Goal: Information Seeking & Learning: Learn about a topic

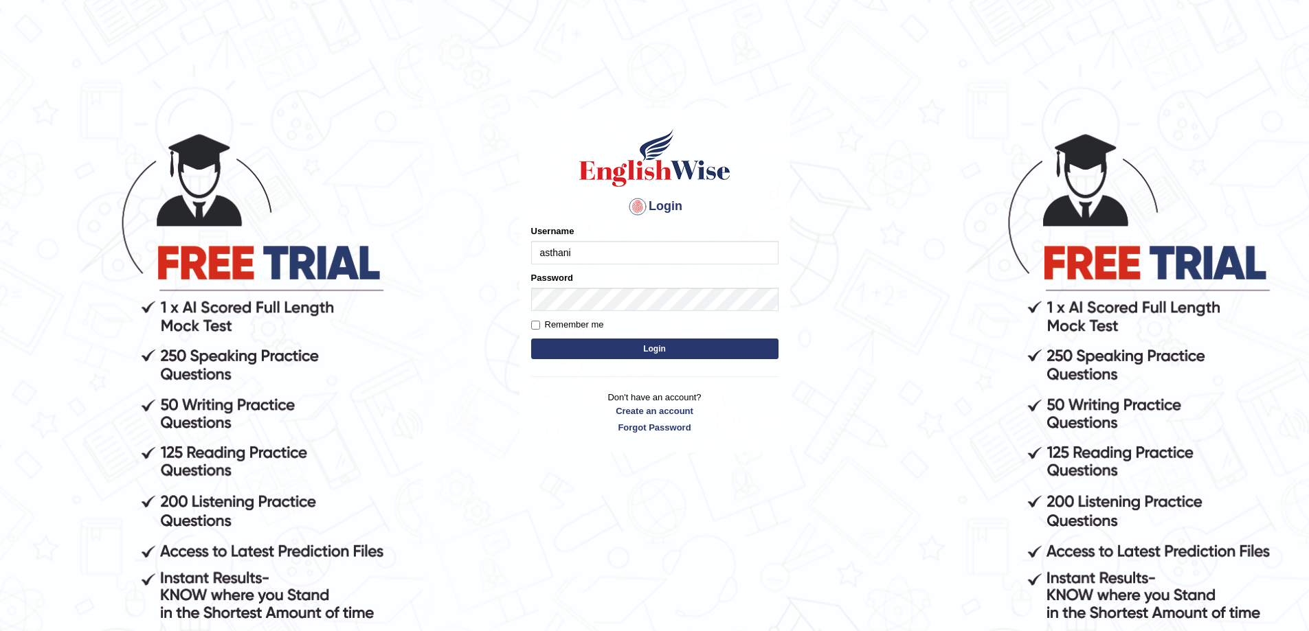
type input "asthani"
click at [654, 348] on button "Login" at bounding box center [654, 349] width 247 height 21
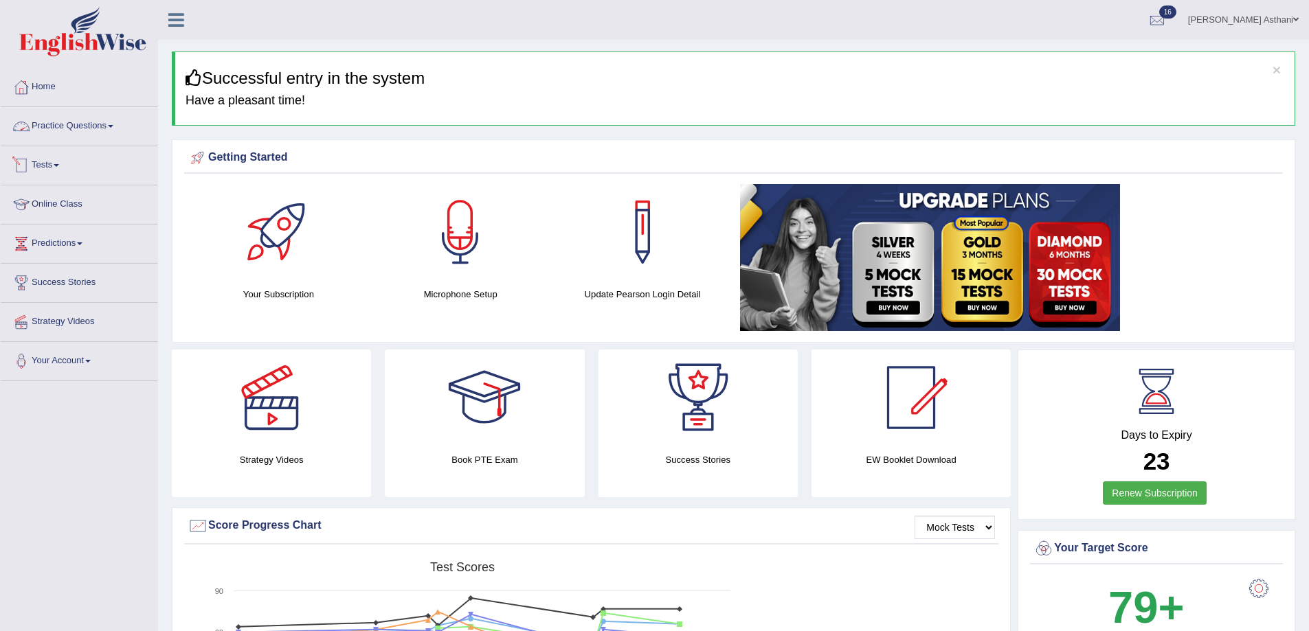
click at [54, 167] on link "Tests" at bounding box center [79, 163] width 157 height 34
click at [49, 242] on link "History" at bounding box center [89, 246] width 128 height 25
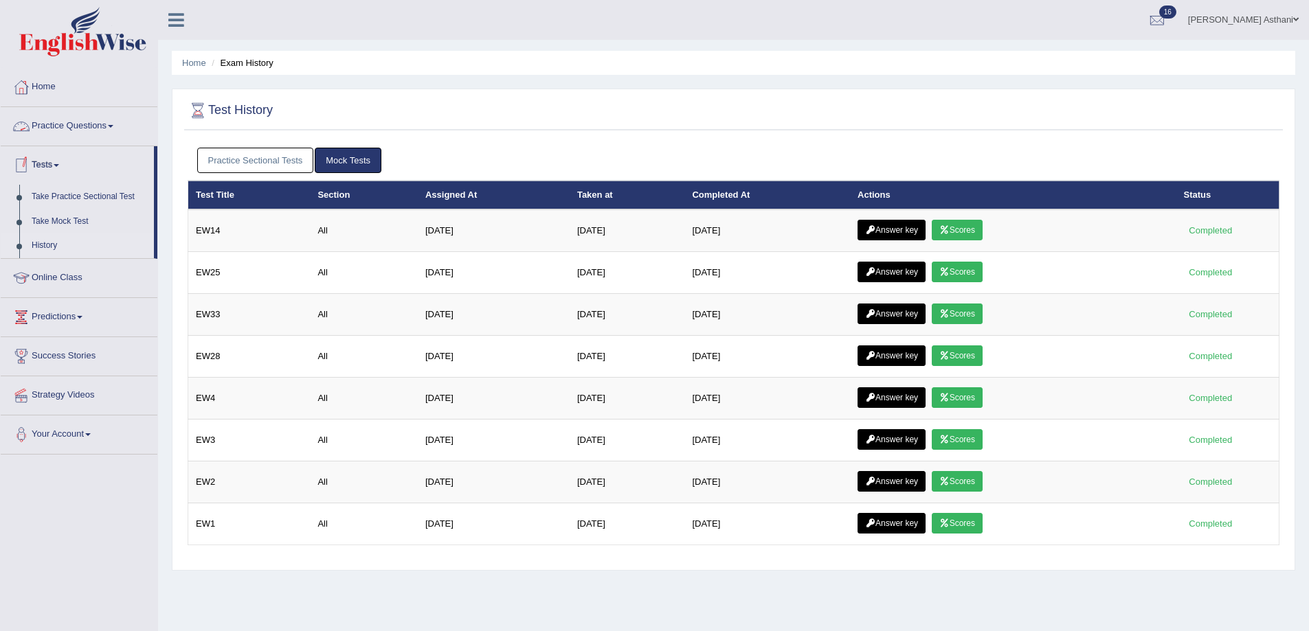
click at [67, 128] on link "Practice Questions" at bounding box center [79, 124] width 157 height 34
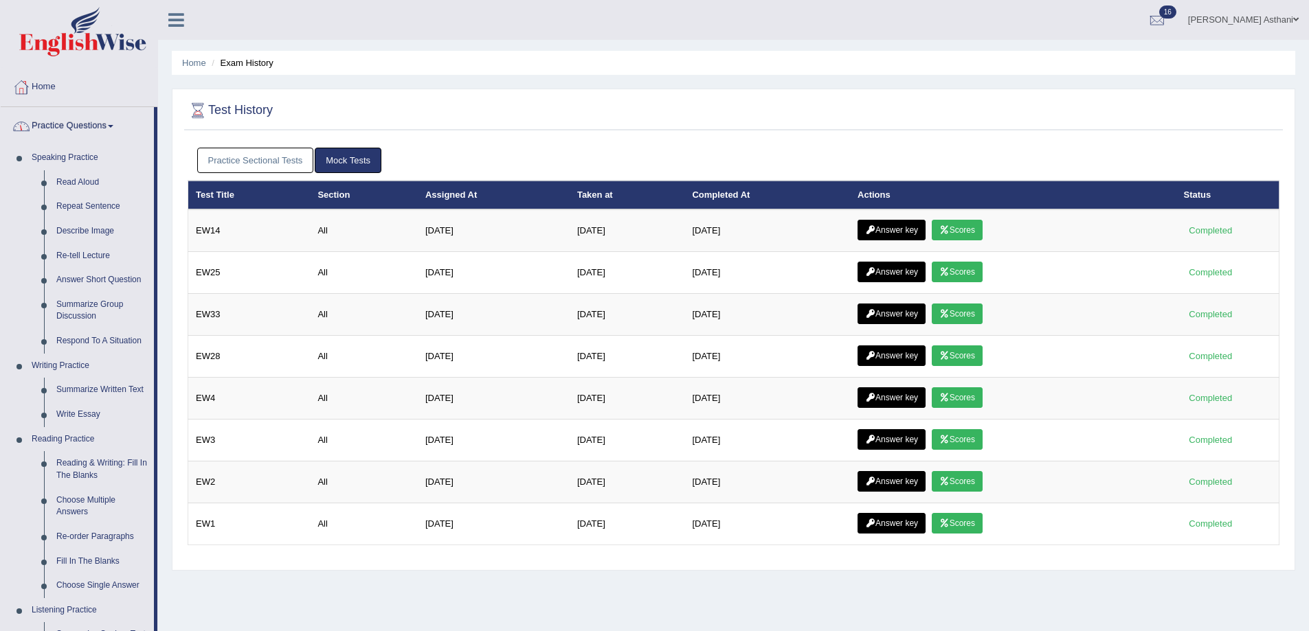
click at [96, 129] on link "Practice Questions" at bounding box center [77, 124] width 153 height 34
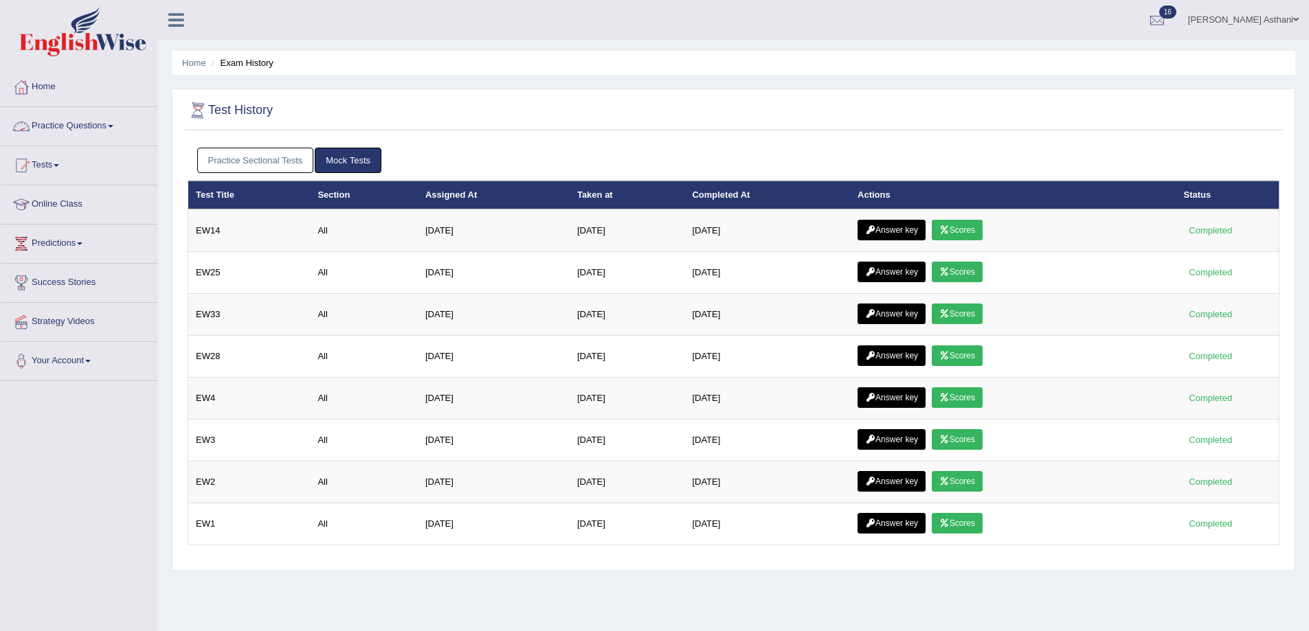
click at [240, 151] on link "Practice Sectional Tests" at bounding box center [255, 160] width 117 height 25
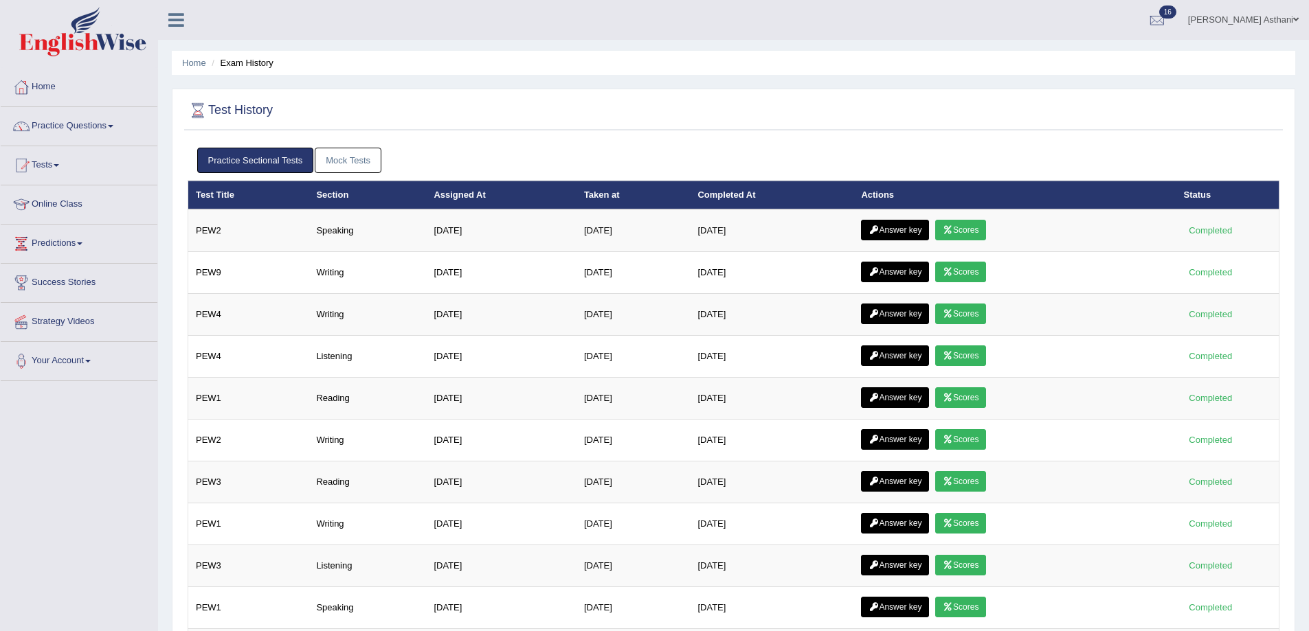
click at [336, 155] on link "Mock Tests" at bounding box center [348, 160] width 67 height 25
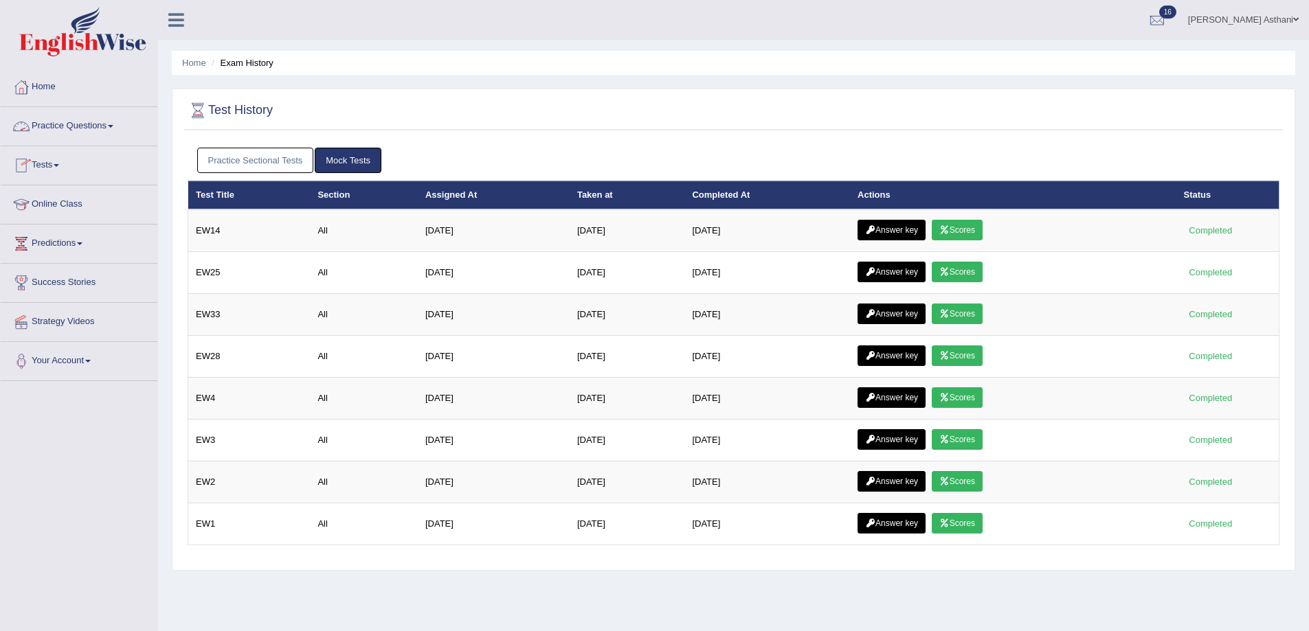
click at [85, 132] on link "Practice Questions" at bounding box center [79, 124] width 157 height 34
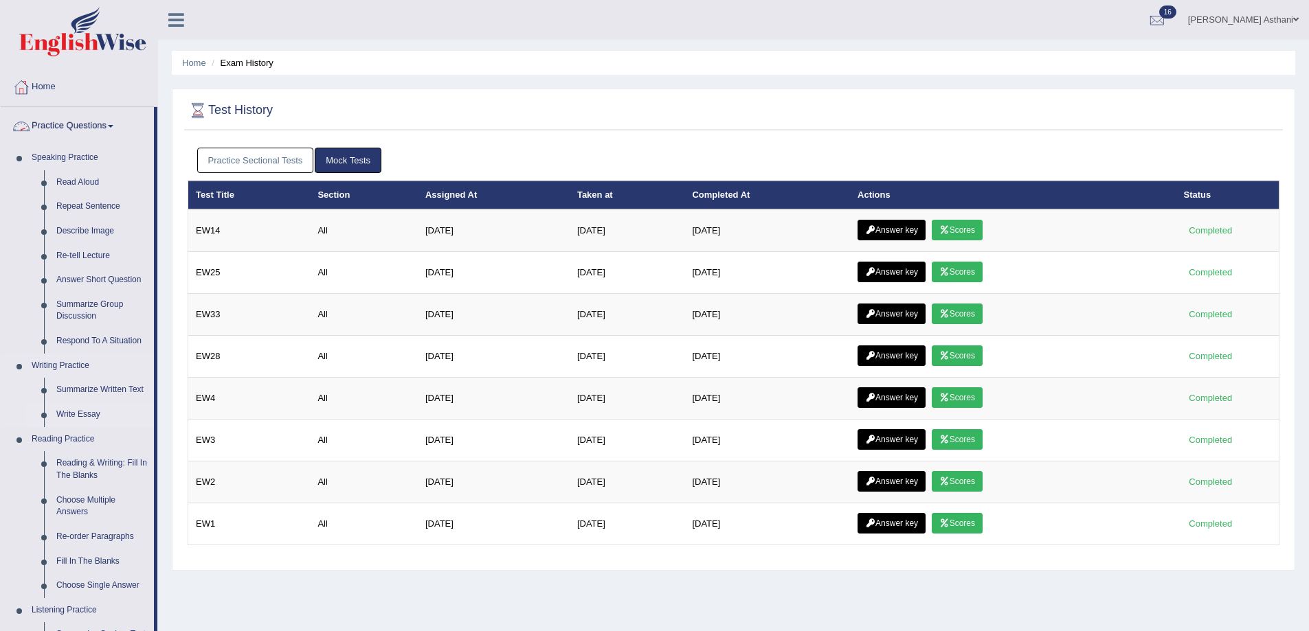
click at [85, 412] on link "Write Essay" at bounding box center [102, 415] width 104 height 25
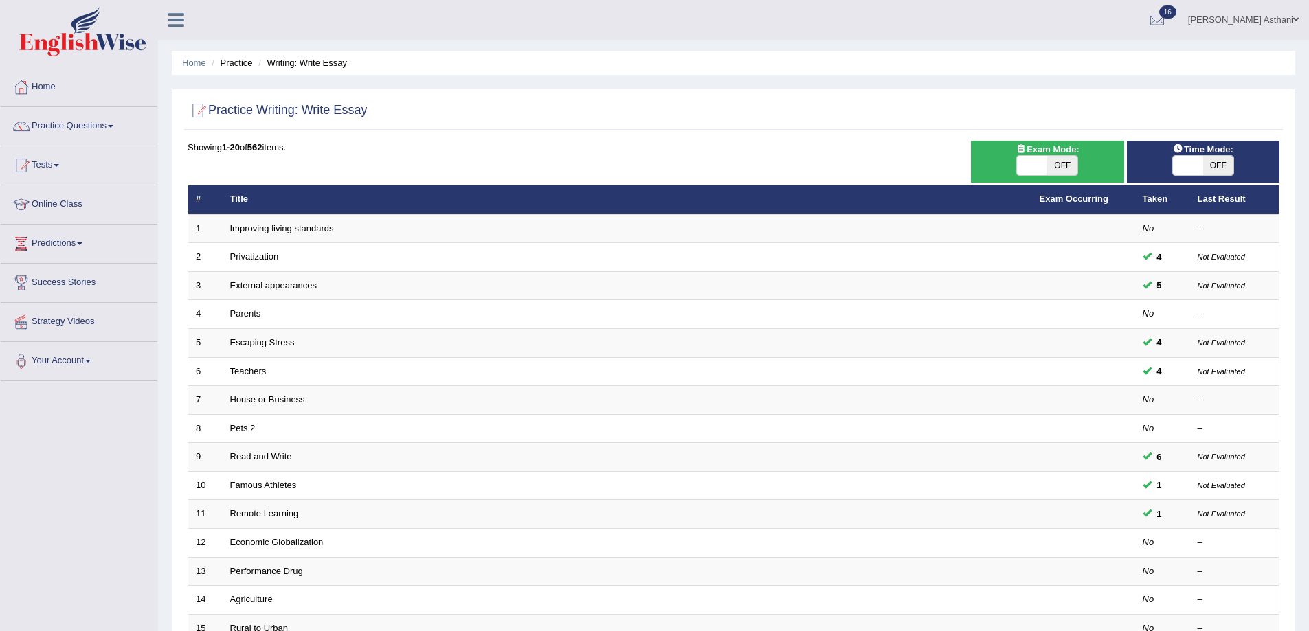
click at [1071, 165] on span "OFF" at bounding box center [1062, 165] width 30 height 19
checkbox input "true"
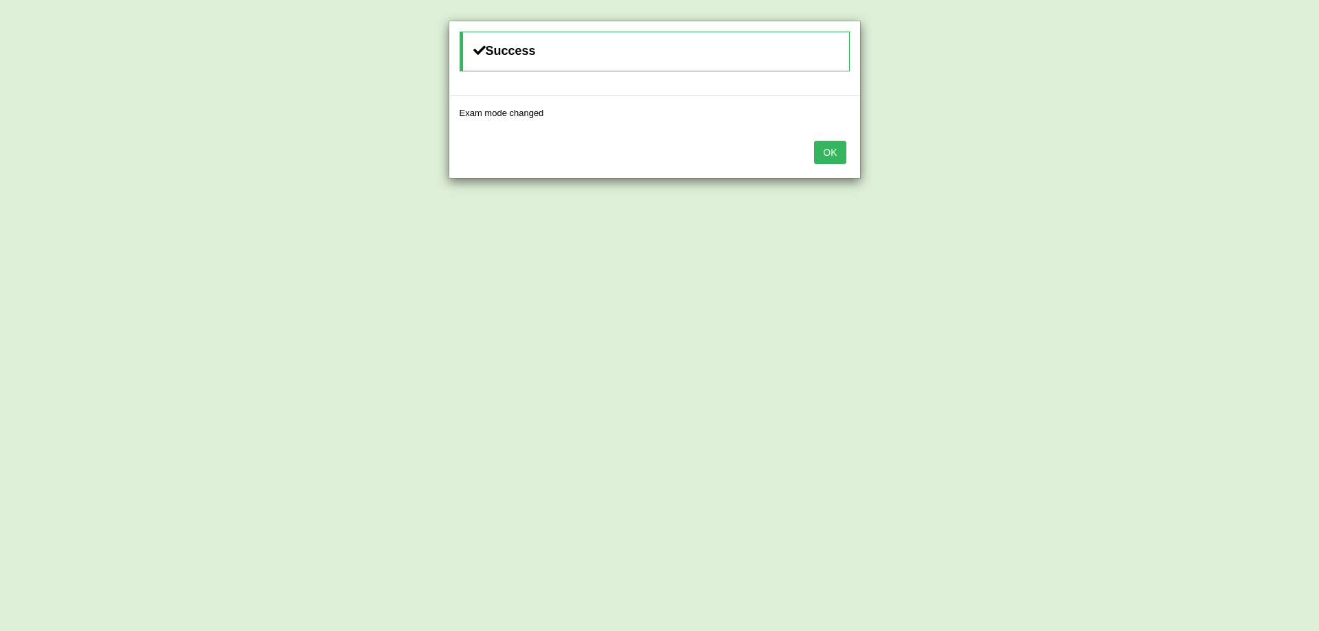
click at [834, 157] on button "OK" at bounding box center [830, 152] width 32 height 23
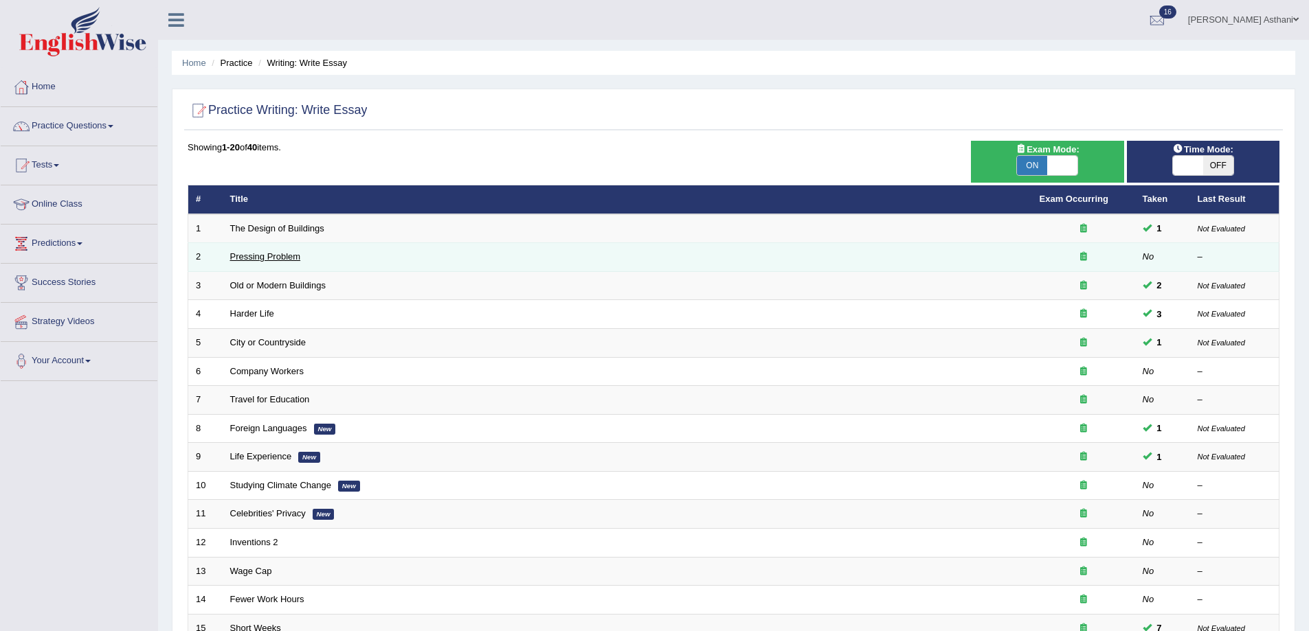
click at [284, 255] on link "Pressing Problem" at bounding box center [265, 256] width 71 height 10
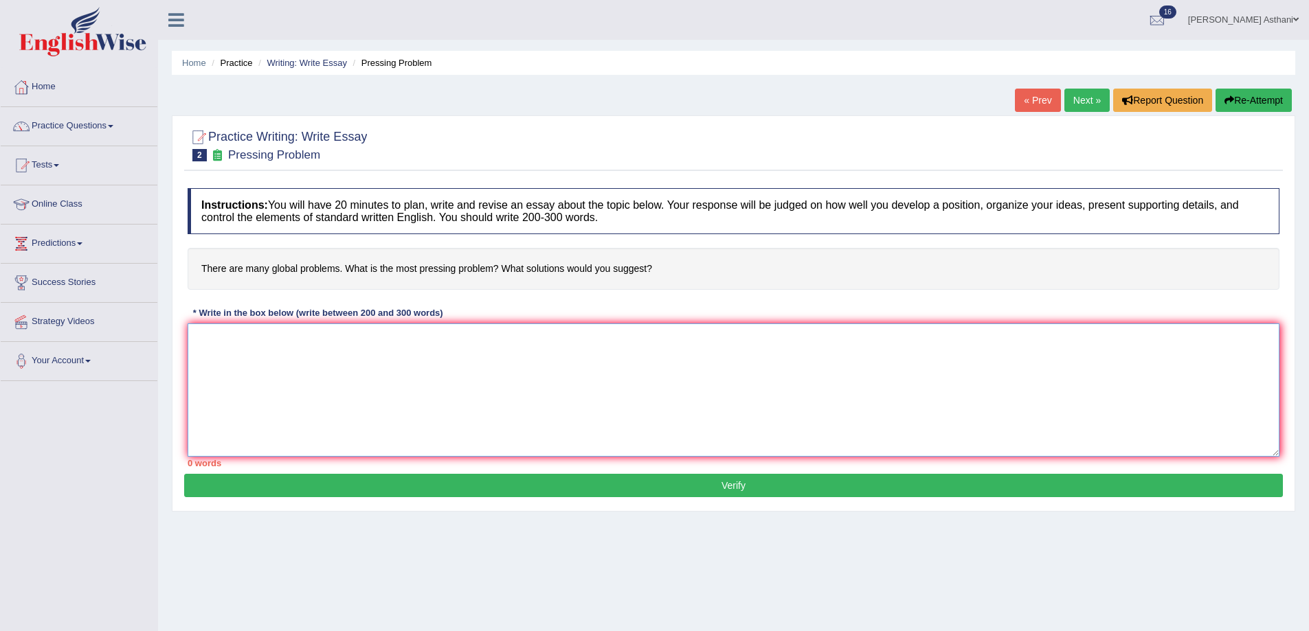
paste textarea "The increasing influence of global problems on our lives has sparked numerous d…"
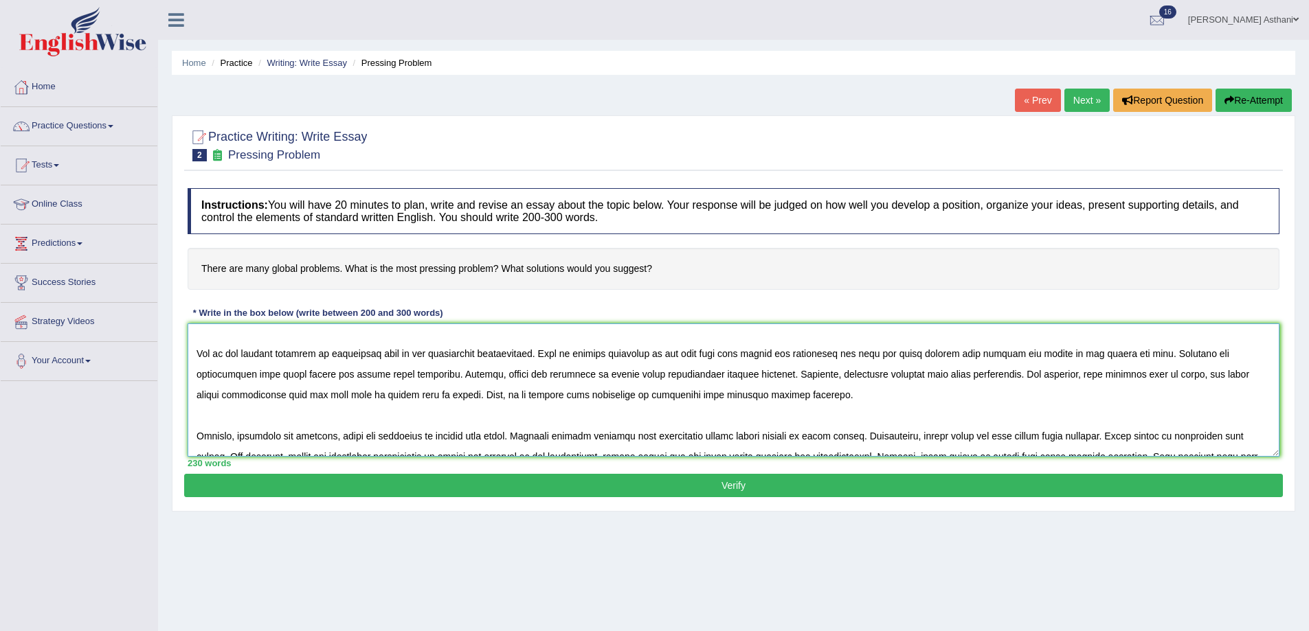
scroll to position [69, 0]
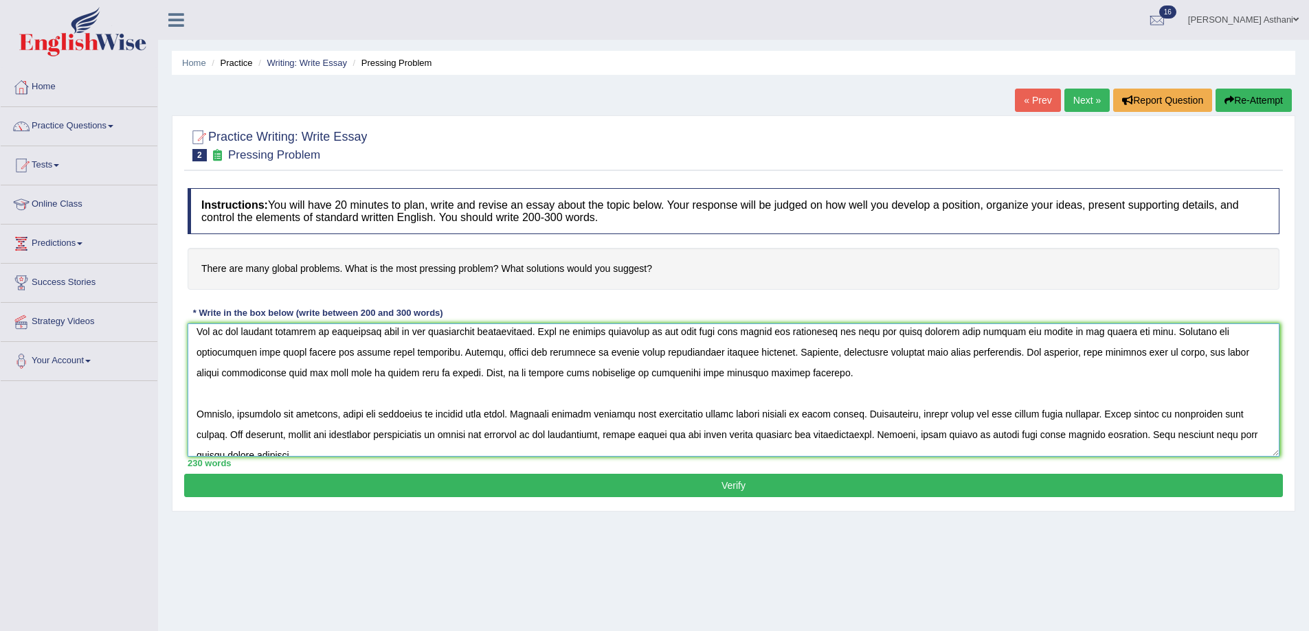
click at [756, 350] on textarea at bounding box center [734, 390] width 1092 height 133
click at [221, 371] on textarea at bounding box center [734, 390] width 1092 height 133
click at [1189, 414] on textarea at bounding box center [734, 390] width 1092 height 133
click at [1180, 414] on textarea at bounding box center [734, 390] width 1092 height 133
click at [1089, 413] on textarea at bounding box center [734, 390] width 1092 height 133
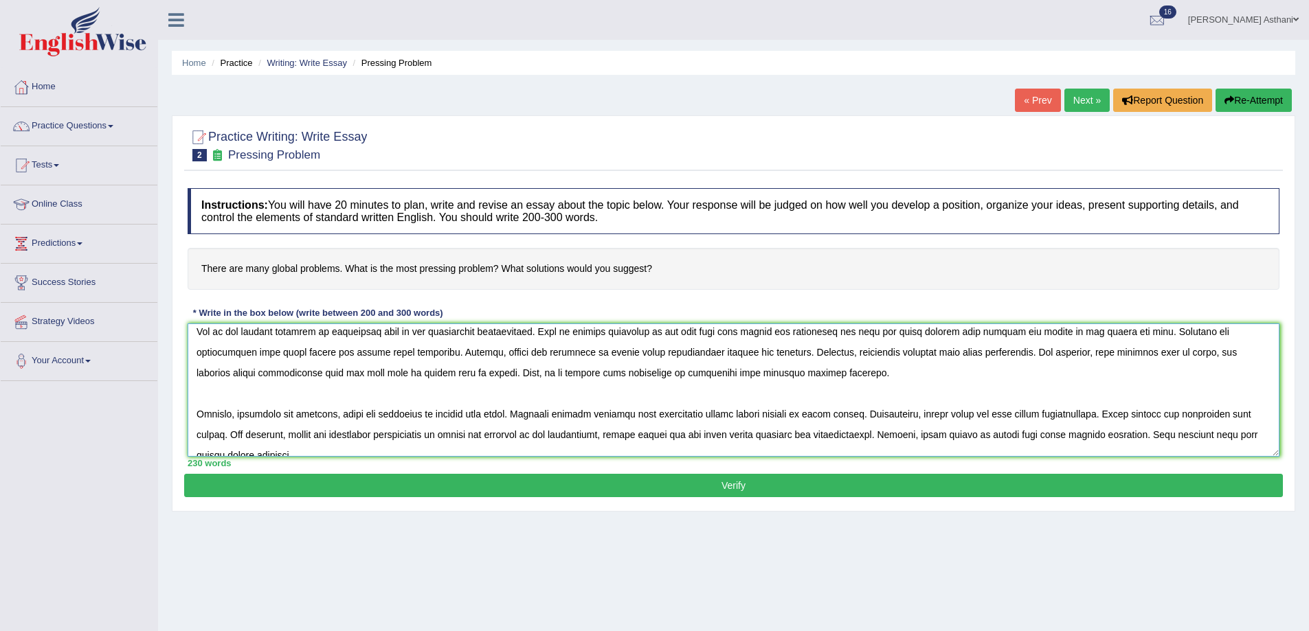
type textarea "The increasing influence of global problems on our lives has sparked numerous d…"
click at [665, 495] on button "Verify" at bounding box center [733, 485] width 1099 height 23
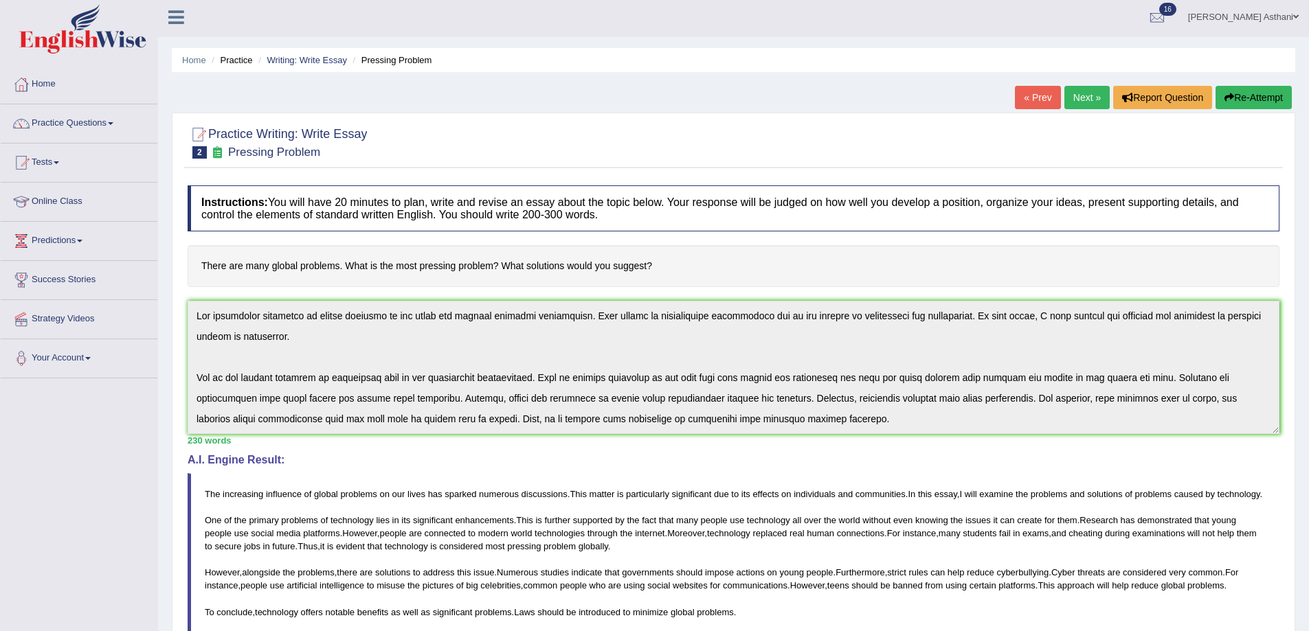
scroll to position [0, 0]
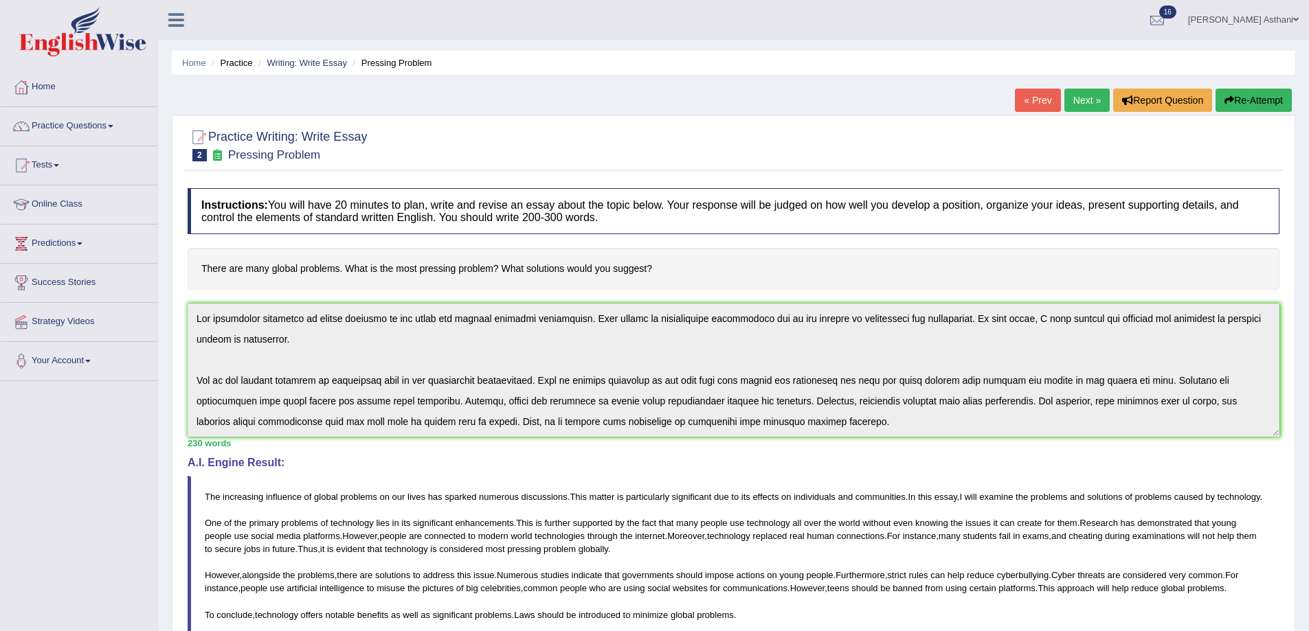
click at [1083, 102] on link "Next »" at bounding box center [1086, 100] width 45 height 23
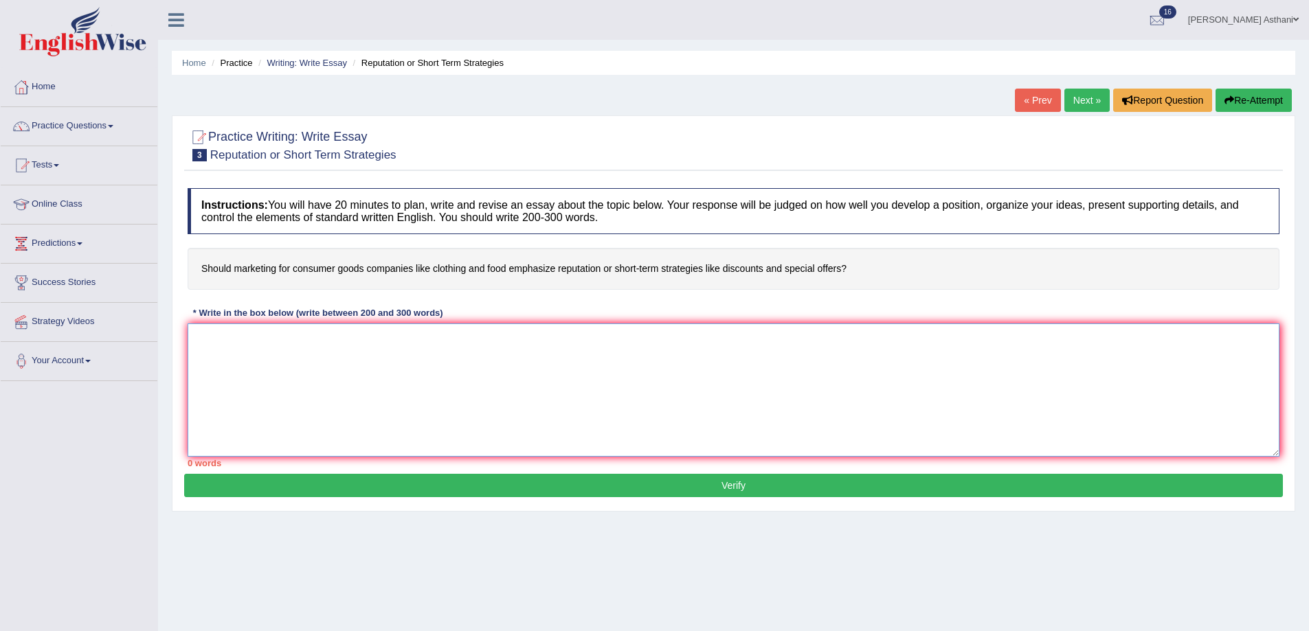
click at [223, 388] on textarea at bounding box center [734, 390] width 1092 height 133
click at [396, 367] on textarea at bounding box center [734, 390] width 1092 height 133
click at [1086, 106] on link "Next »" at bounding box center [1086, 100] width 45 height 23
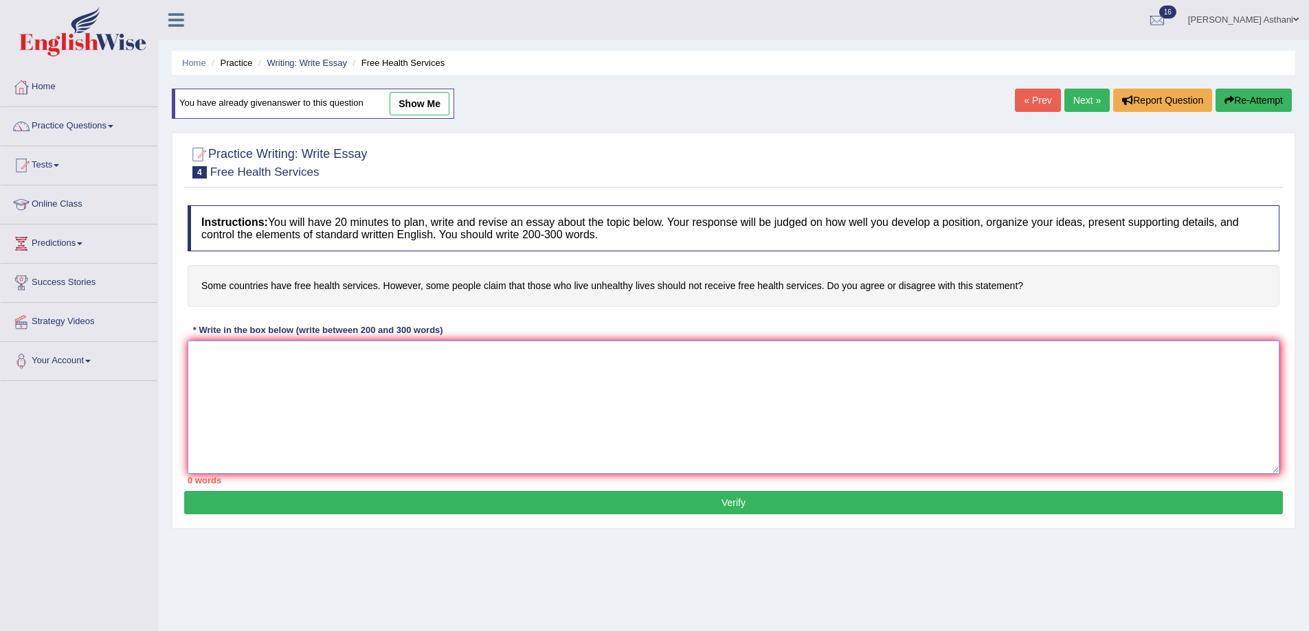
click at [405, 378] on textarea at bounding box center [734, 407] width 1092 height 133
click at [1082, 93] on link "Next »" at bounding box center [1086, 100] width 45 height 23
click at [78, 111] on link "Practice Questions" at bounding box center [79, 124] width 157 height 34
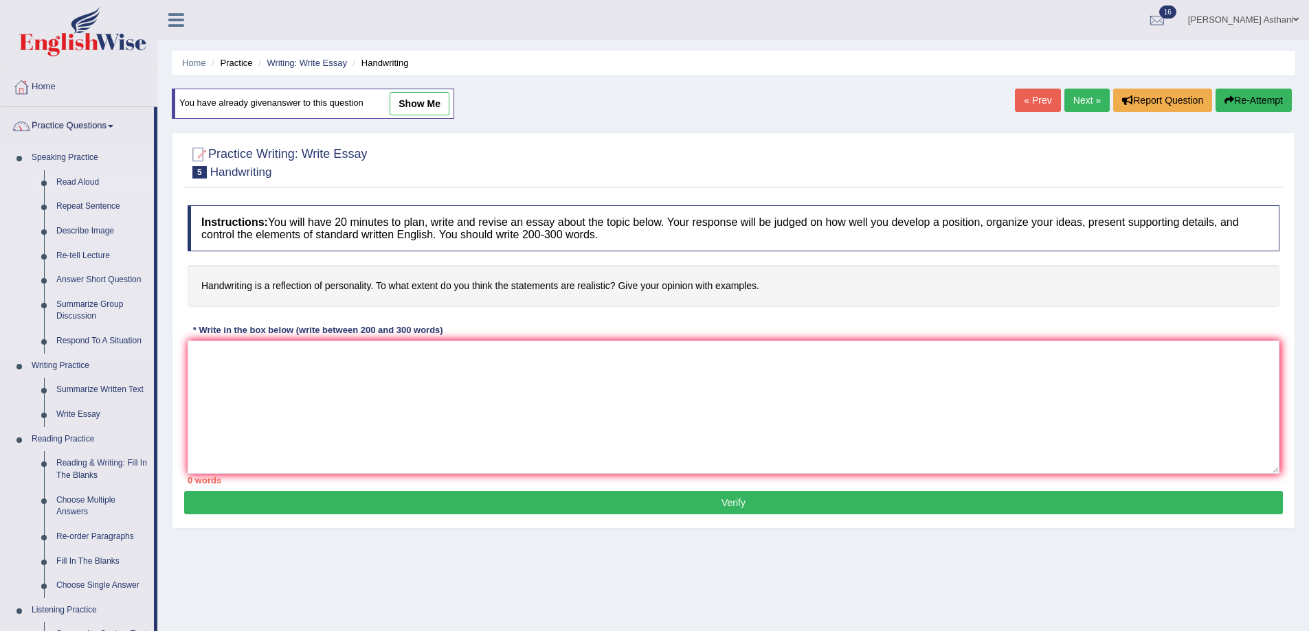
click at [85, 181] on link "Read Aloud" at bounding box center [102, 182] width 104 height 25
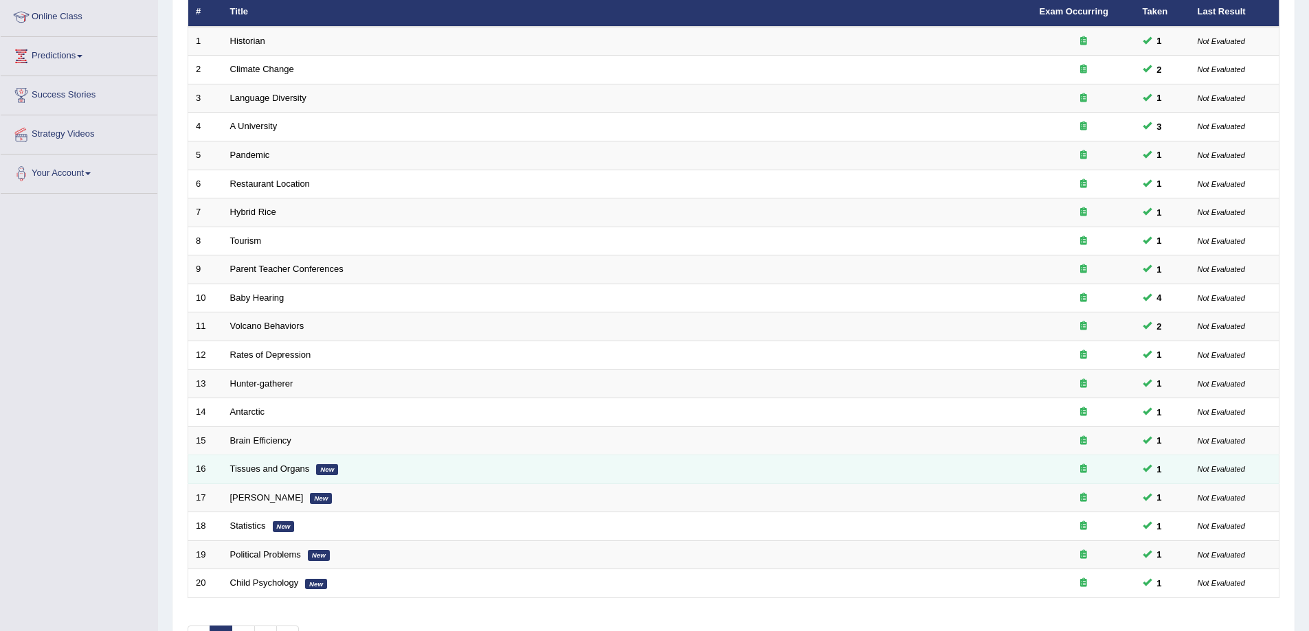
scroll to position [278, 0]
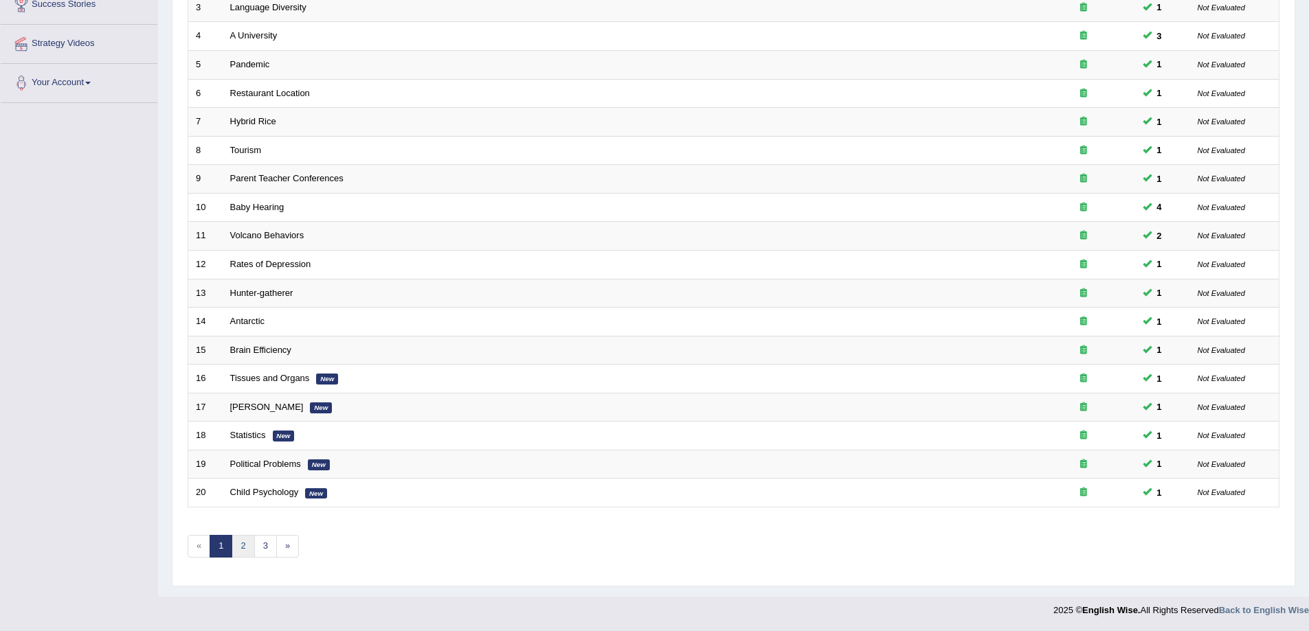
click at [240, 545] on link "2" at bounding box center [243, 546] width 23 height 23
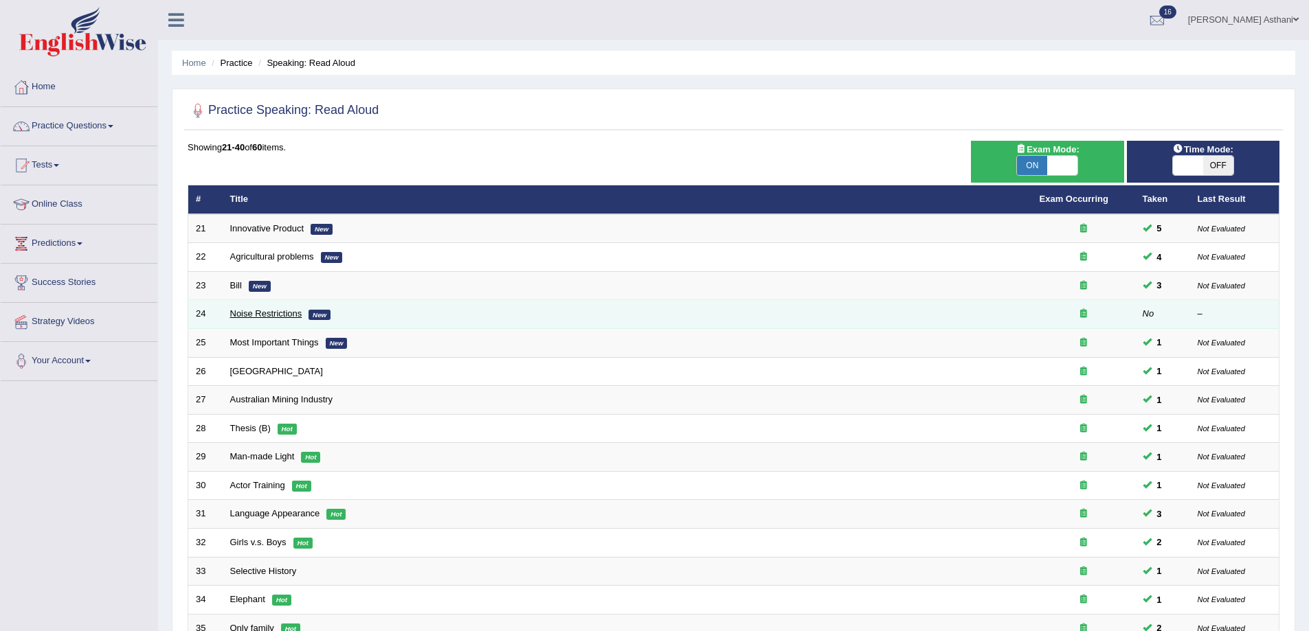
click at [287, 314] on link "Noise Restrictions" at bounding box center [266, 313] width 72 height 10
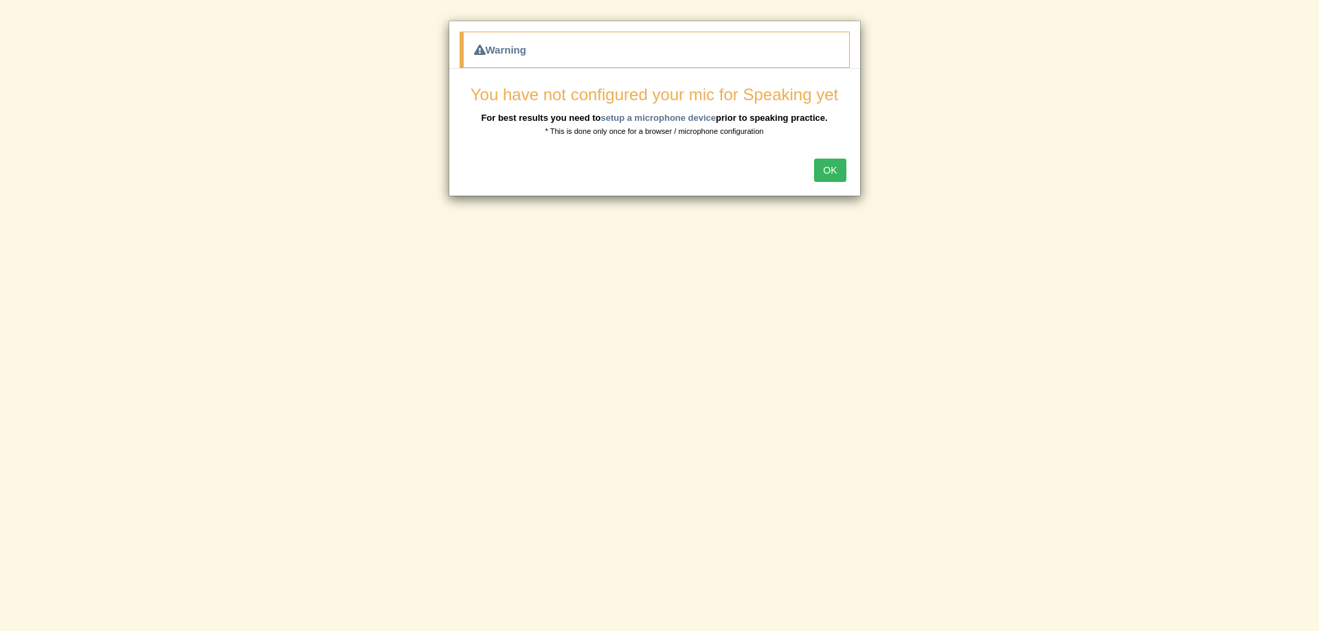
click at [818, 177] on button "OK" at bounding box center [830, 170] width 32 height 23
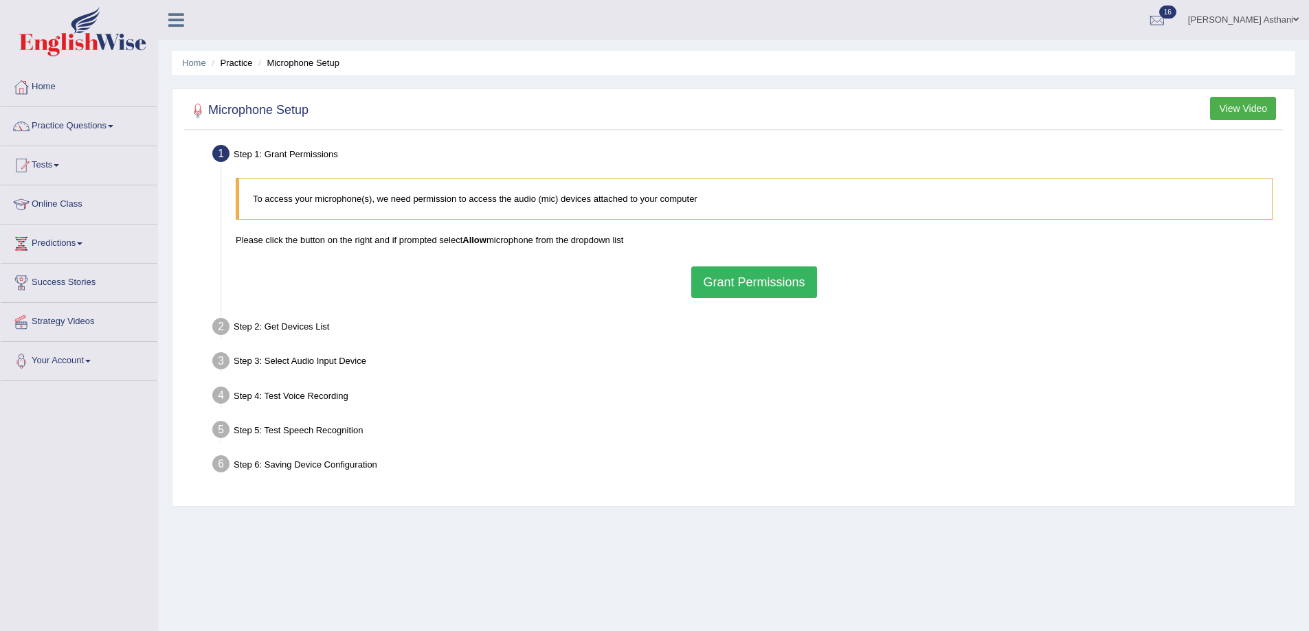
click at [726, 286] on button "Grant Permissions" at bounding box center [753, 283] width 125 height 32
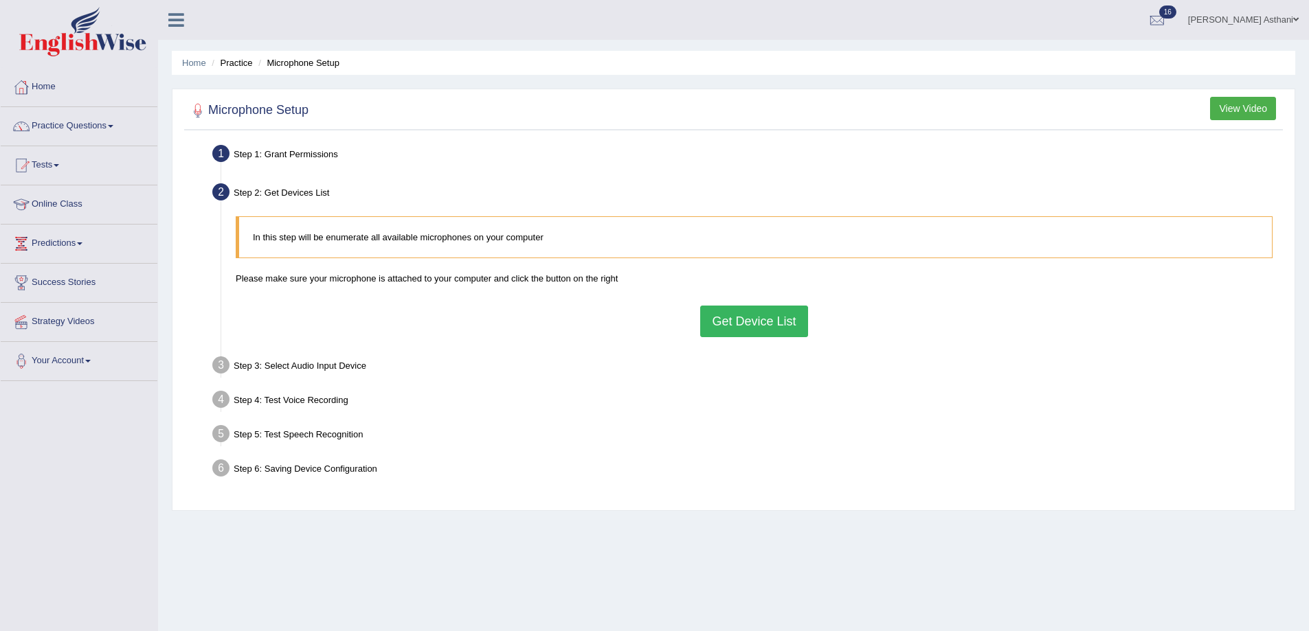
click at [739, 323] on button "Get Device List" at bounding box center [753, 322] width 107 height 32
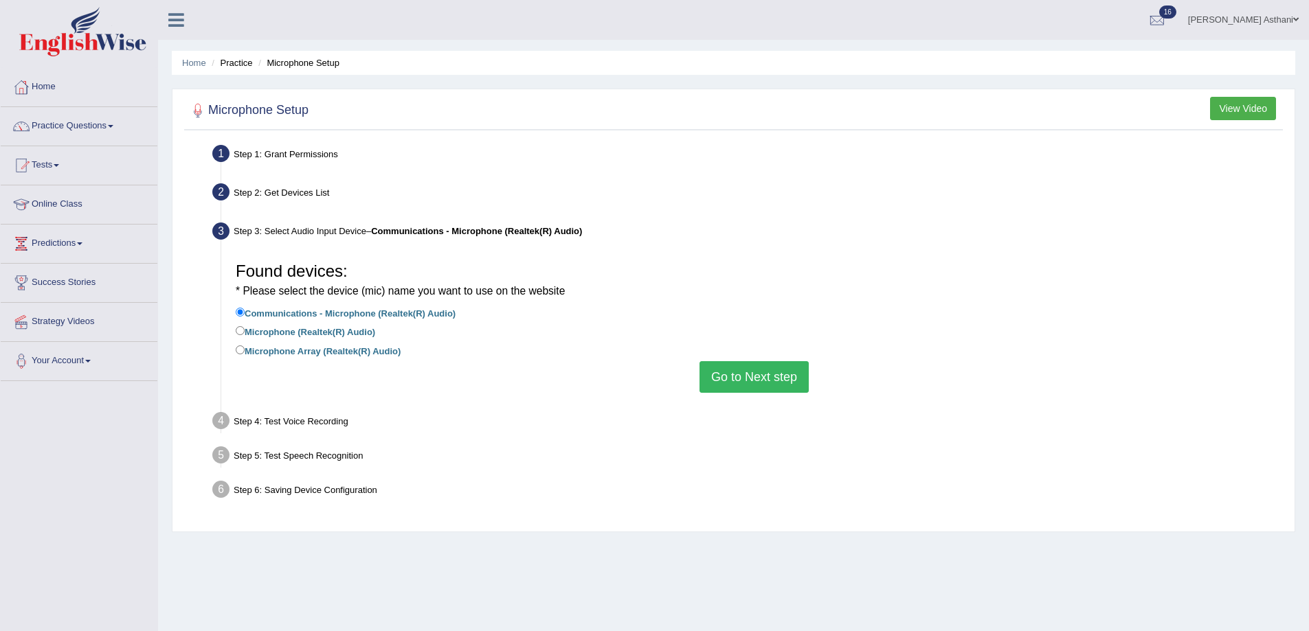
click at [771, 371] on button "Go to Next step" at bounding box center [753, 377] width 109 height 32
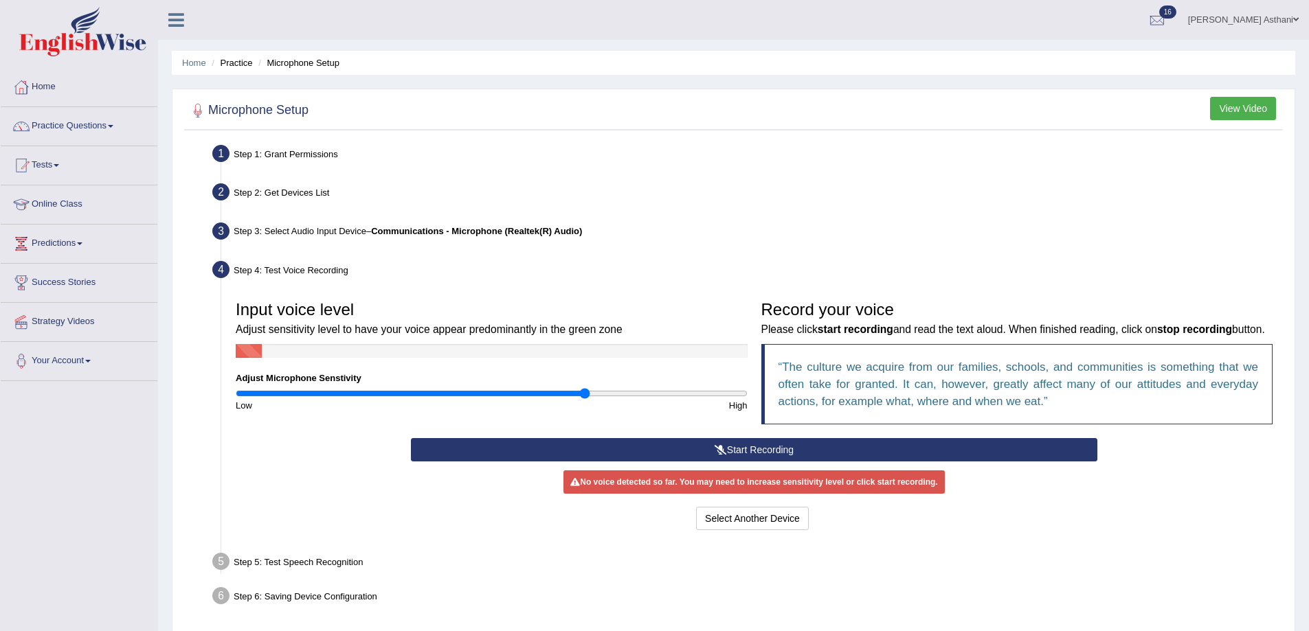
type input "1.38"
click at [583, 390] on input "range" at bounding box center [492, 393] width 512 height 11
click at [751, 462] on button "Start Recording" at bounding box center [754, 449] width 686 height 23
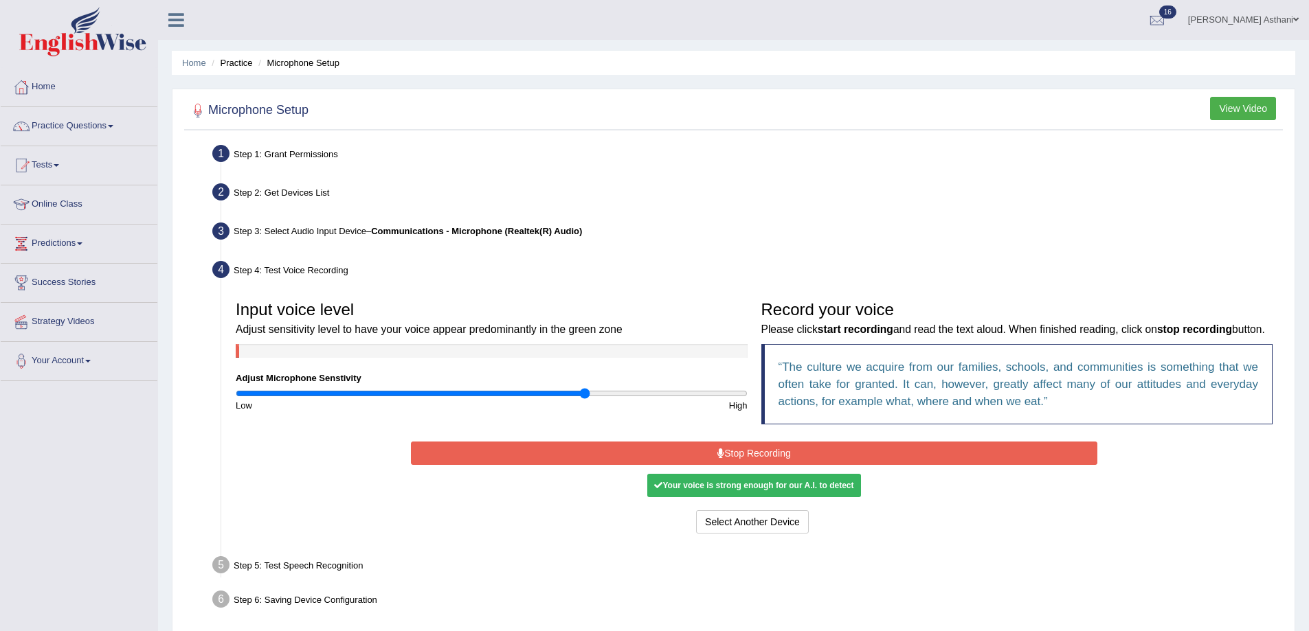
click at [773, 465] on button "Stop Recording" at bounding box center [754, 453] width 686 height 23
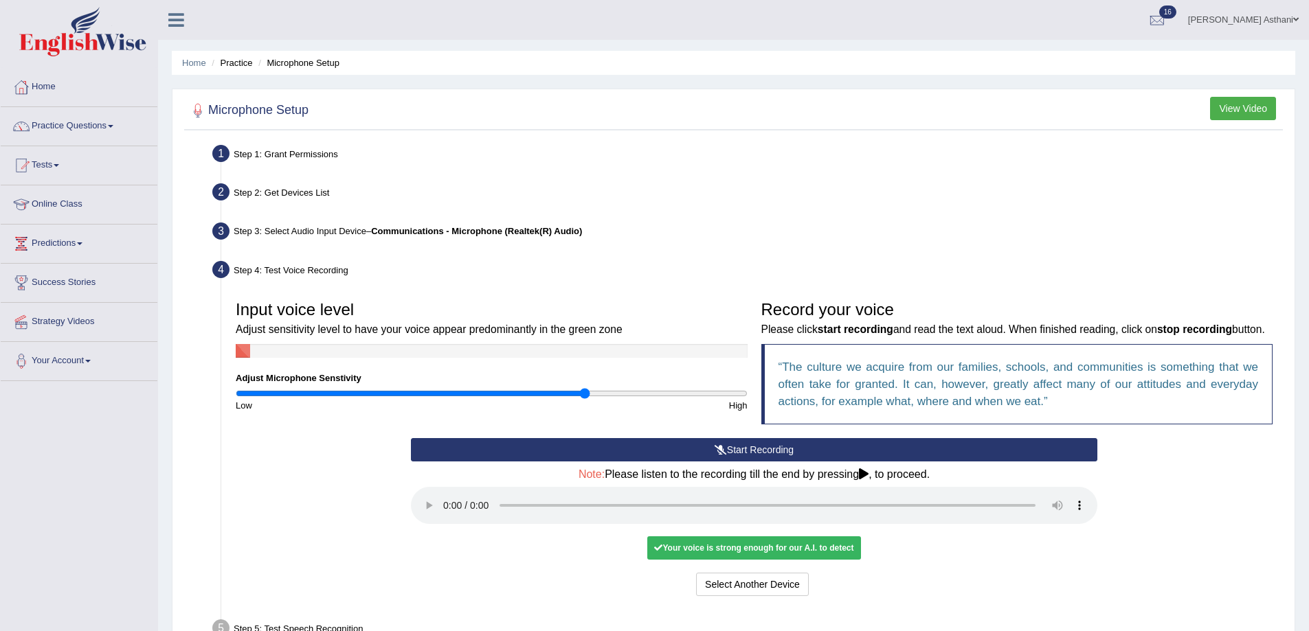
click at [777, 560] on div "Your voice is strong enough for our A.I. to detect" at bounding box center [753, 548] width 213 height 23
click at [799, 596] on button "Voice is ok. Go to Next step" at bounding box center [811, 584] width 136 height 23
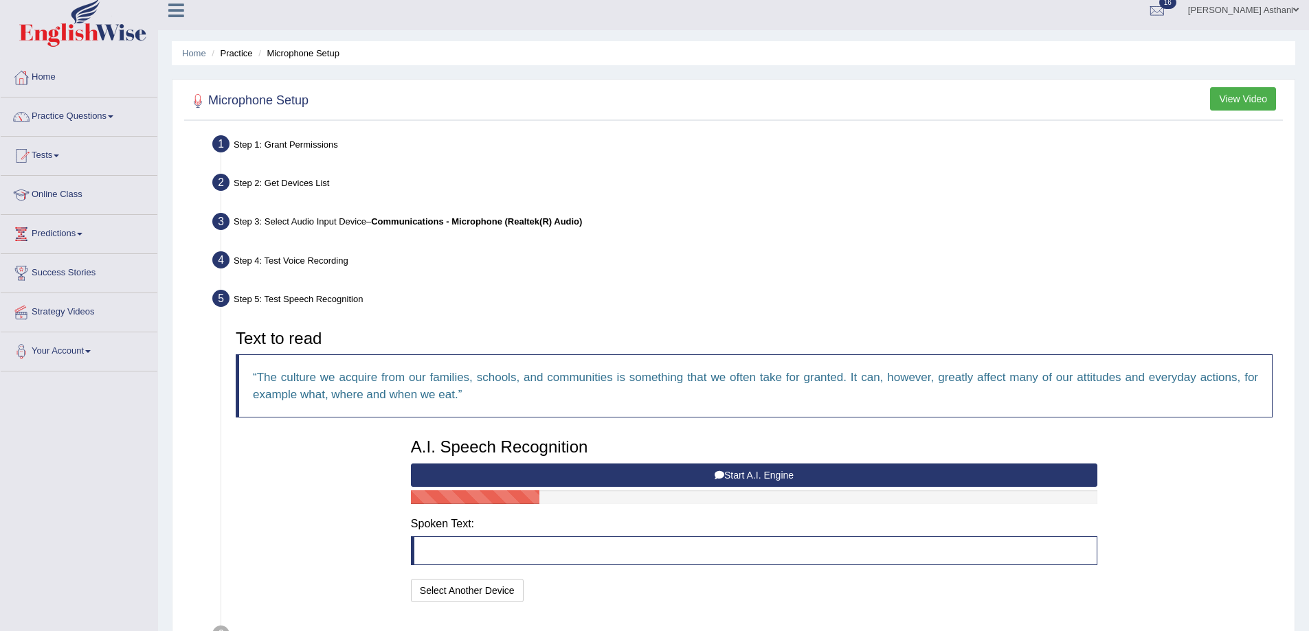
scroll to position [100, 0]
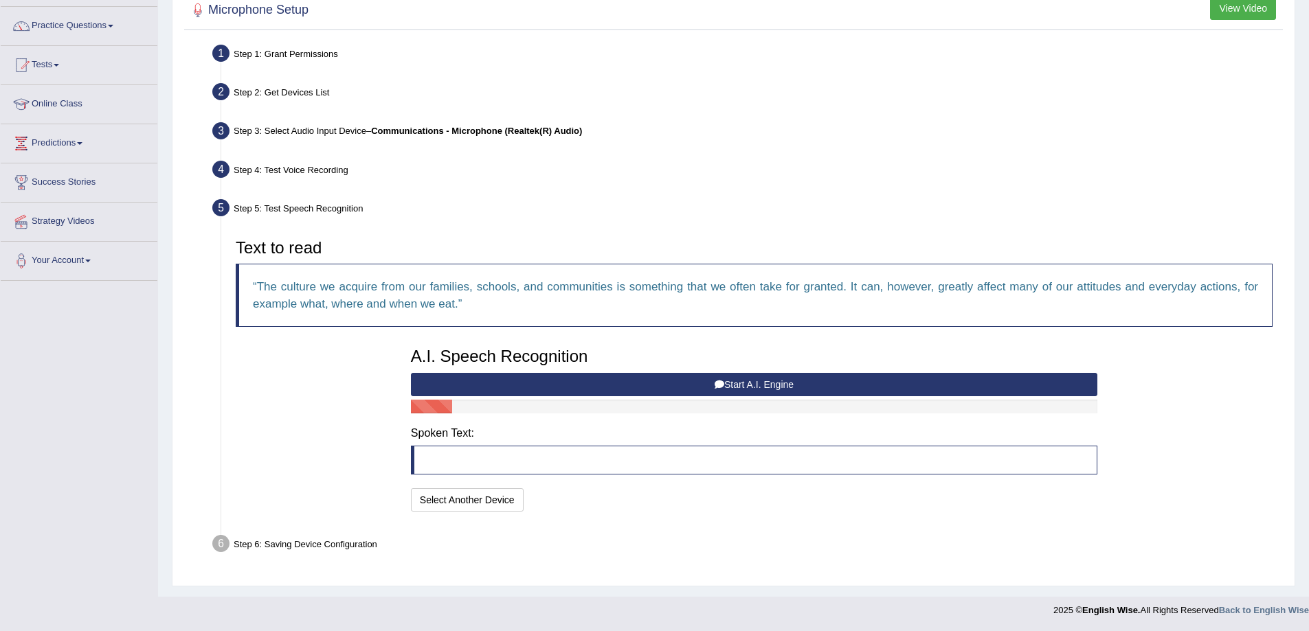
click at [782, 383] on button "Start A.I. Engine" at bounding box center [754, 384] width 686 height 23
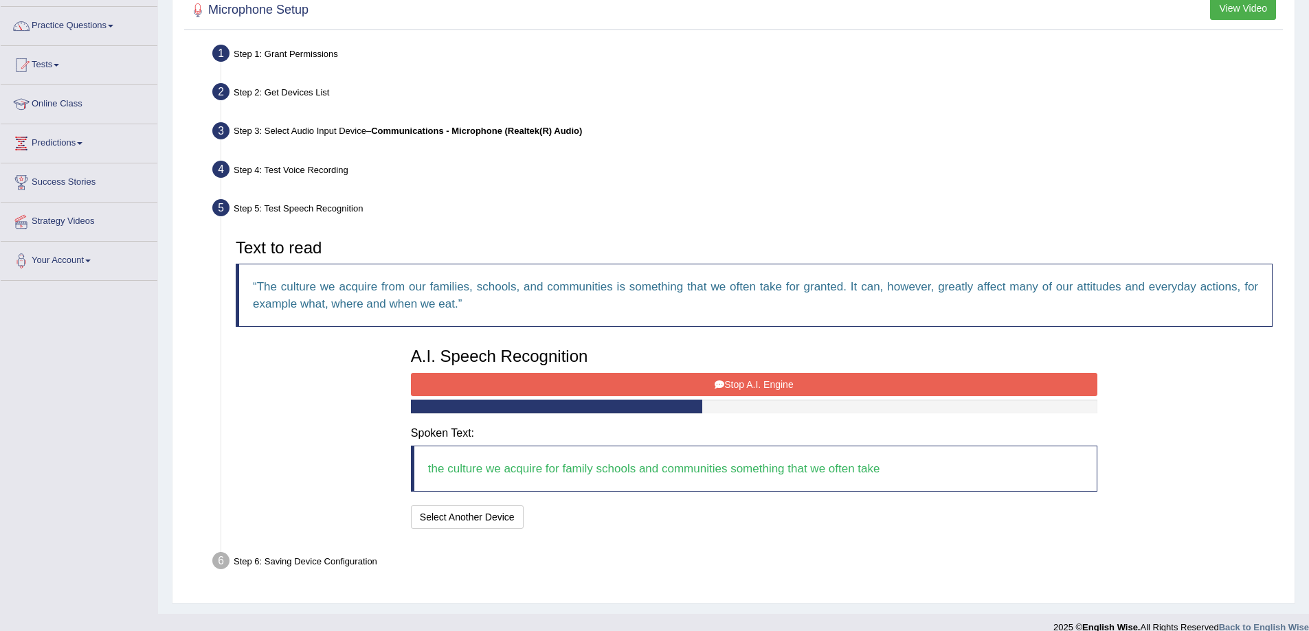
click at [746, 382] on button "Stop A.I. Engine" at bounding box center [754, 384] width 686 height 23
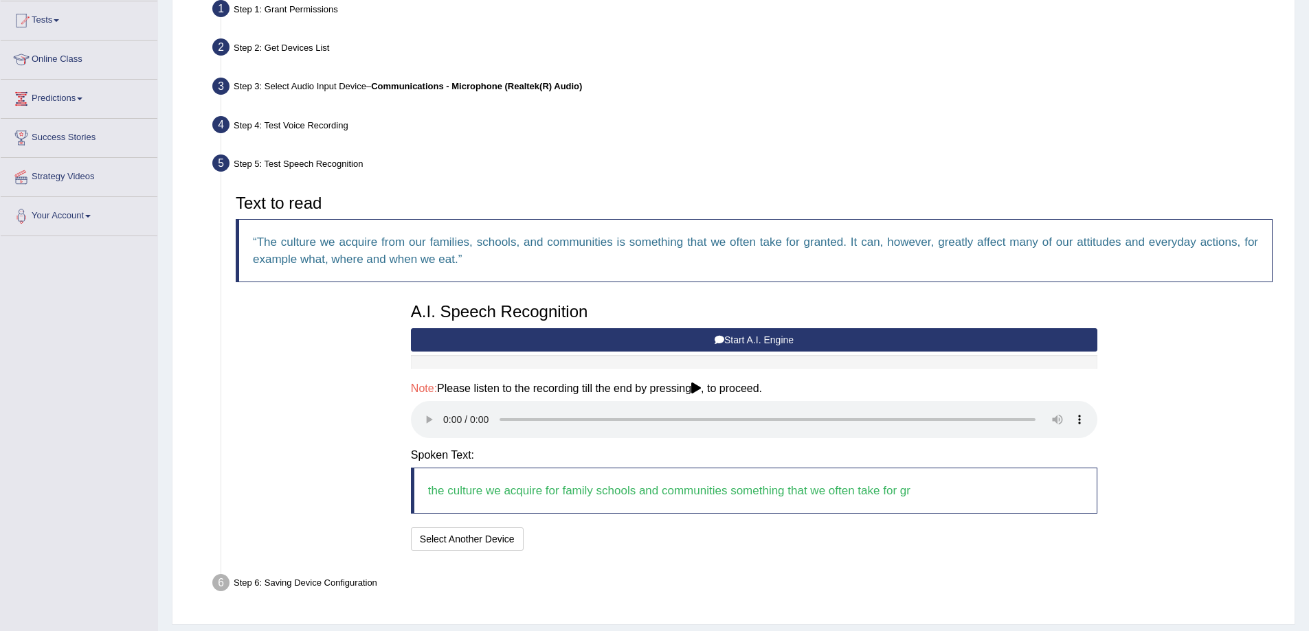
scroll to position [169, 0]
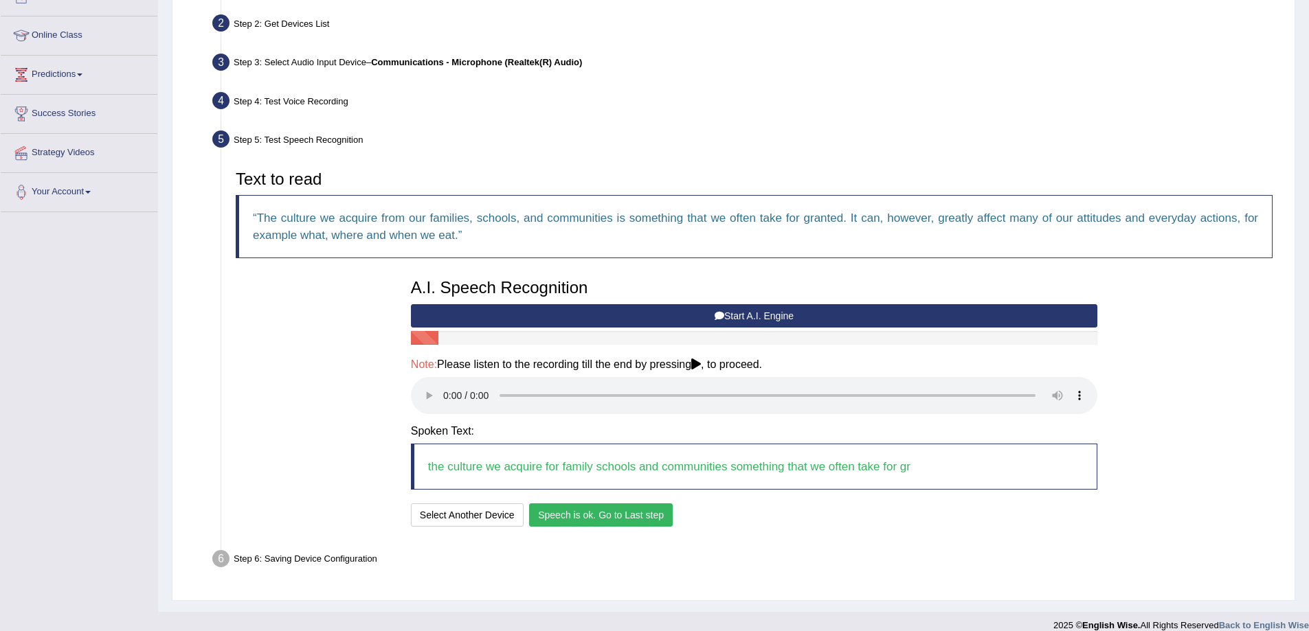
click at [642, 517] on button "Speech is ok. Go to Last step" at bounding box center [601, 515] width 144 height 23
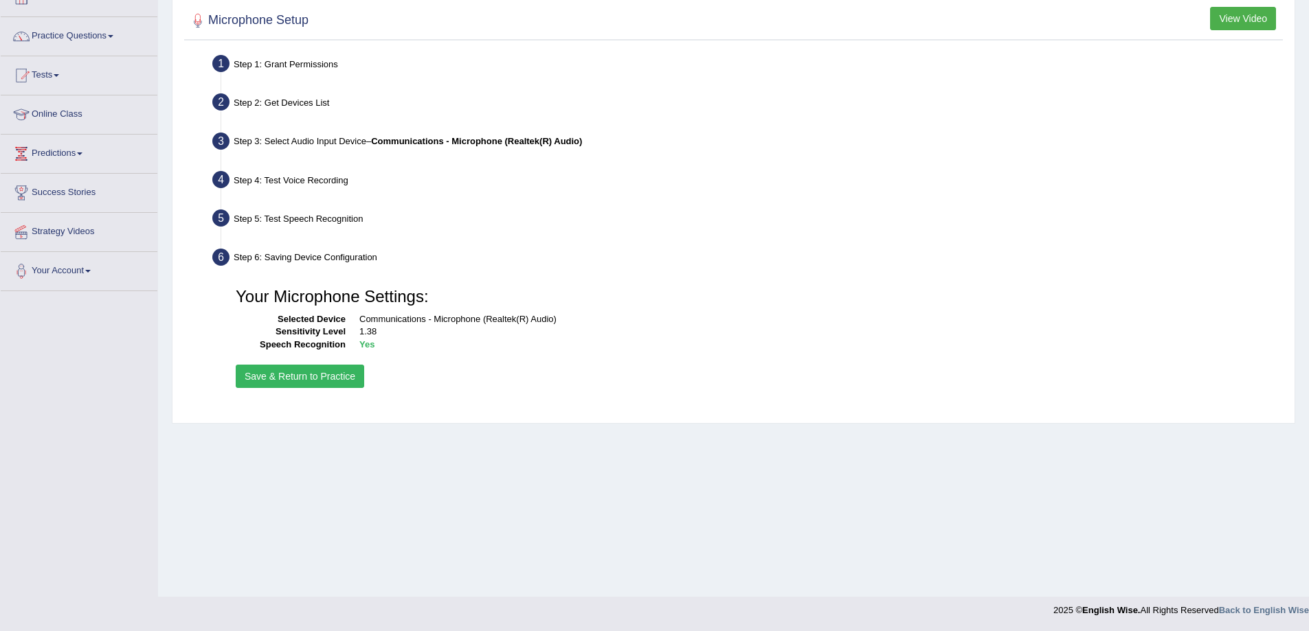
click at [299, 376] on button "Save & Return to Practice" at bounding box center [300, 376] width 128 height 23
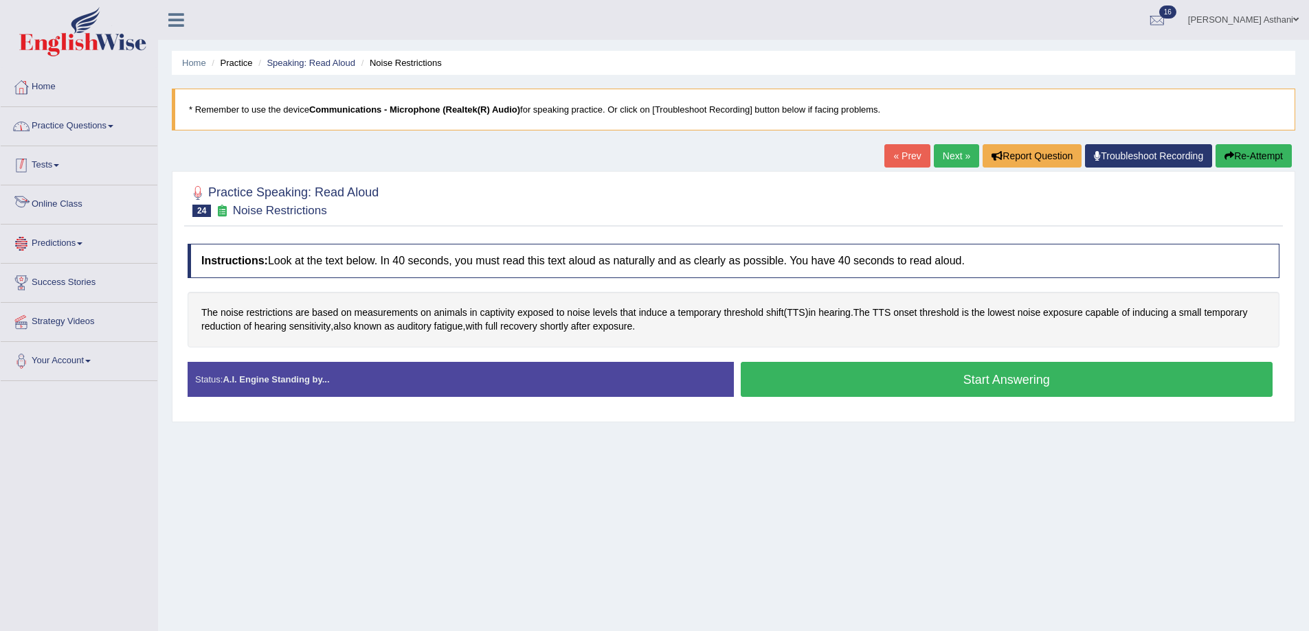
click at [64, 116] on link "Practice Questions" at bounding box center [79, 124] width 157 height 34
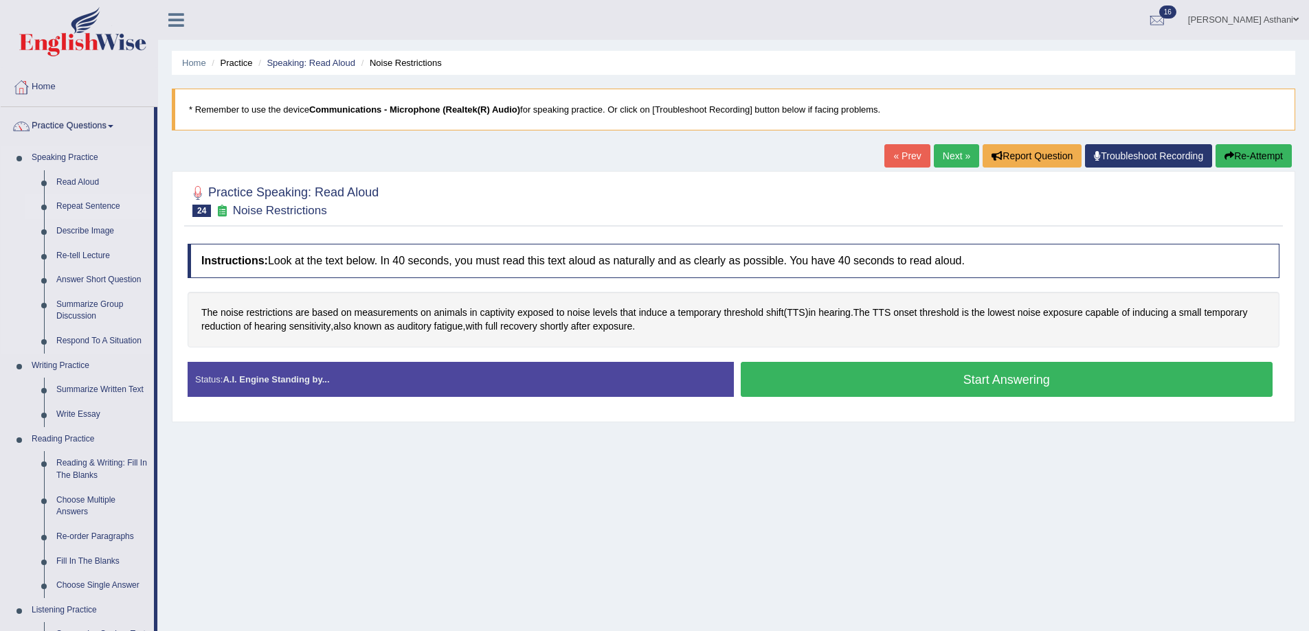
click at [85, 201] on link "Repeat Sentence" at bounding box center [102, 206] width 104 height 25
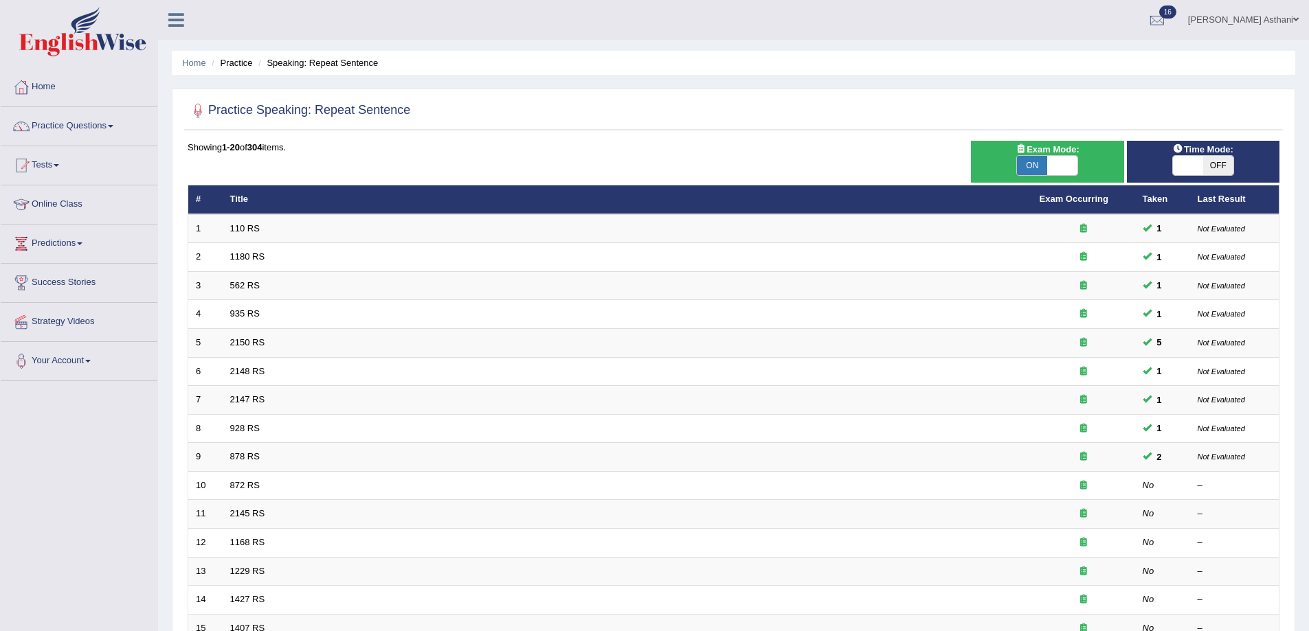
click at [1024, 168] on span "ON" at bounding box center [1032, 165] width 30 height 19
checkbox input "false"
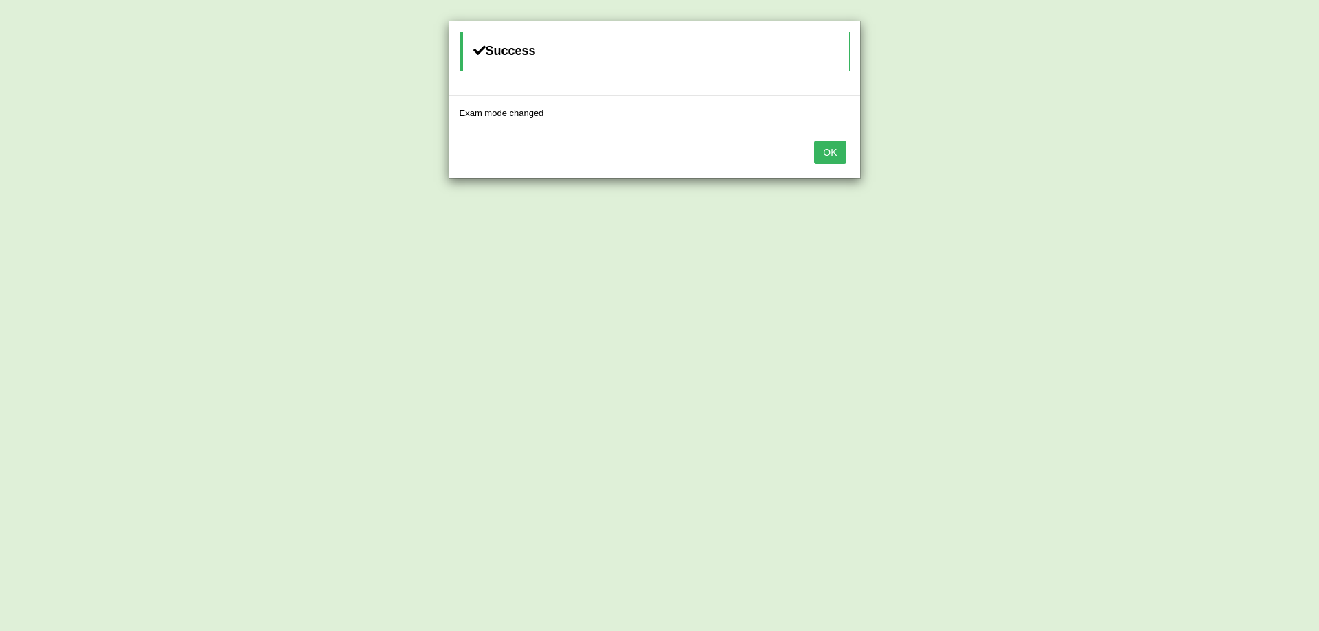
click at [821, 142] on button "OK" at bounding box center [830, 152] width 32 height 23
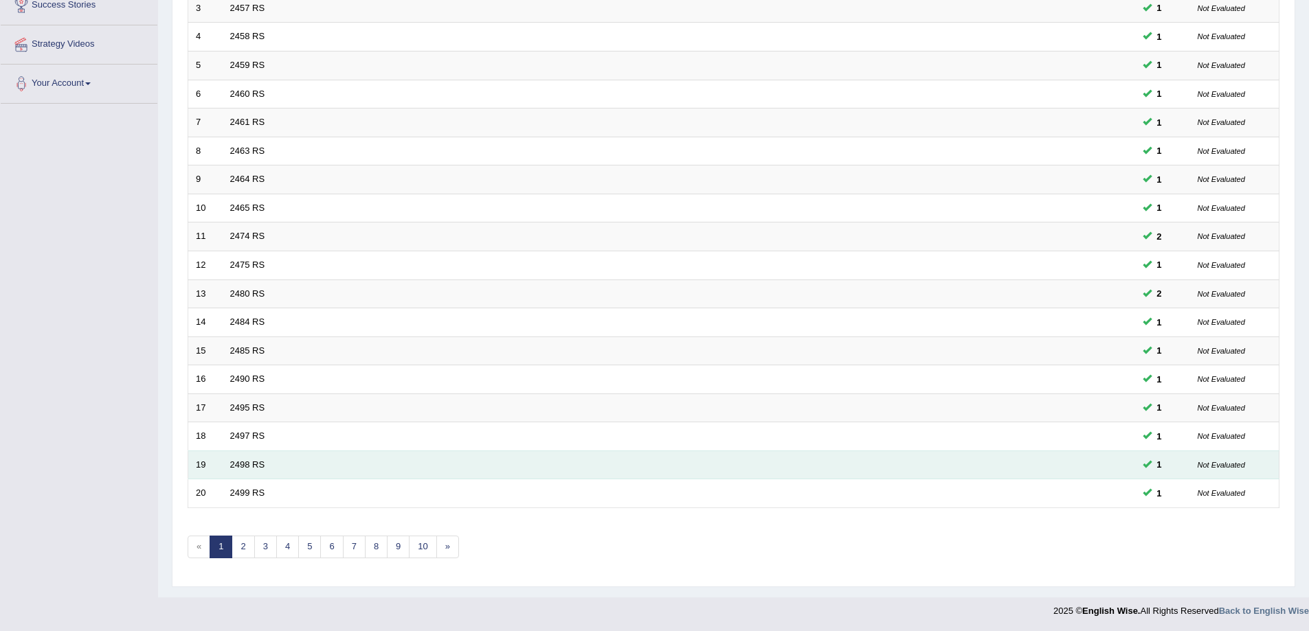
scroll to position [278, 0]
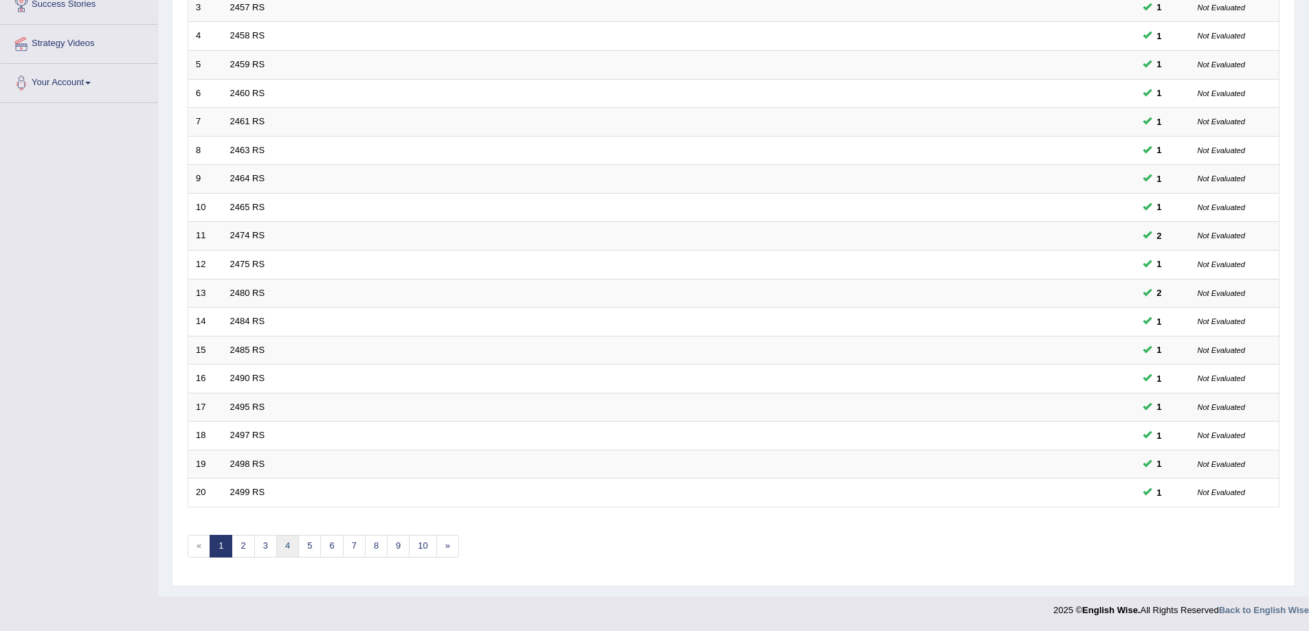
click at [290, 542] on link "4" at bounding box center [287, 546] width 23 height 23
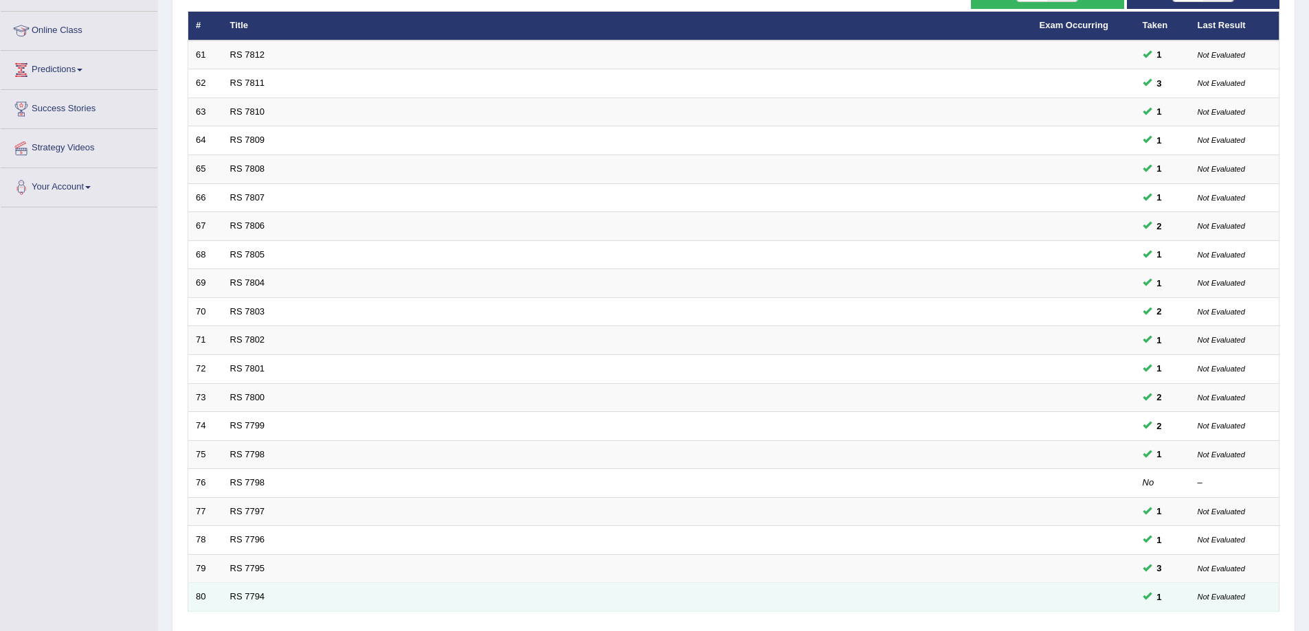
scroll to position [278, 0]
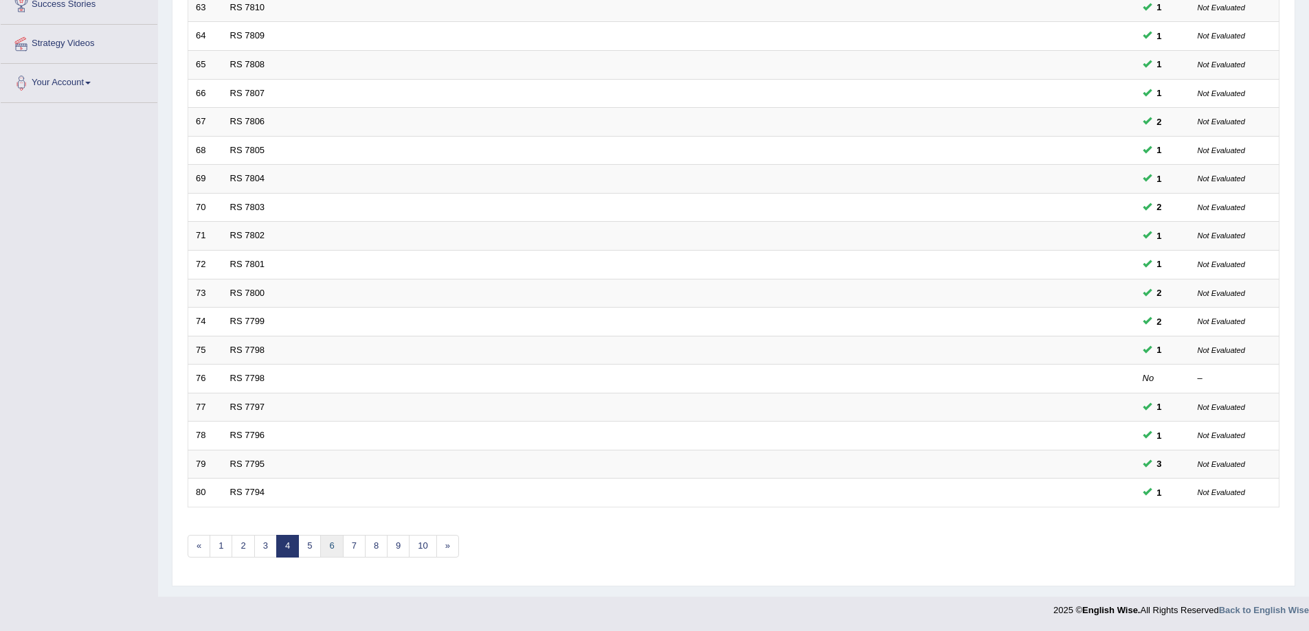
click at [335, 550] on link "6" at bounding box center [331, 546] width 23 height 23
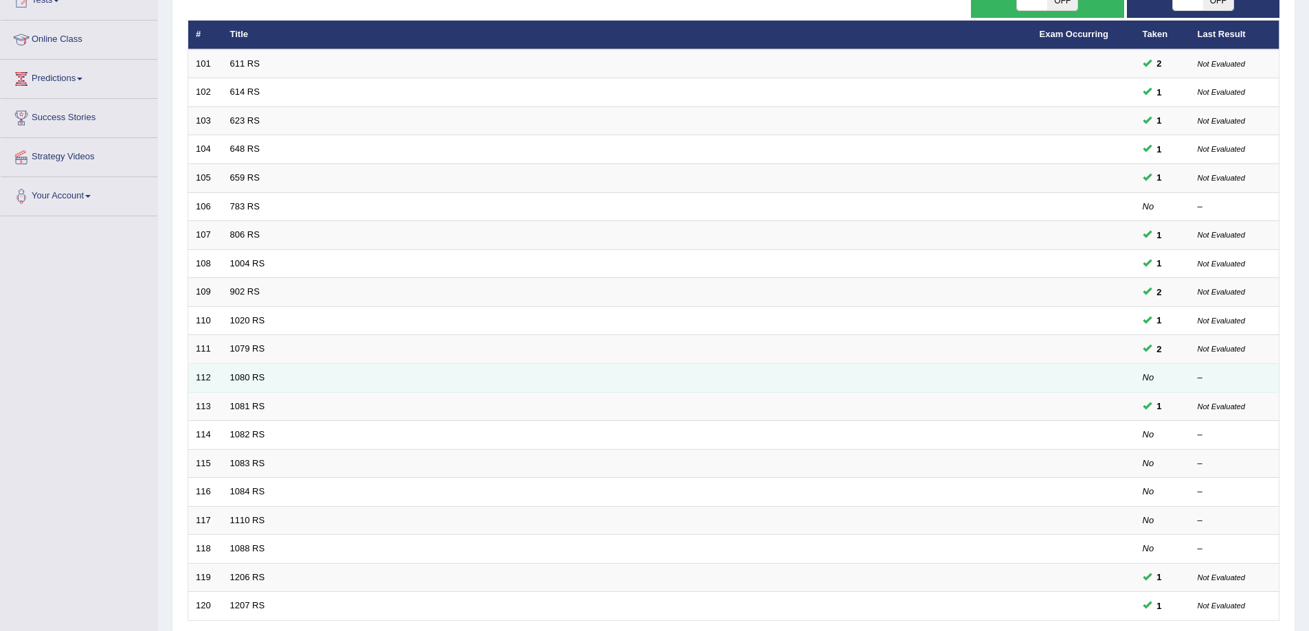
scroll to position [278, 0]
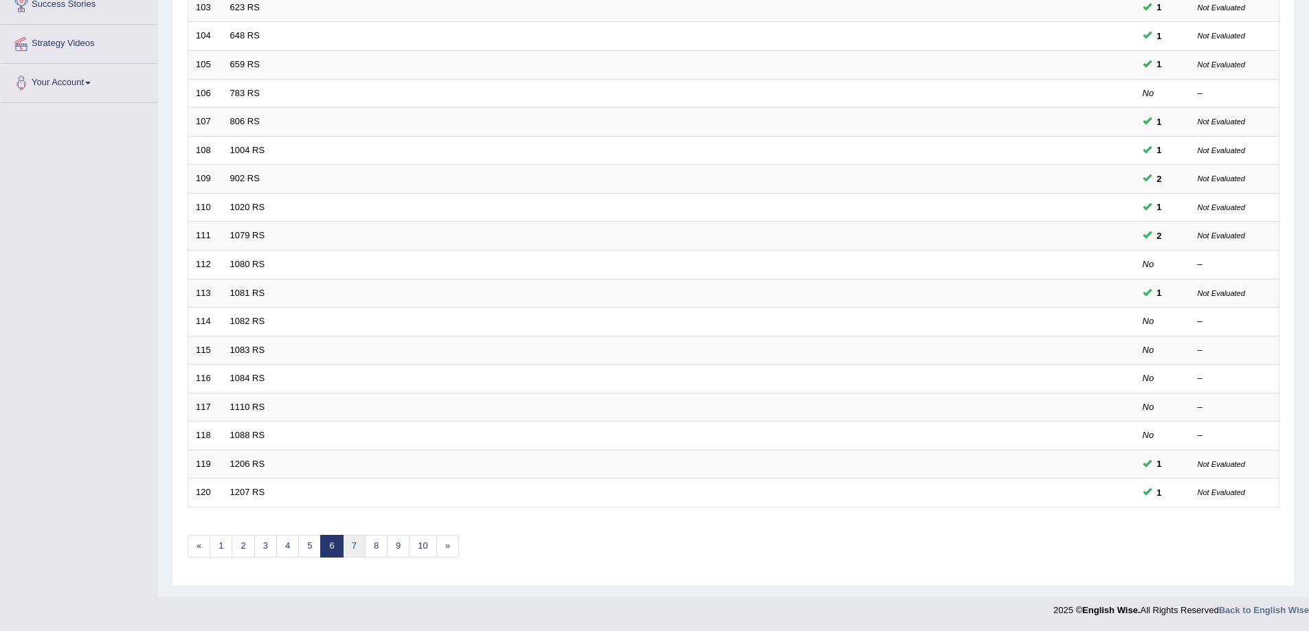
click at [354, 546] on link "7" at bounding box center [354, 546] width 23 height 23
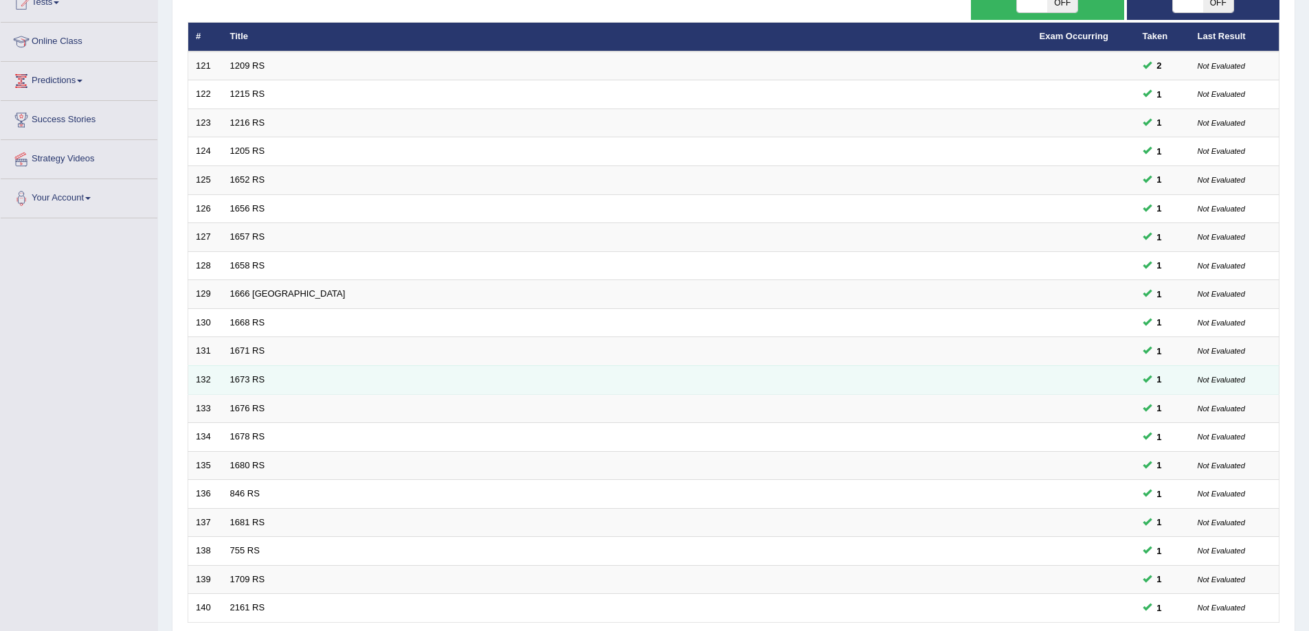
scroll to position [278, 0]
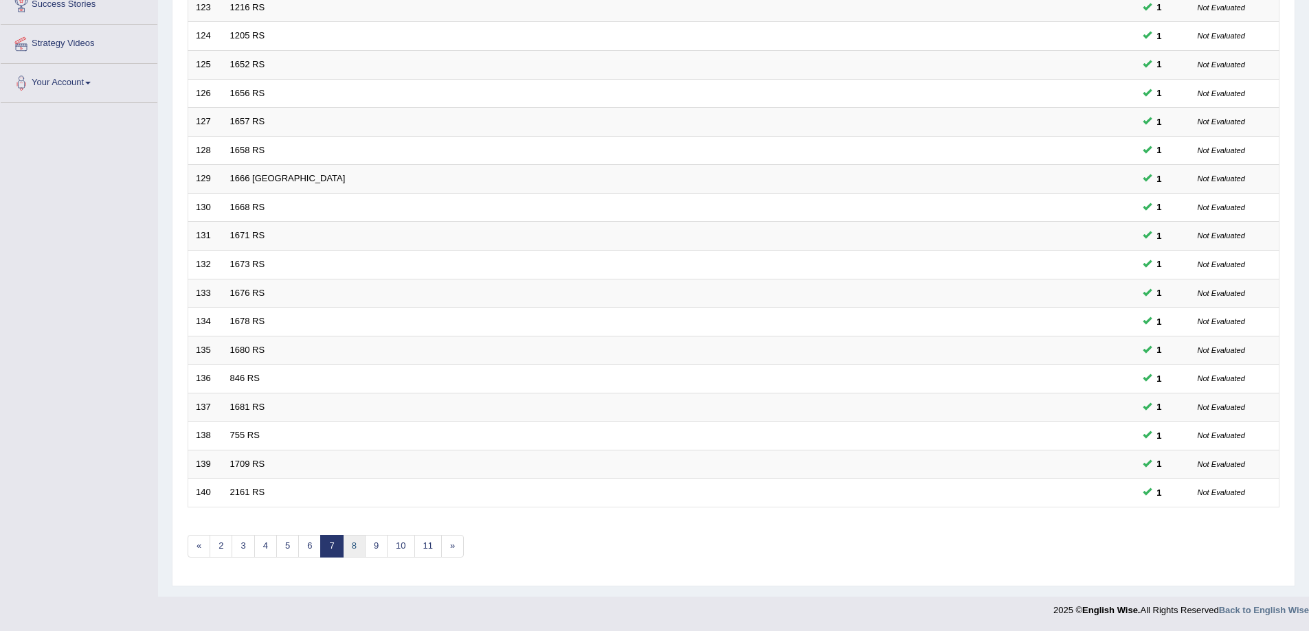
click at [354, 544] on link "8" at bounding box center [354, 546] width 23 height 23
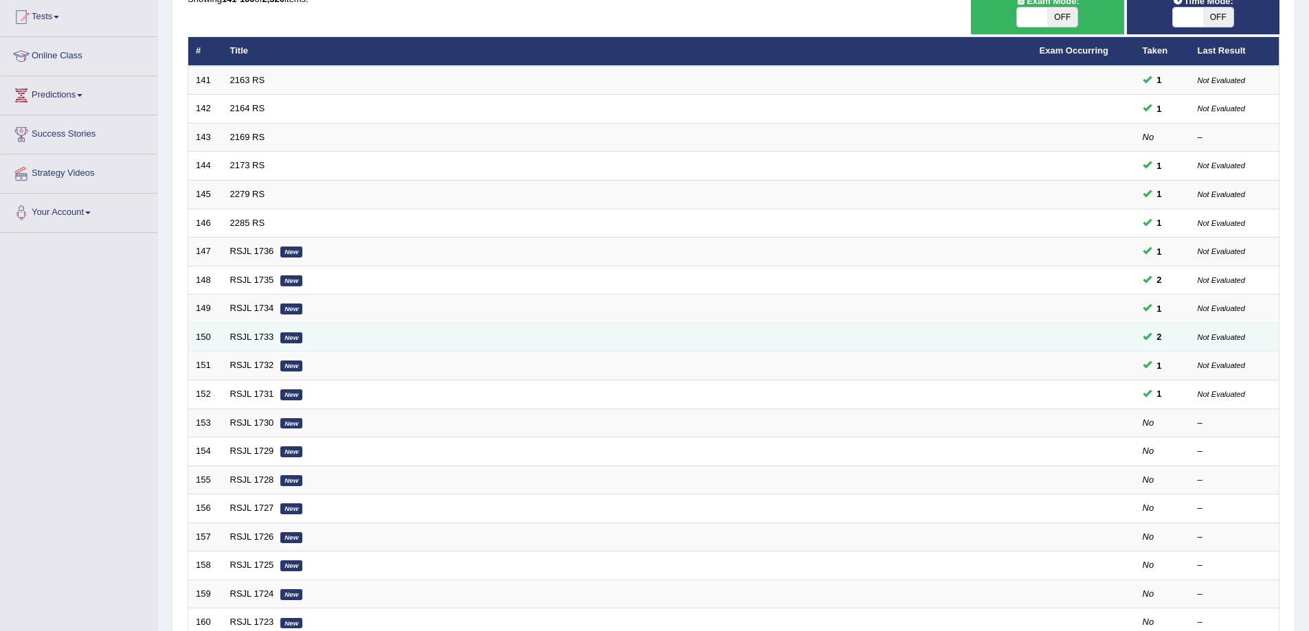
scroll to position [278, 0]
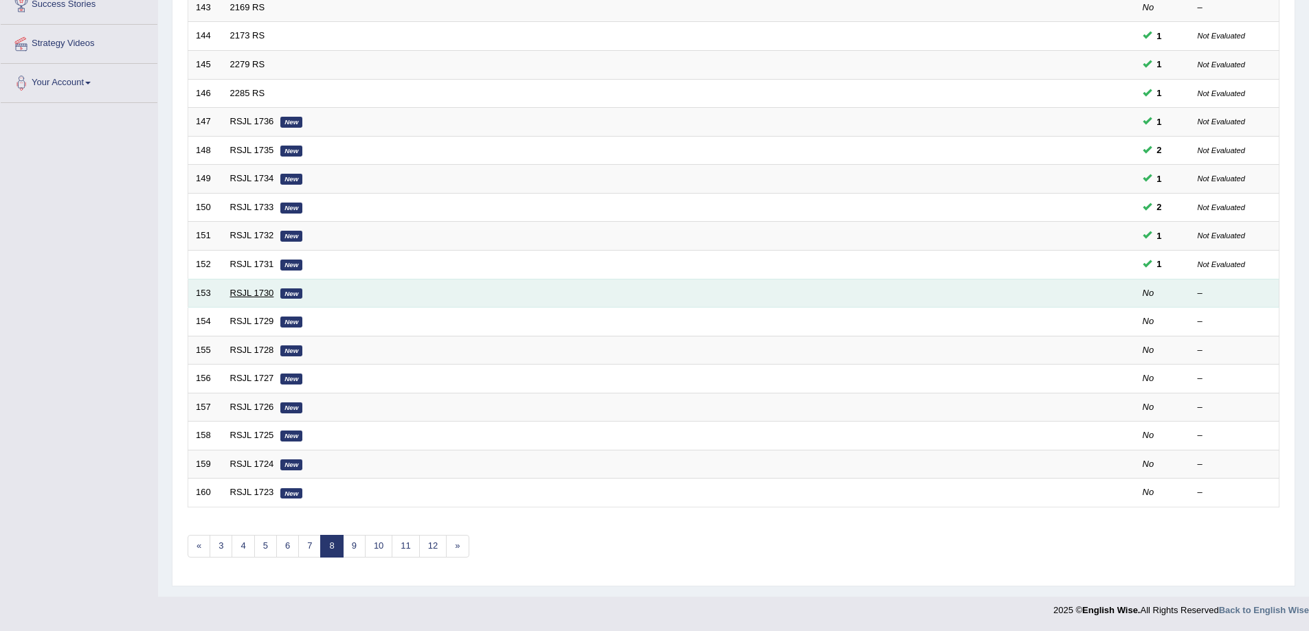
click at [240, 292] on link "RSJL 1730" at bounding box center [252, 293] width 44 height 10
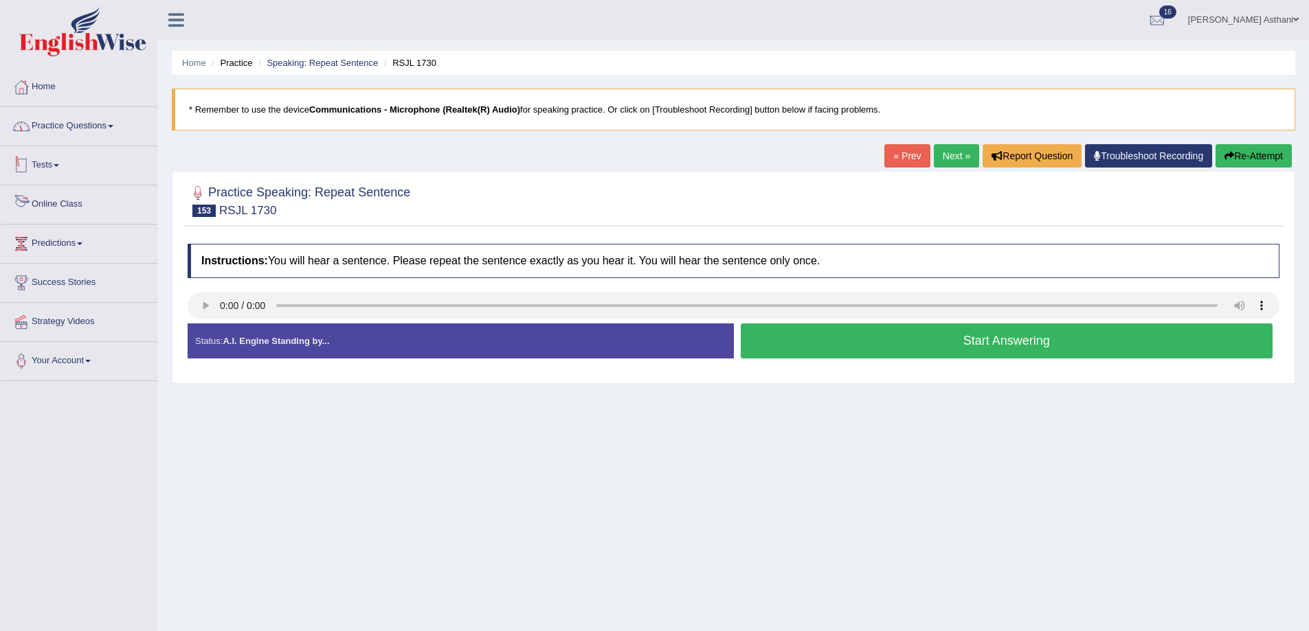
click at [63, 126] on link "Practice Questions" at bounding box center [79, 124] width 157 height 34
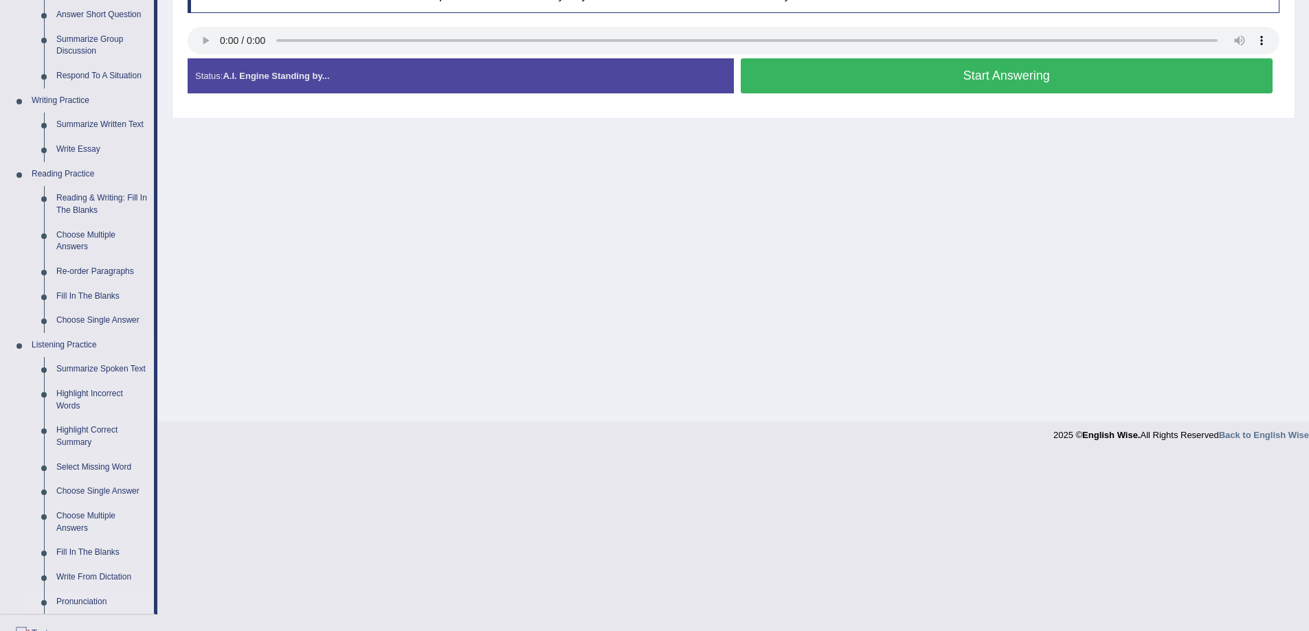
scroll to position [344, 0]
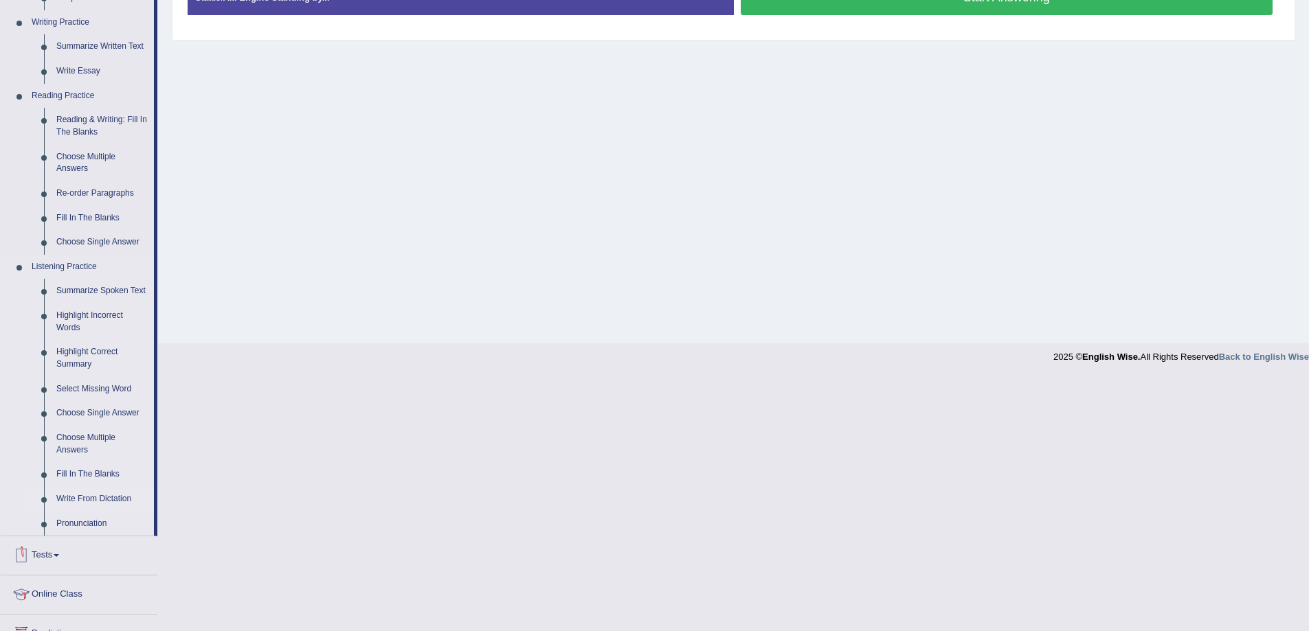
click at [91, 497] on link "Write From Dictation" at bounding box center [102, 499] width 104 height 25
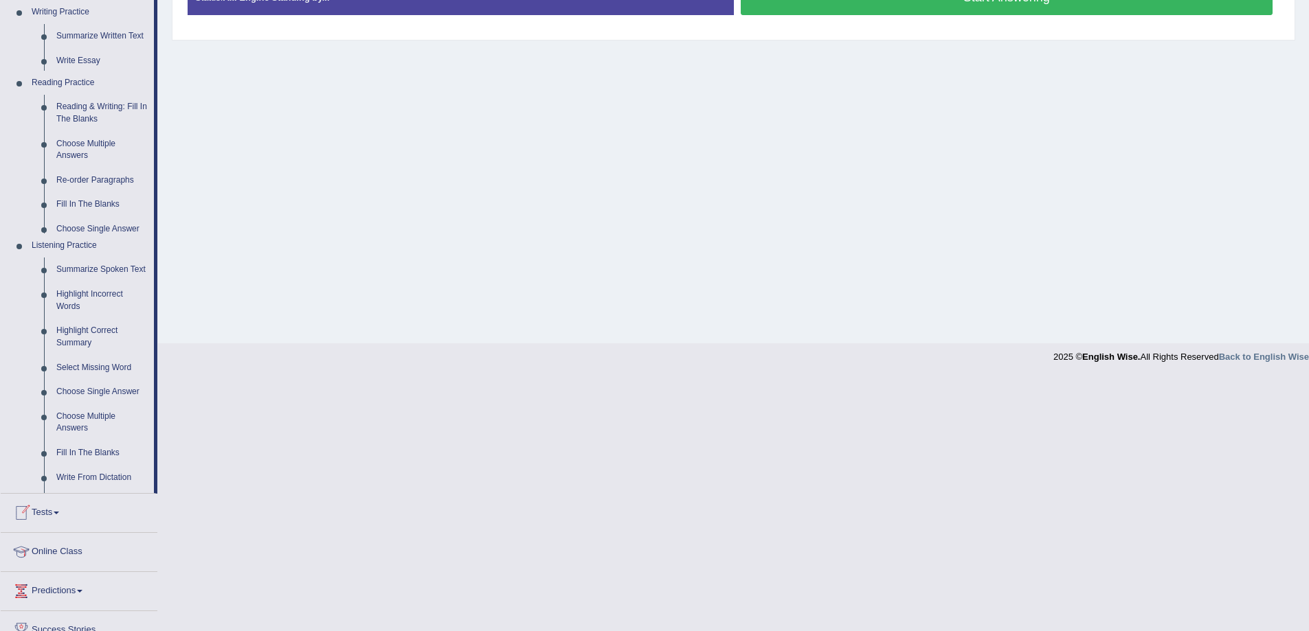
scroll to position [90, 0]
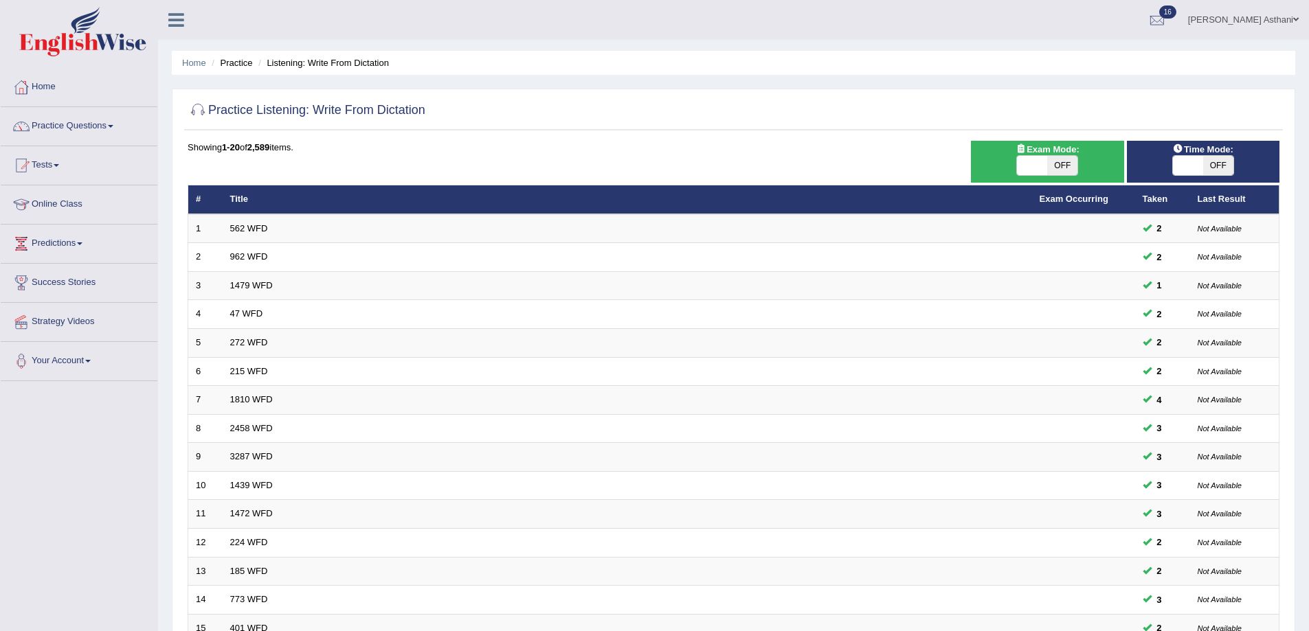
click at [1063, 164] on span "OFF" at bounding box center [1062, 165] width 30 height 19
checkbox input "true"
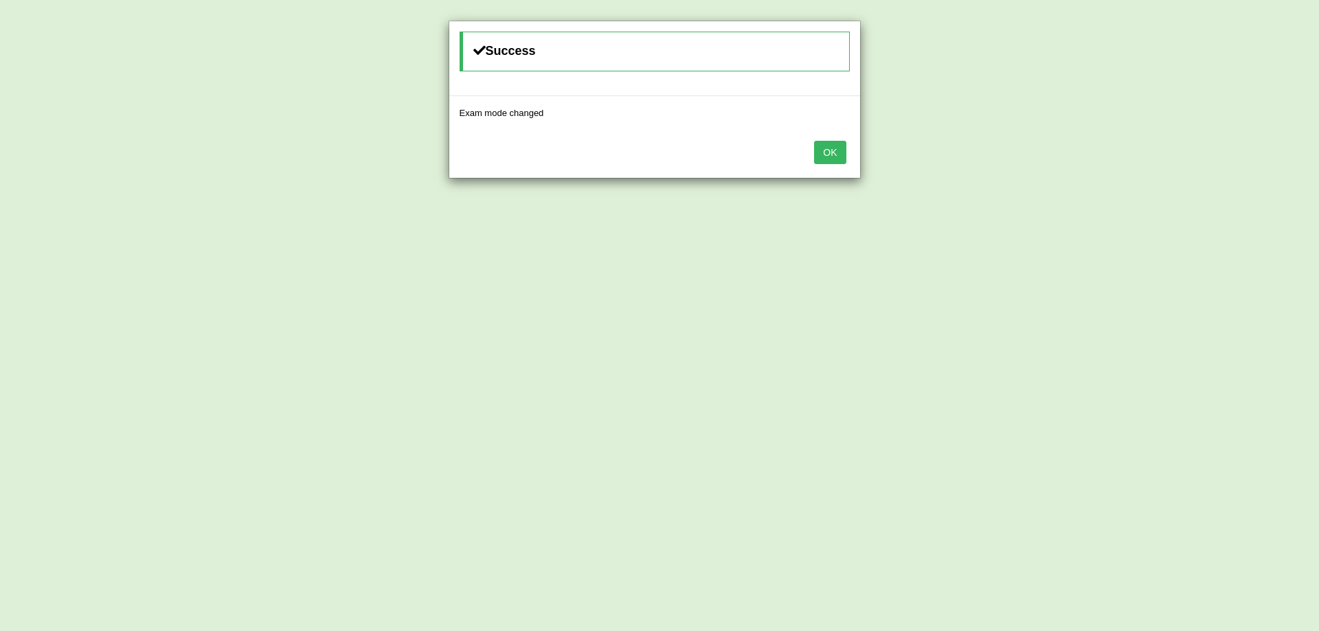
click at [835, 147] on button "OK" at bounding box center [830, 152] width 32 height 23
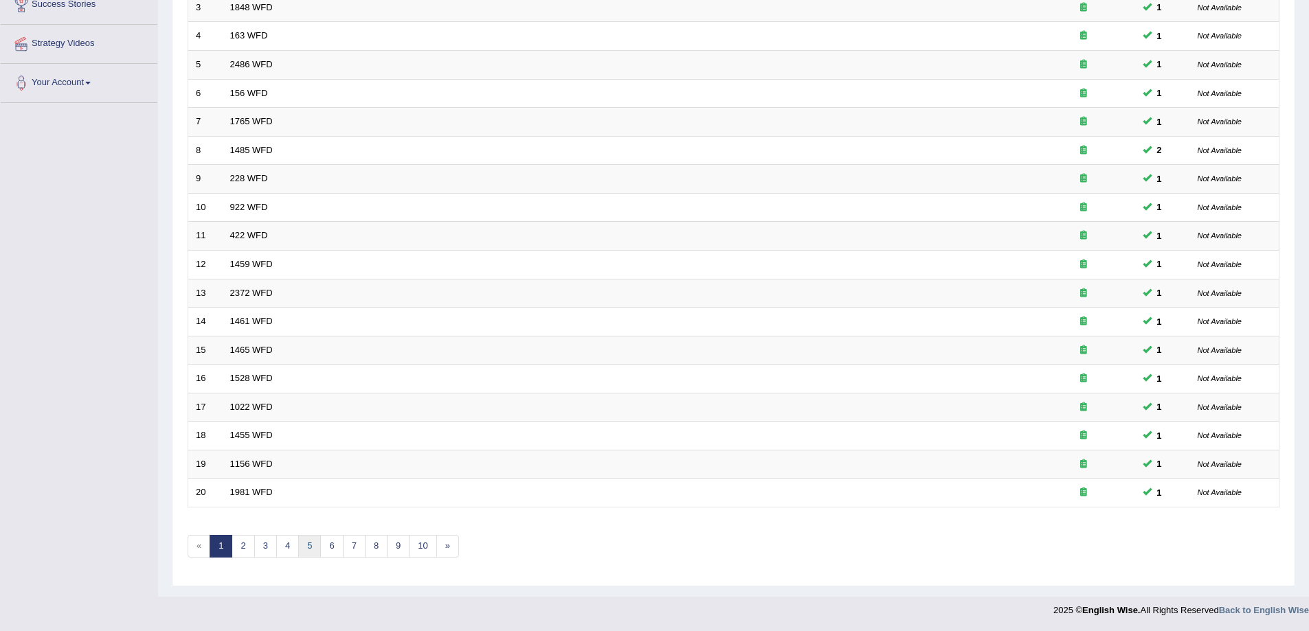
click at [311, 546] on link "5" at bounding box center [309, 546] width 23 height 23
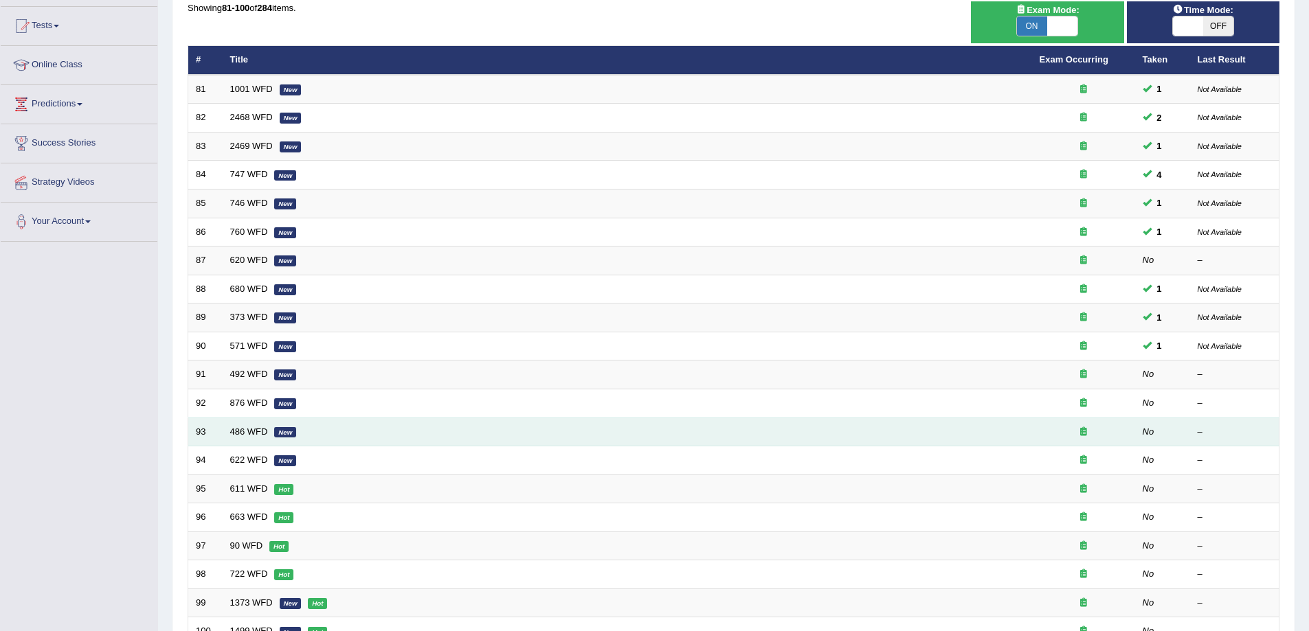
scroll to position [278, 0]
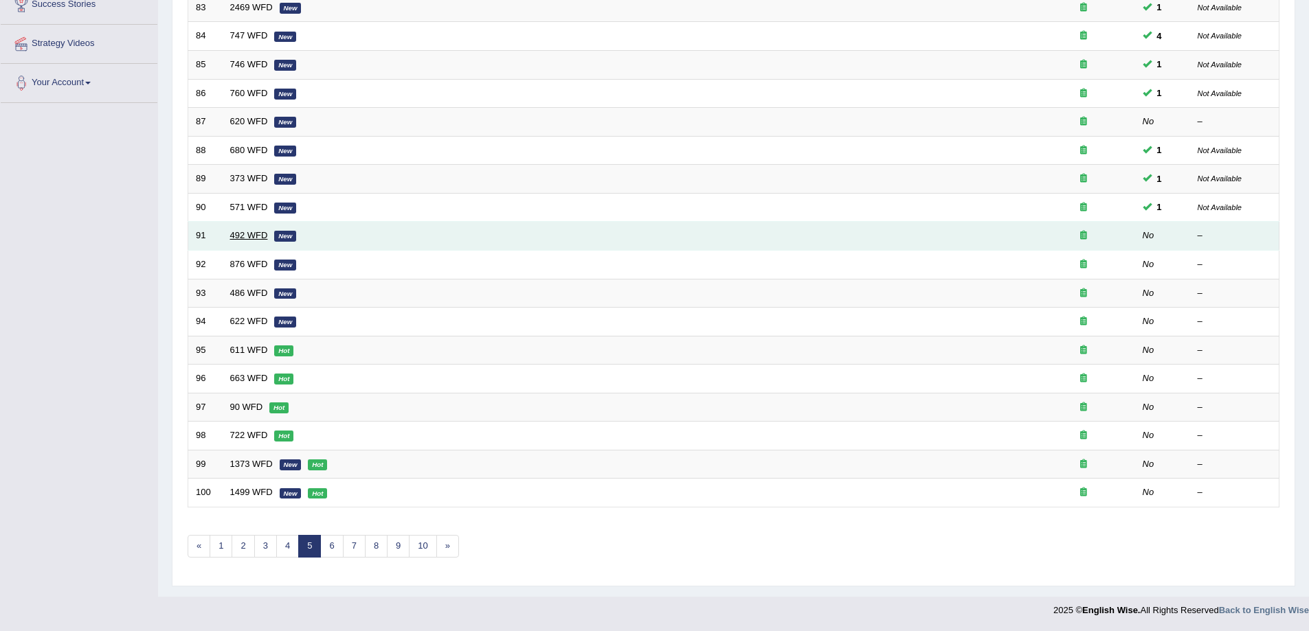
click at [264, 237] on link "492 WFD" at bounding box center [249, 235] width 38 height 10
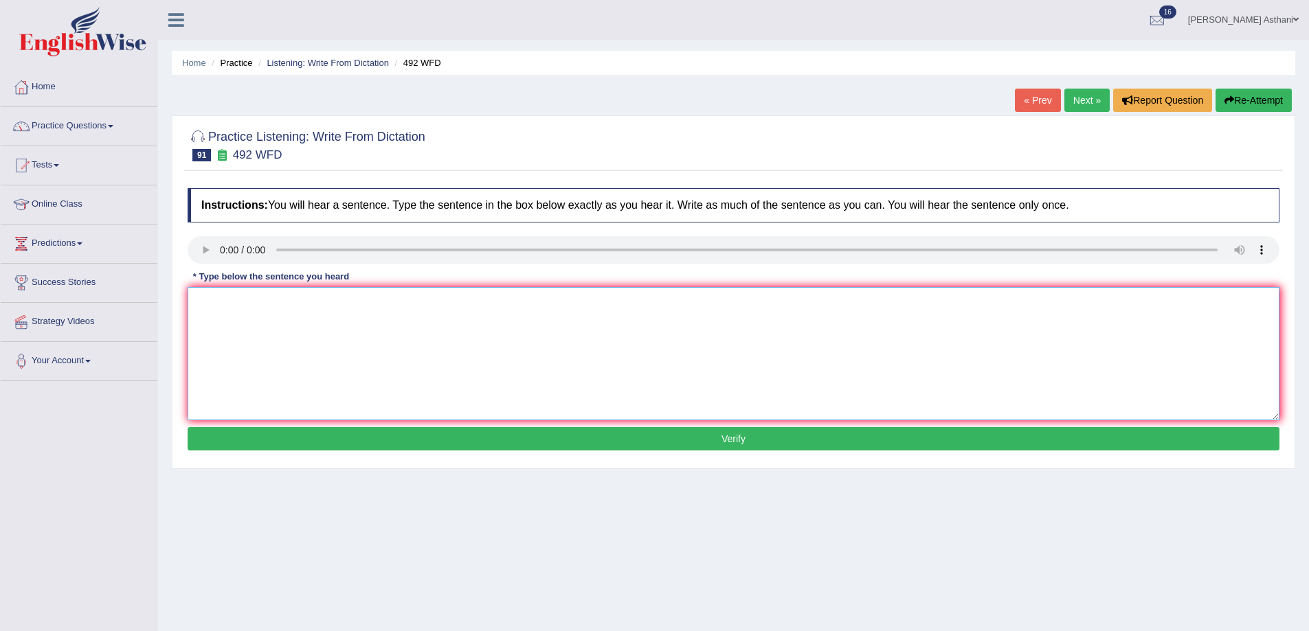
click at [493, 322] on textarea at bounding box center [734, 353] width 1092 height 133
click at [58, 127] on link "Practice Questions" at bounding box center [79, 124] width 157 height 34
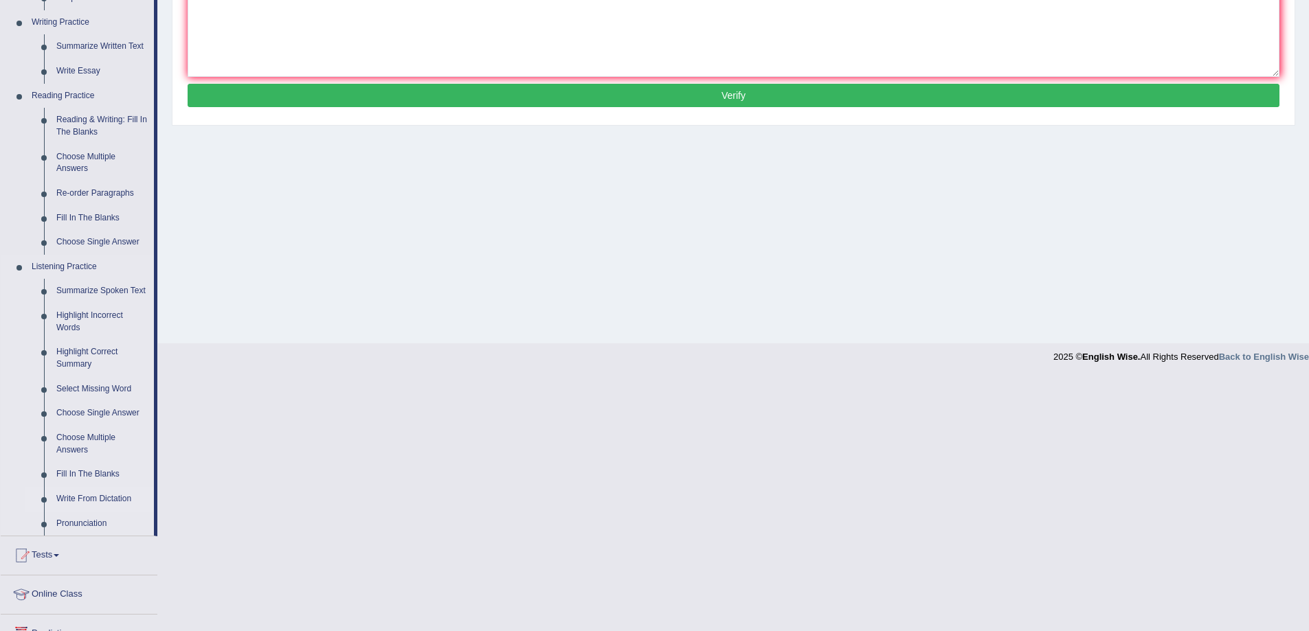
click at [82, 498] on link "Write From Dictation" at bounding box center [102, 499] width 104 height 25
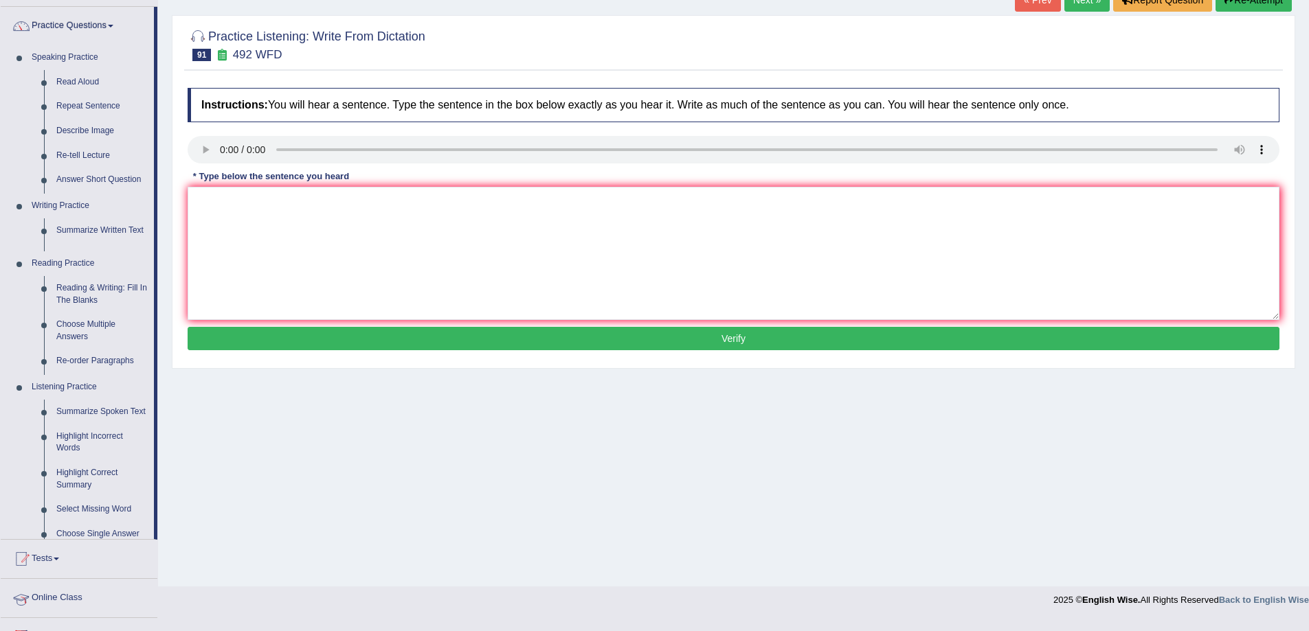
scroll to position [90, 0]
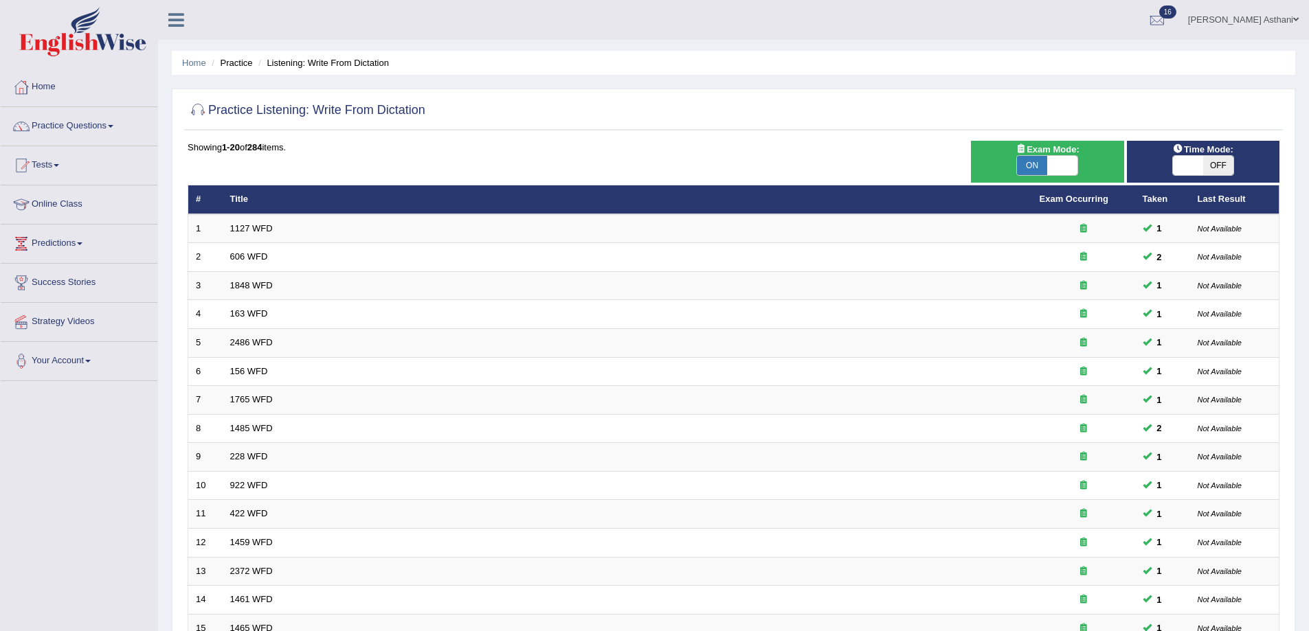
click at [1207, 167] on span "OFF" at bounding box center [1218, 165] width 30 height 19
checkbox input "true"
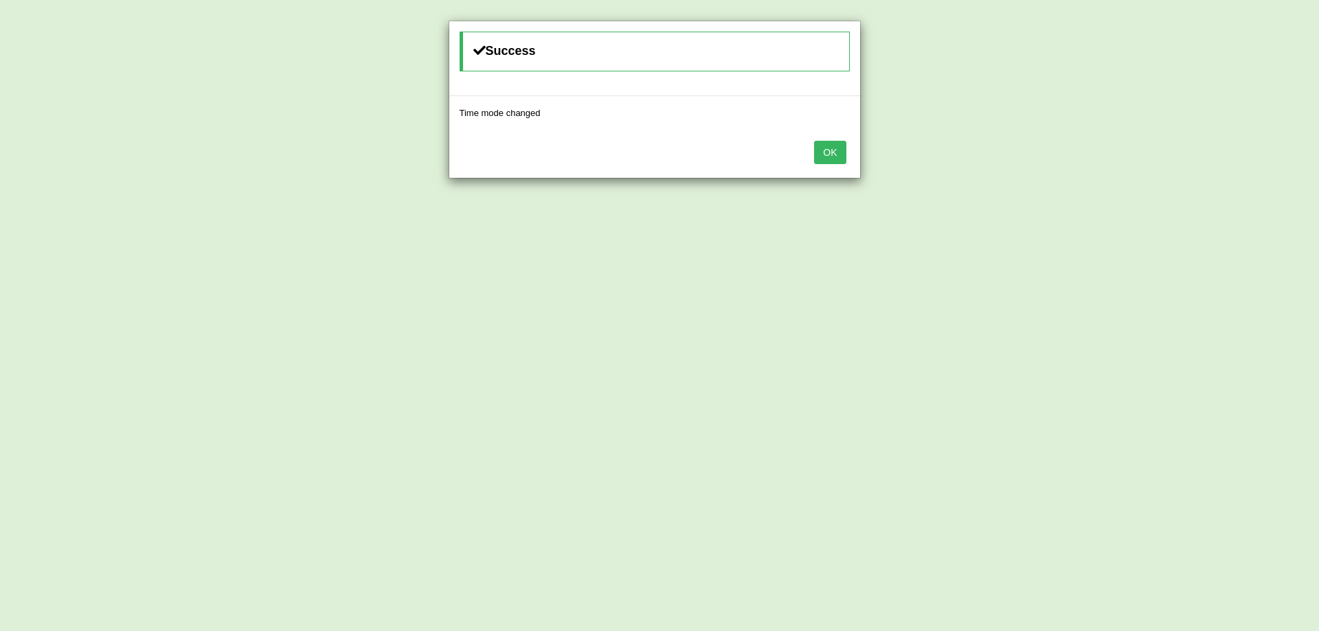
click at [834, 153] on button "OK" at bounding box center [830, 152] width 32 height 23
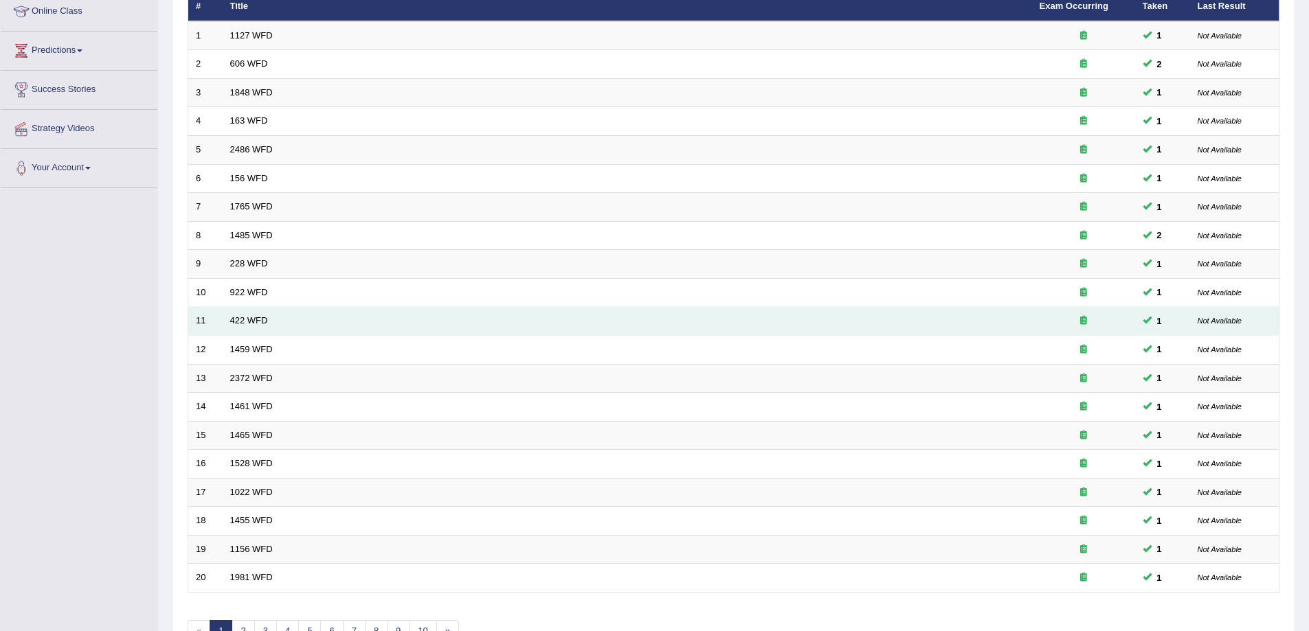
scroll to position [278, 0]
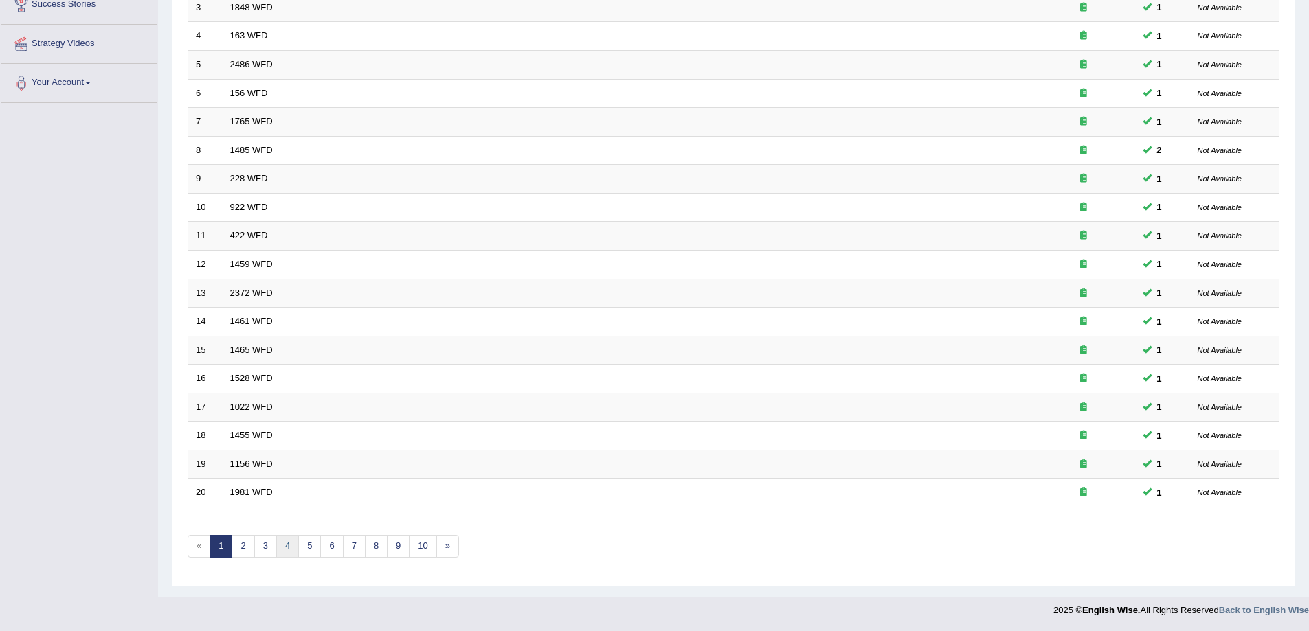
click at [297, 539] on link "4" at bounding box center [287, 546] width 23 height 23
click at [308, 541] on link "5" at bounding box center [309, 546] width 23 height 23
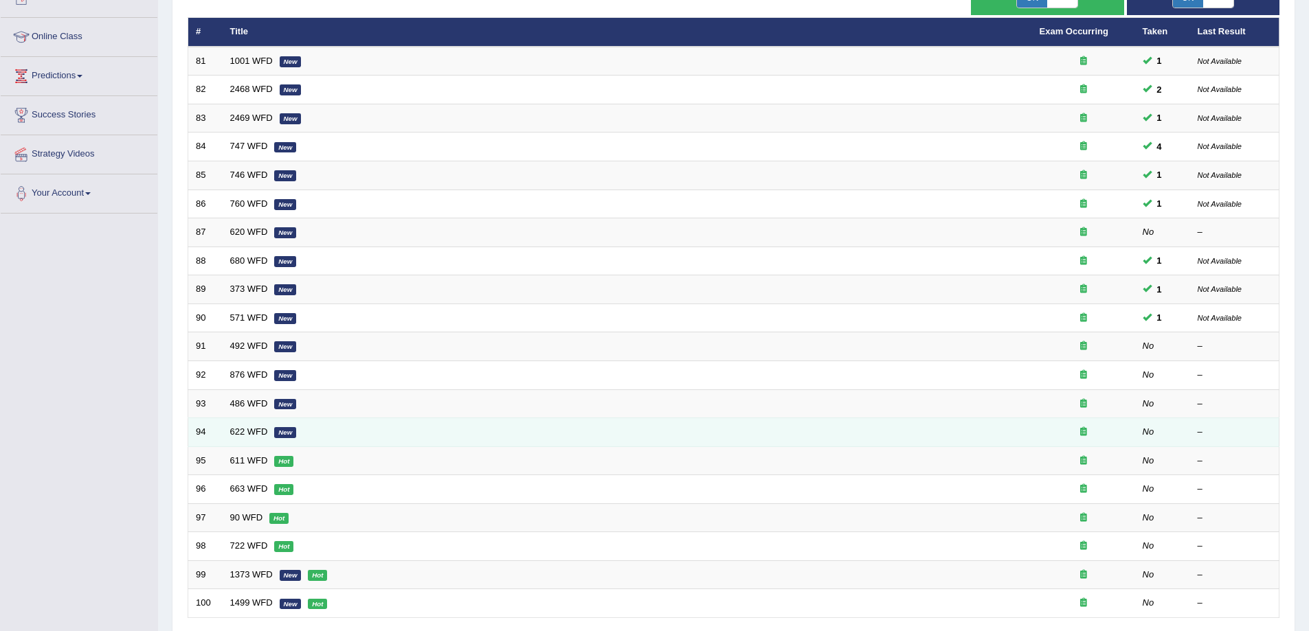
scroll to position [278, 0]
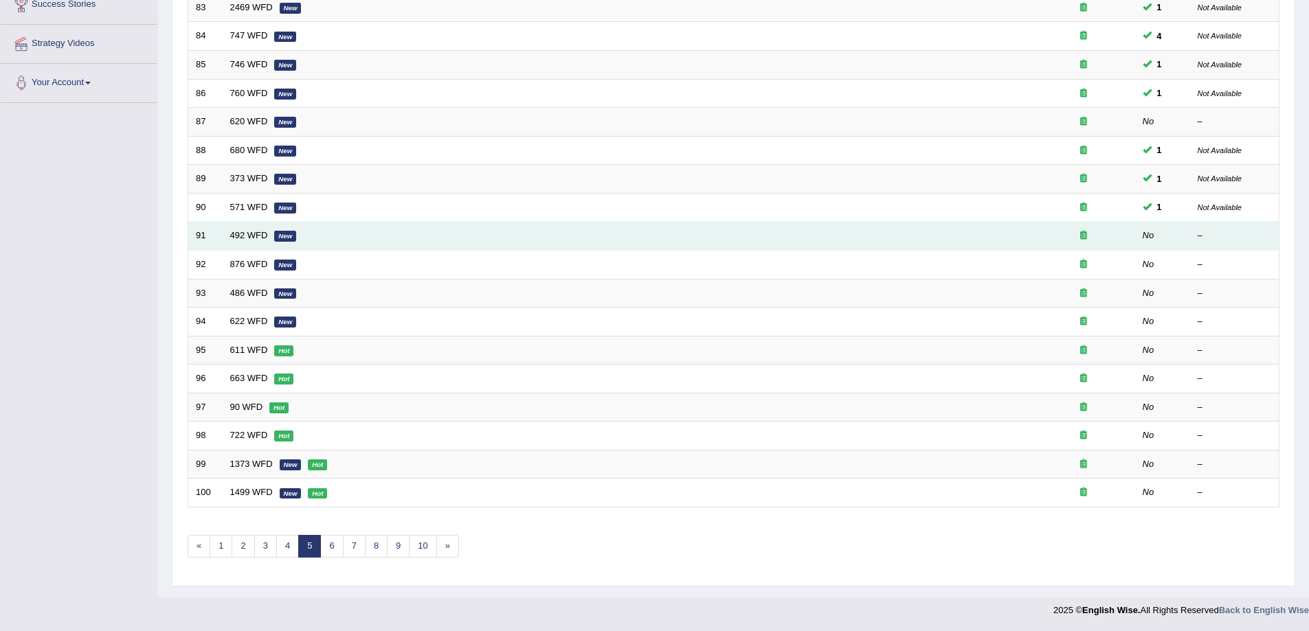
click at [431, 233] on td "492 WFD New" at bounding box center [627, 236] width 809 height 29
click at [284, 236] on em "New" at bounding box center [285, 236] width 22 height 11
click at [251, 234] on link "492 WFD" at bounding box center [249, 235] width 38 height 10
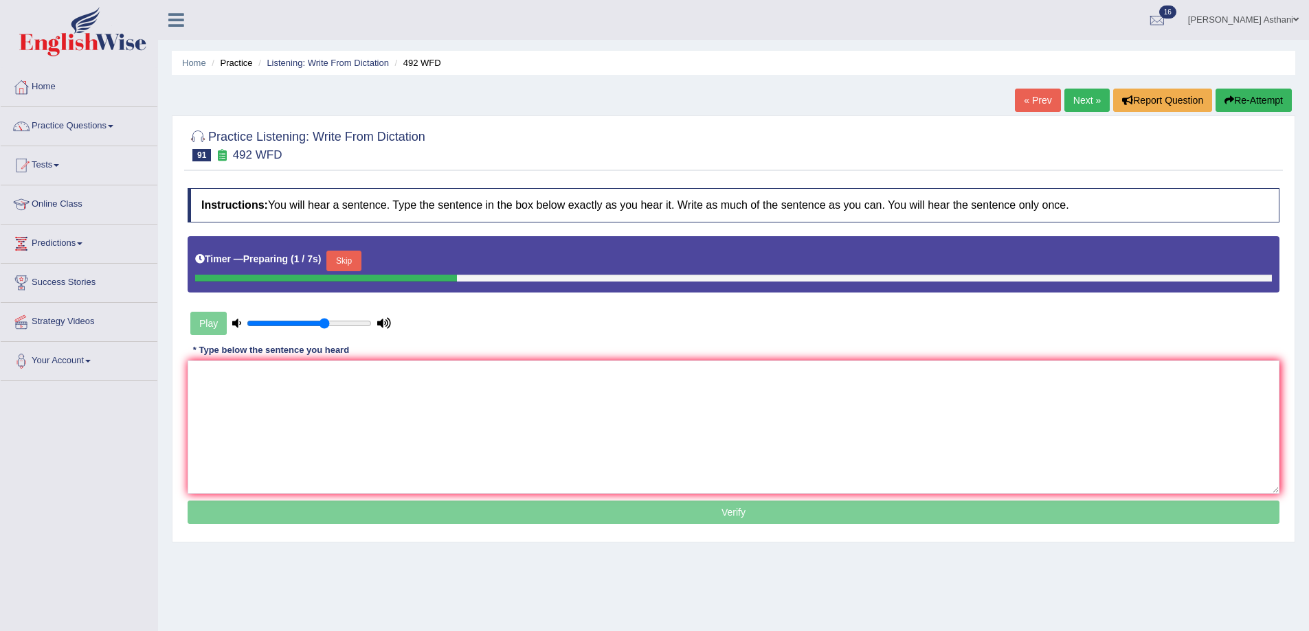
click at [324, 322] on input "range" at bounding box center [309, 323] width 125 height 11
drag, startPoint x: 349, startPoint y: 328, endPoint x: 359, endPoint y: 325, distance: 10.7
type input "0.95"
click at [359, 325] on input "range" at bounding box center [309, 323] width 125 height 11
click at [332, 398] on textarea at bounding box center [734, 427] width 1092 height 133
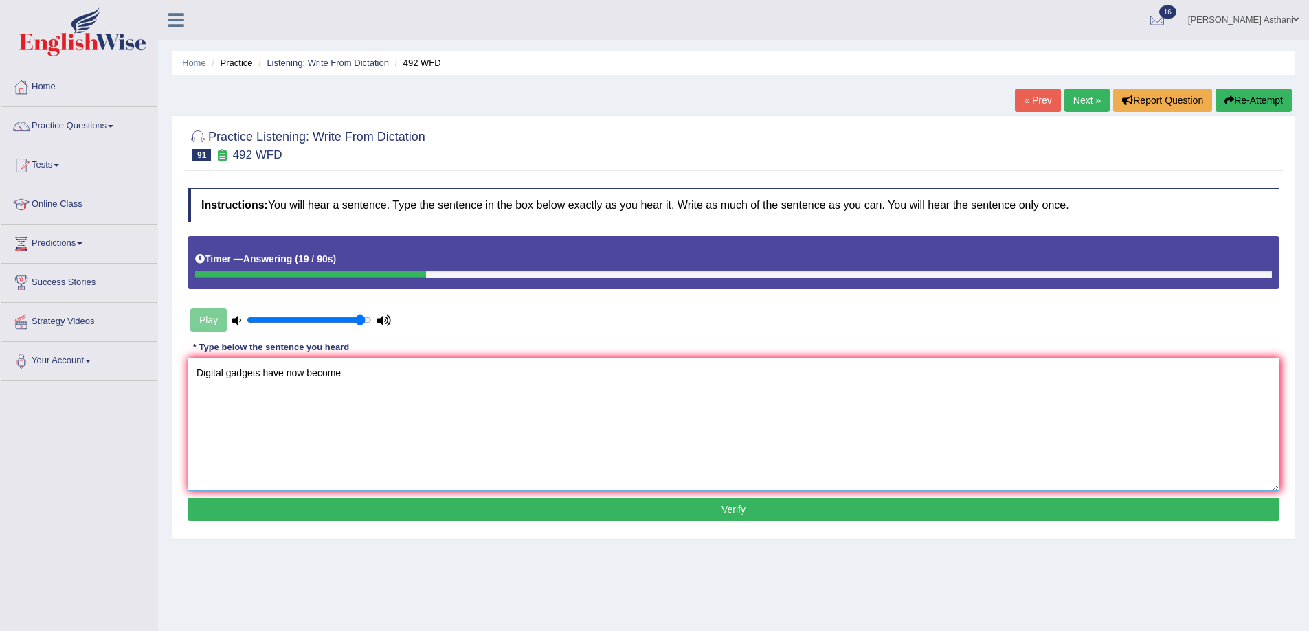
type textarea "Digital gadgets have now become"
click at [1249, 95] on button "Re-Attempt" at bounding box center [1253, 100] width 76 height 23
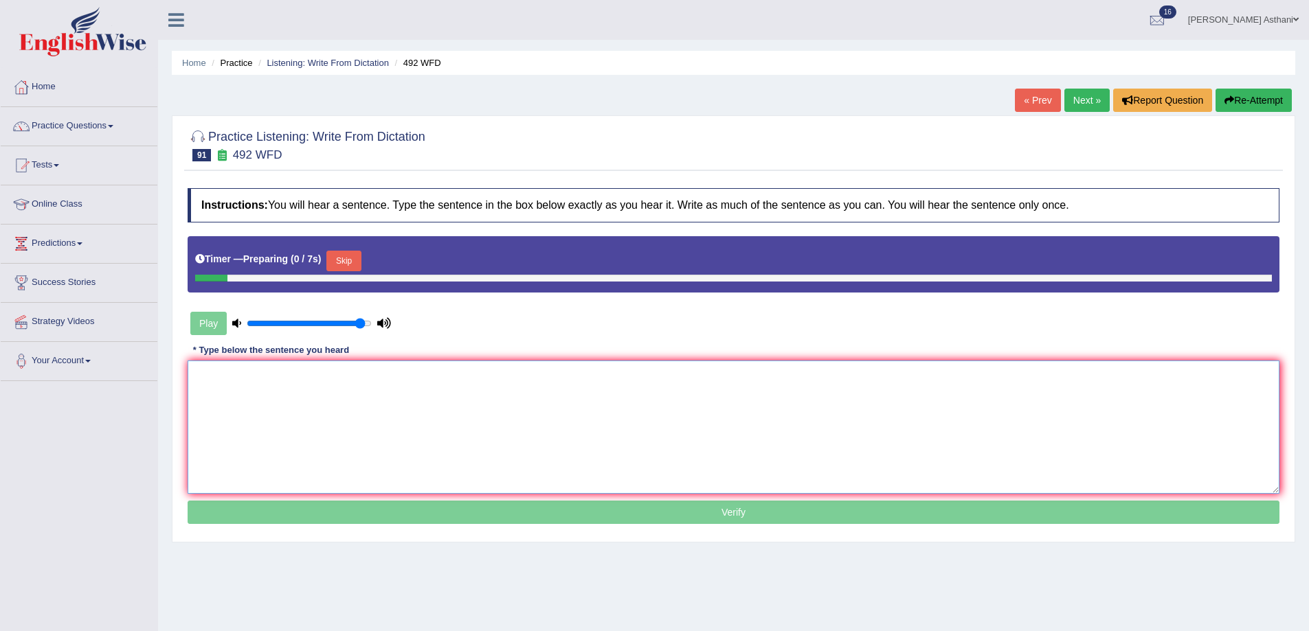
click at [621, 411] on textarea at bounding box center [734, 427] width 1092 height 133
type textarea "d"
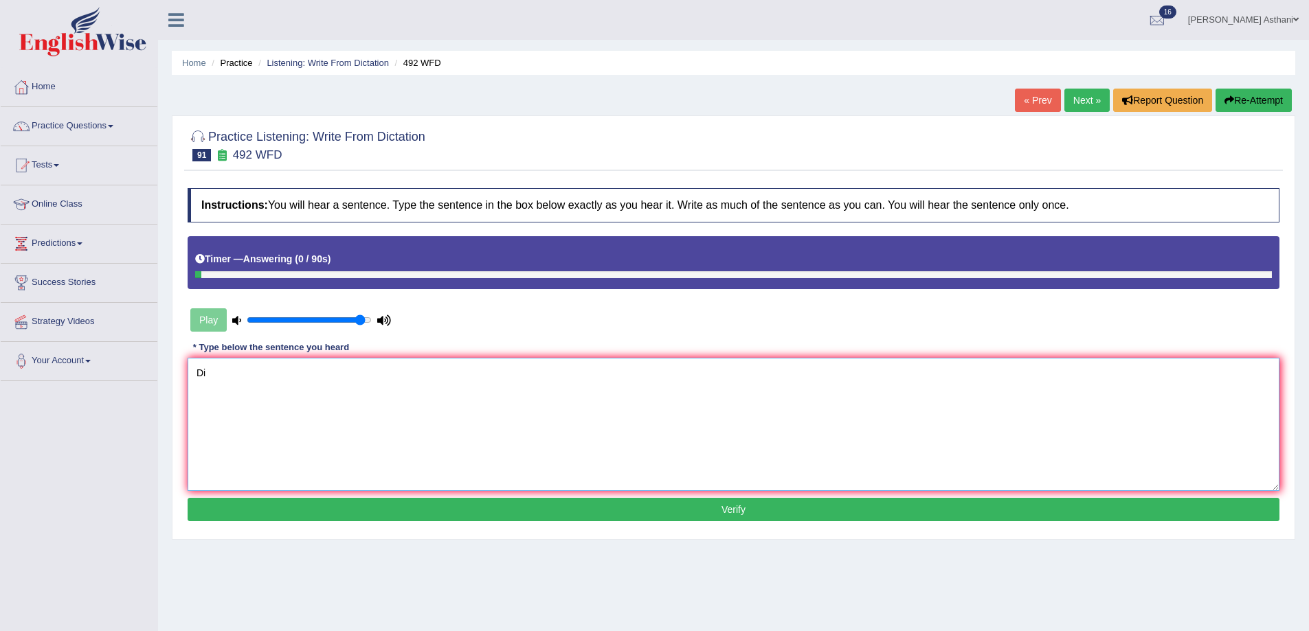
type textarea "D"
click at [1250, 95] on button "Re-Attempt" at bounding box center [1253, 100] width 76 height 23
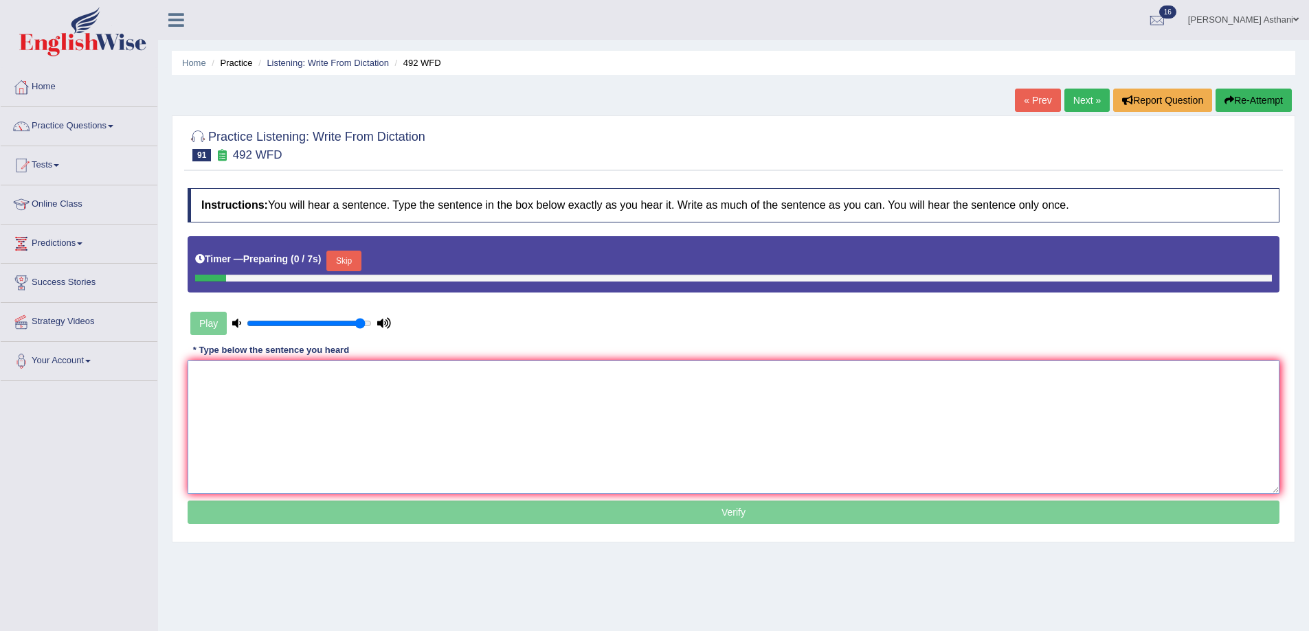
click at [414, 390] on textarea at bounding box center [734, 427] width 1092 height 133
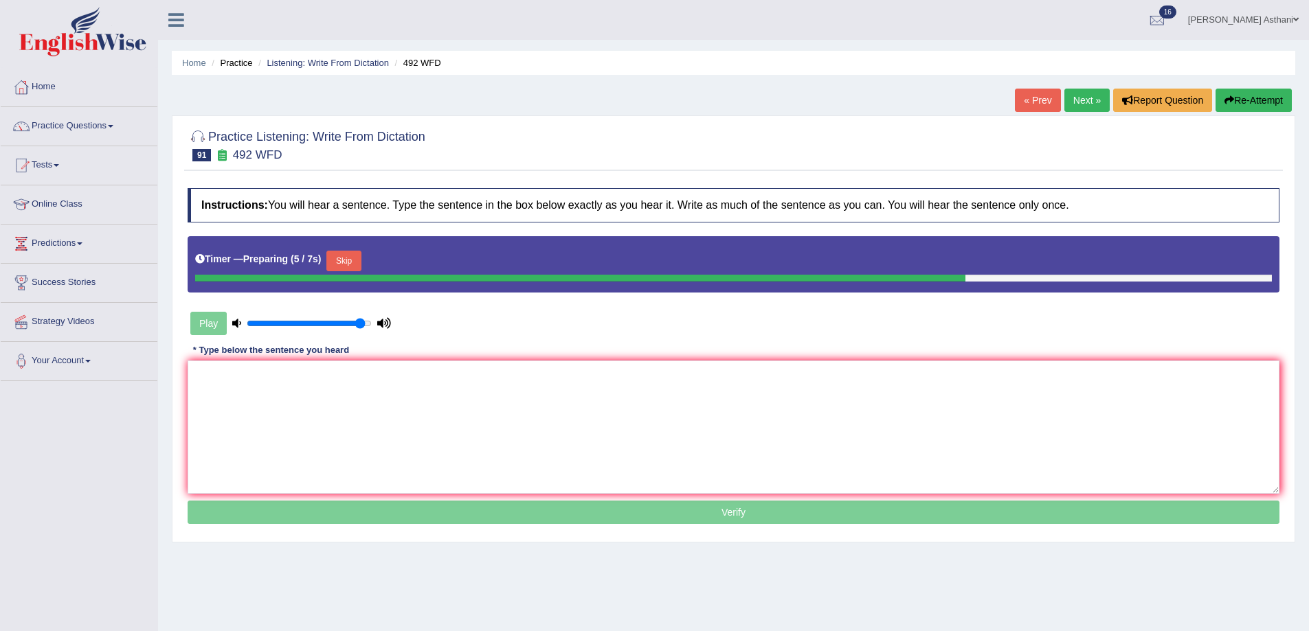
click at [340, 256] on button "Skip" at bounding box center [343, 261] width 34 height 21
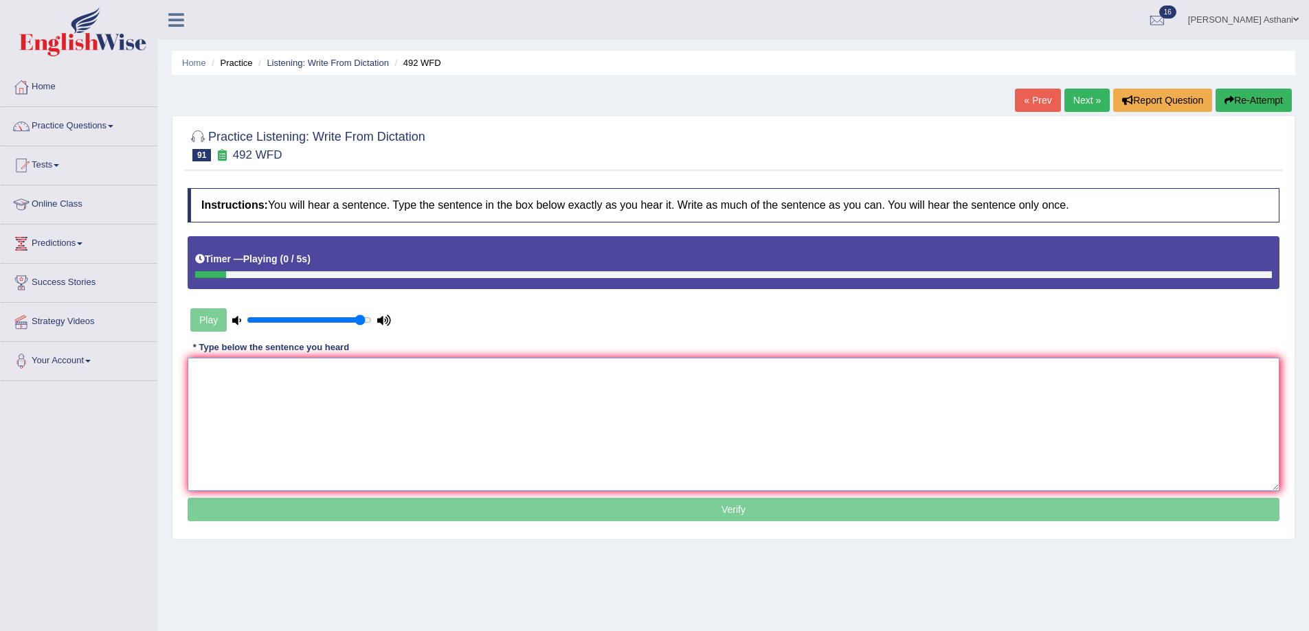
drag, startPoint x: 322, startPoint y: 420, endPoint x: 326, endPoint y: 403, distance: 17.7
click at [324, 419] on textarea at bounding box center [734, 424] width 1092 height 133
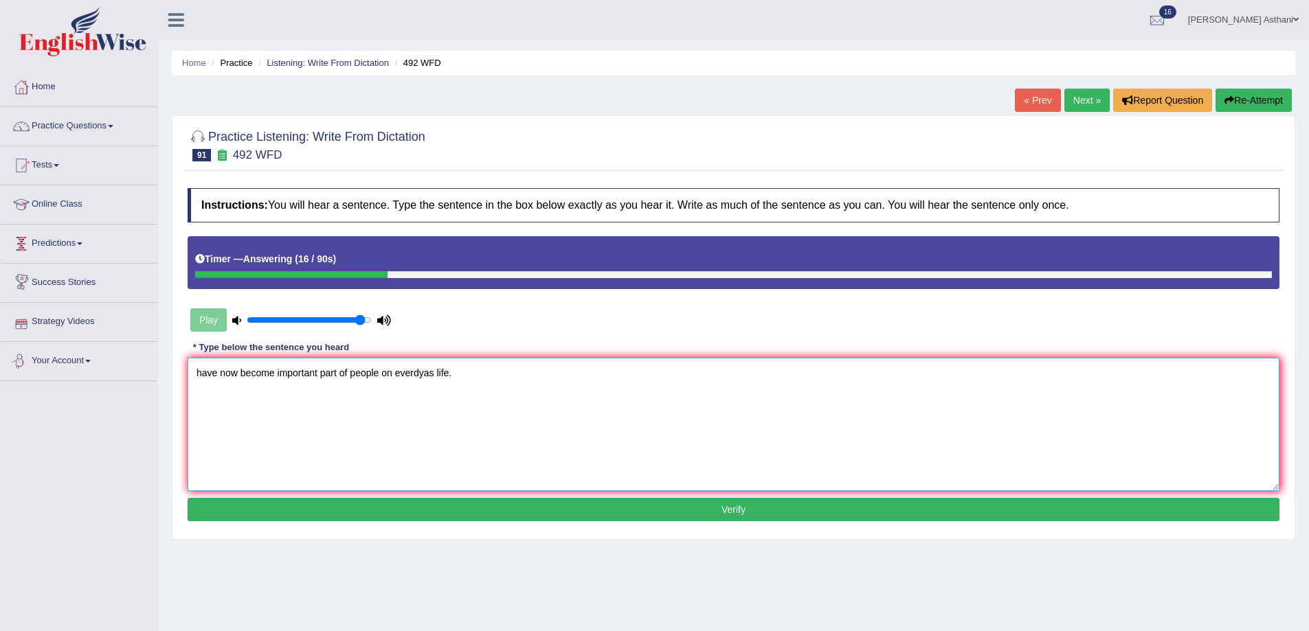
click at [196, 374] on textarea "have now become important part of people on everdyas life." at bounding box center [734, 424] width 1092 height 133
click at [442, 373] on textarea "digital gadgets have now become important part of people on everdyas life." at bounding box center [734, 424] width 1092 height 133
click at [495, 372] on textarea "digital gadgets have now become important part of people on everdyas life." at bounding box center [734, 424] width 1092 height 133
type textarea "digital gadgets have now become important part of everydays peoples life."
click at [752, 517] on button "Verify" at bounding box center [734, 509] width 1092 height 23
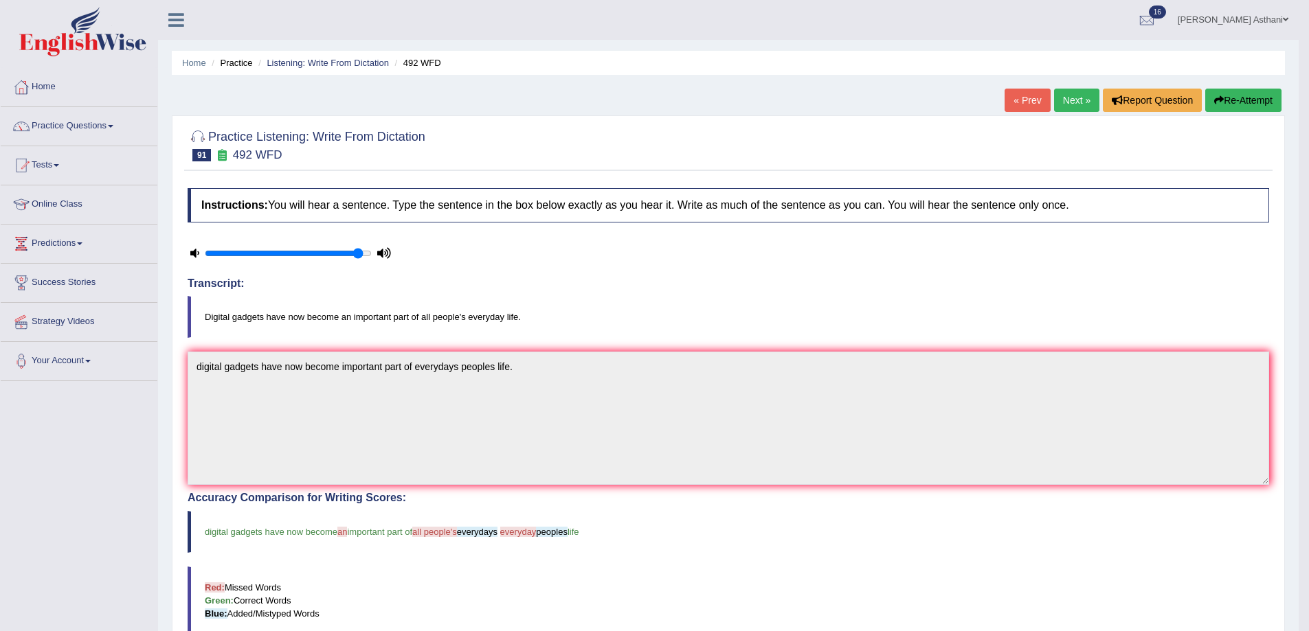
click at [1258, 93] on button "Re-Attempt" at bounding box center [1243, 100] width 76 height 23
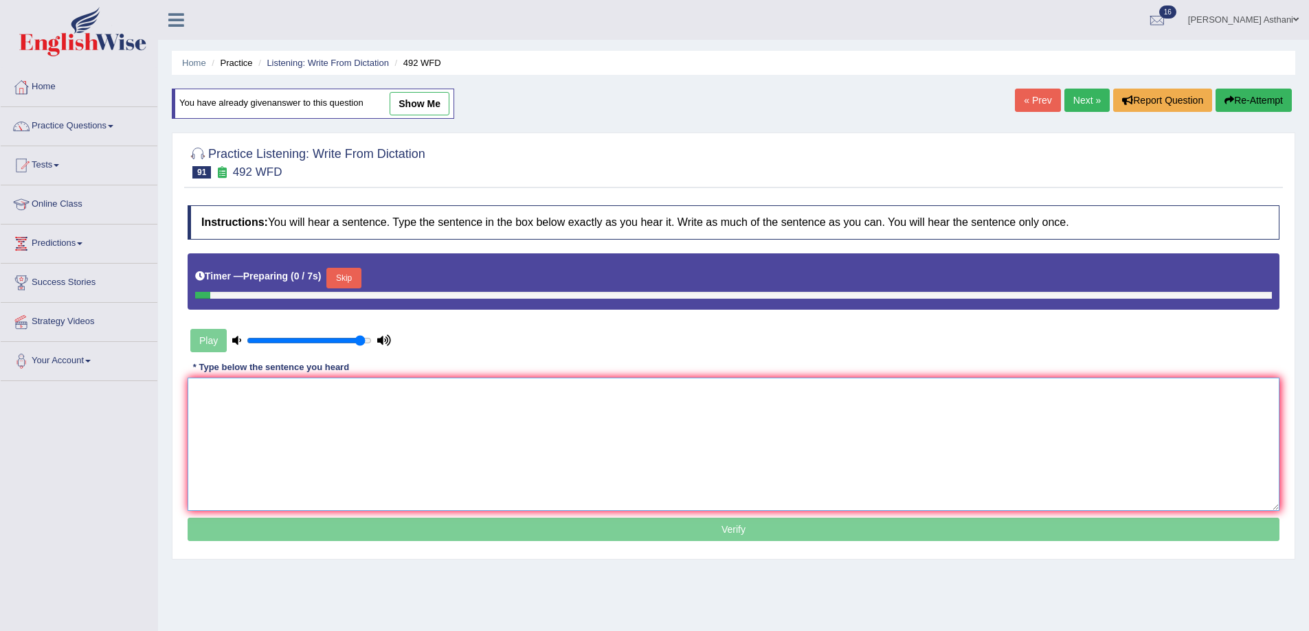
click at [304, 399] on textarea at bounding box center [734, 444] width 1092 height 133
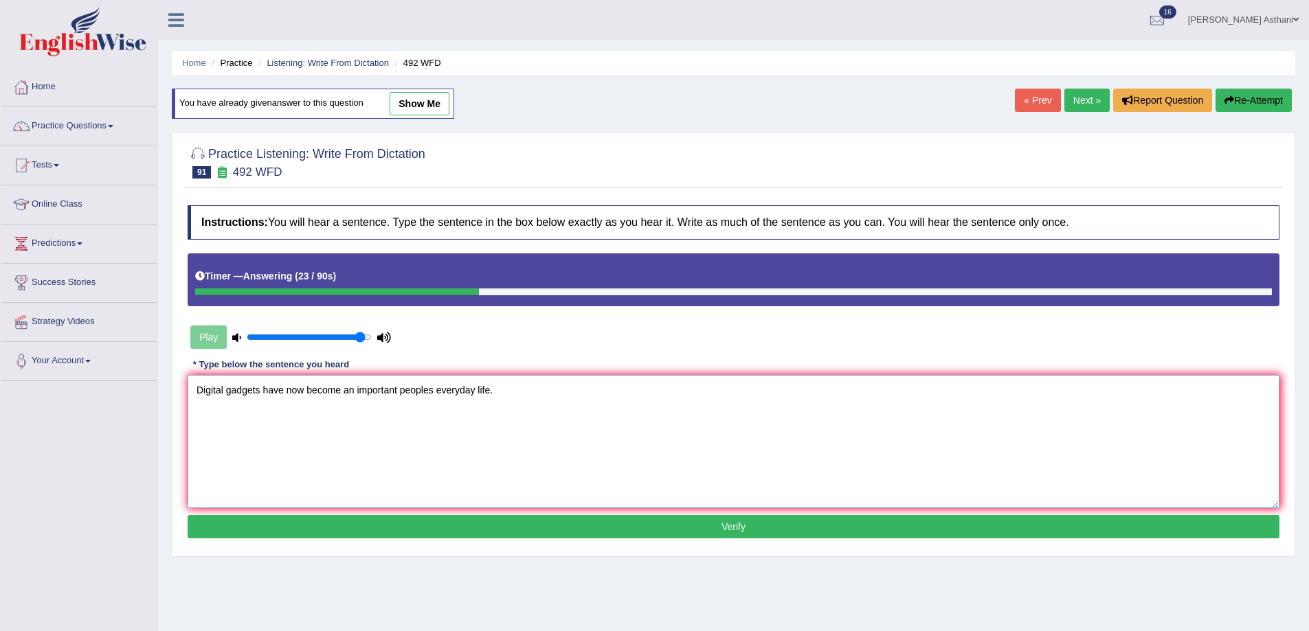
click at [398, 391] on textarea "Digital gadgets have now become an important peoples everyday life." at bounding box center [734, 441] width 1092 height 133
drag, startPoint x: 460, startPoint y: 389, endPoint x: 491, endPoint y: 391, distance: 30.3
click at [469, 389] on textarea "Digital gadgets have now become an important part of peoples everyday life." at bounding box center [734, 441] width 1092 height 133
type textarea "Digital gadgets have now become an important part of people's everyday life."
click at [640, 532] on button "Verify" at bounding box center [734, 526] width 1092 height 23
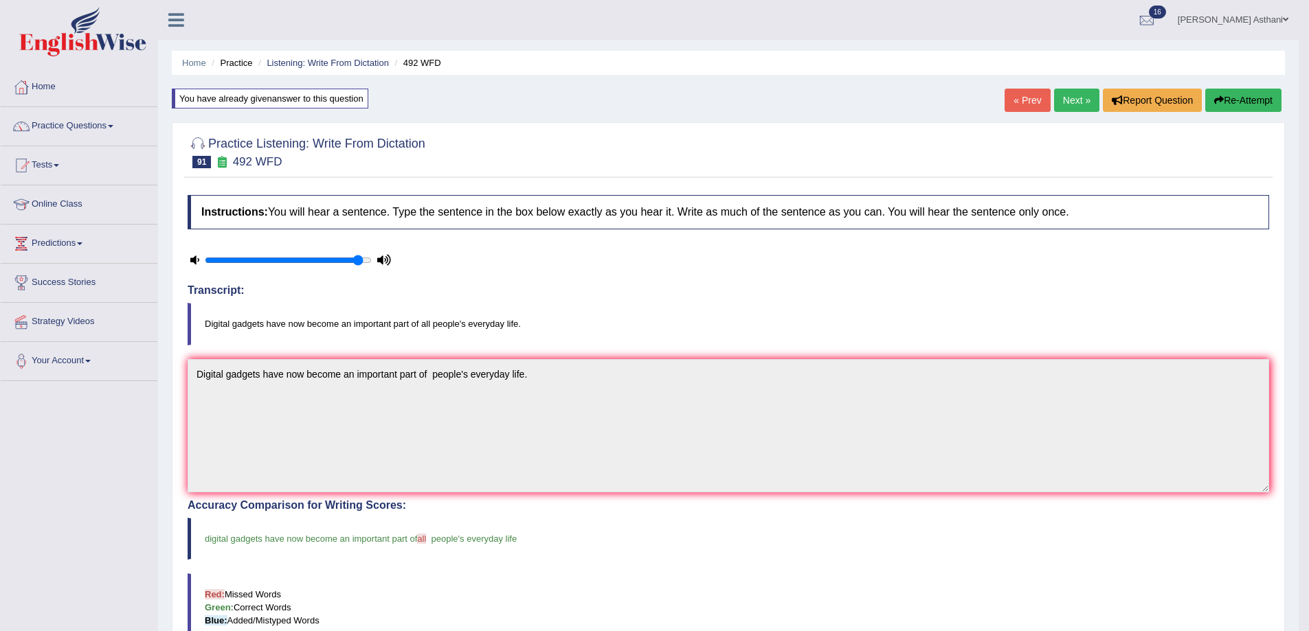
click at [1071, 104] on link "Next »" at bounding box center [1076, 100] width 45 height 23
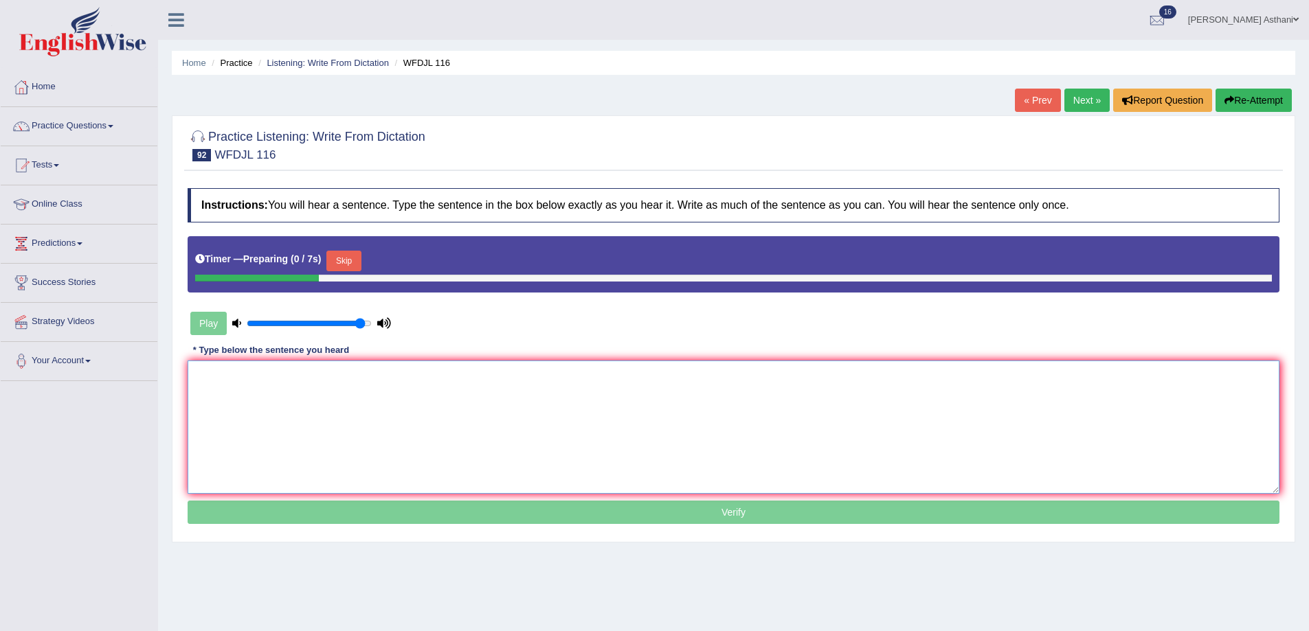
click at [926, 394] on textarea at bounding box center [734, 427] width 1092 height 133
click at [354, 256] on button "Skip" at bounding box center [343, 261] width 34 height 21
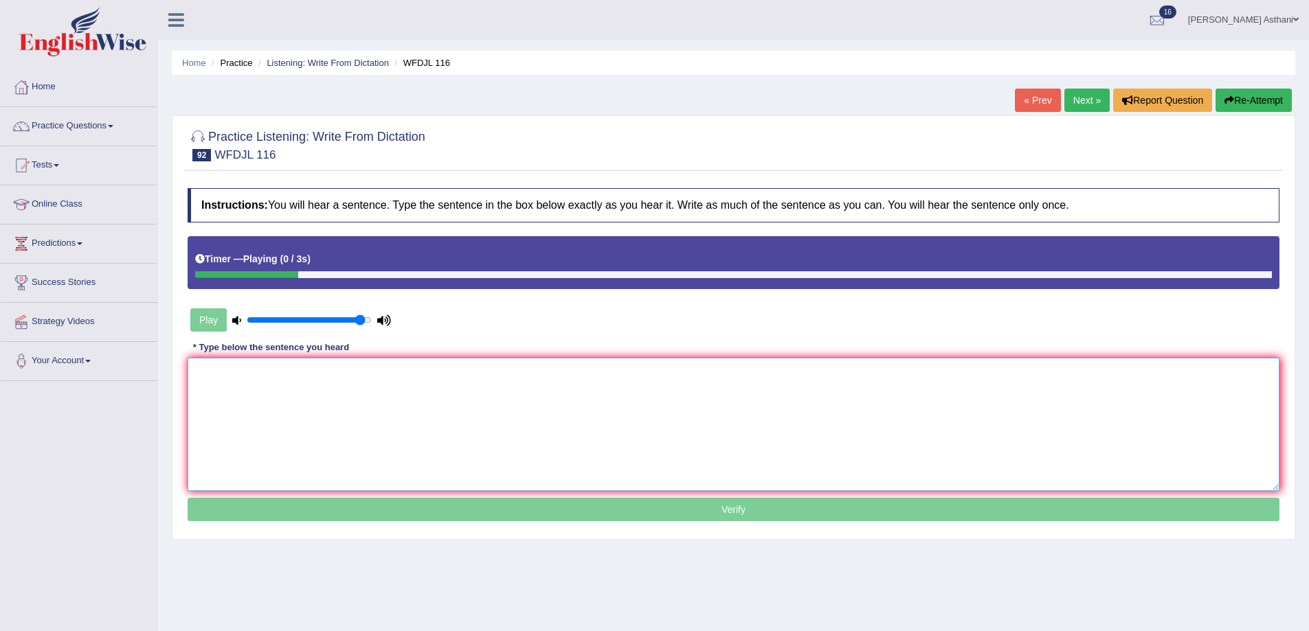
click at [302, 410] on textarea at bounding box center [734, 424] width 1092 height 133
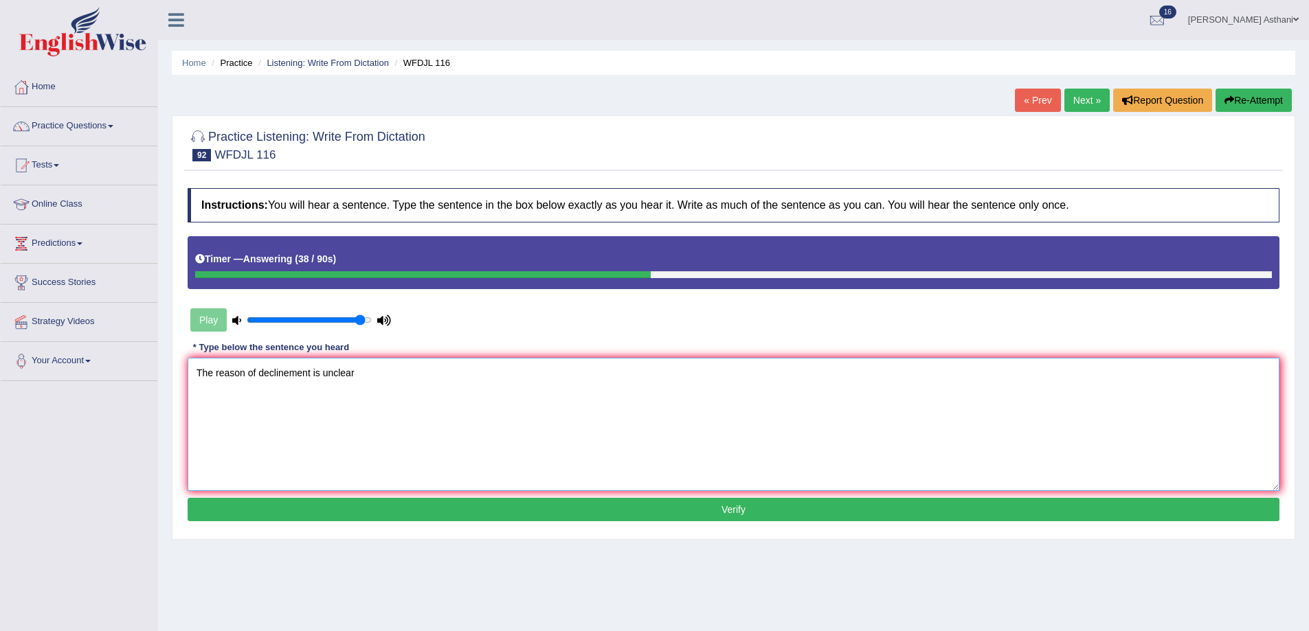
type textarea "The reason of declinement is unclear"
click at [688, 507] on button "Verify" at bounding box center [734, 509] width 1092 height 23
